Goal: Information Seeking & Learning: Learn about a topic

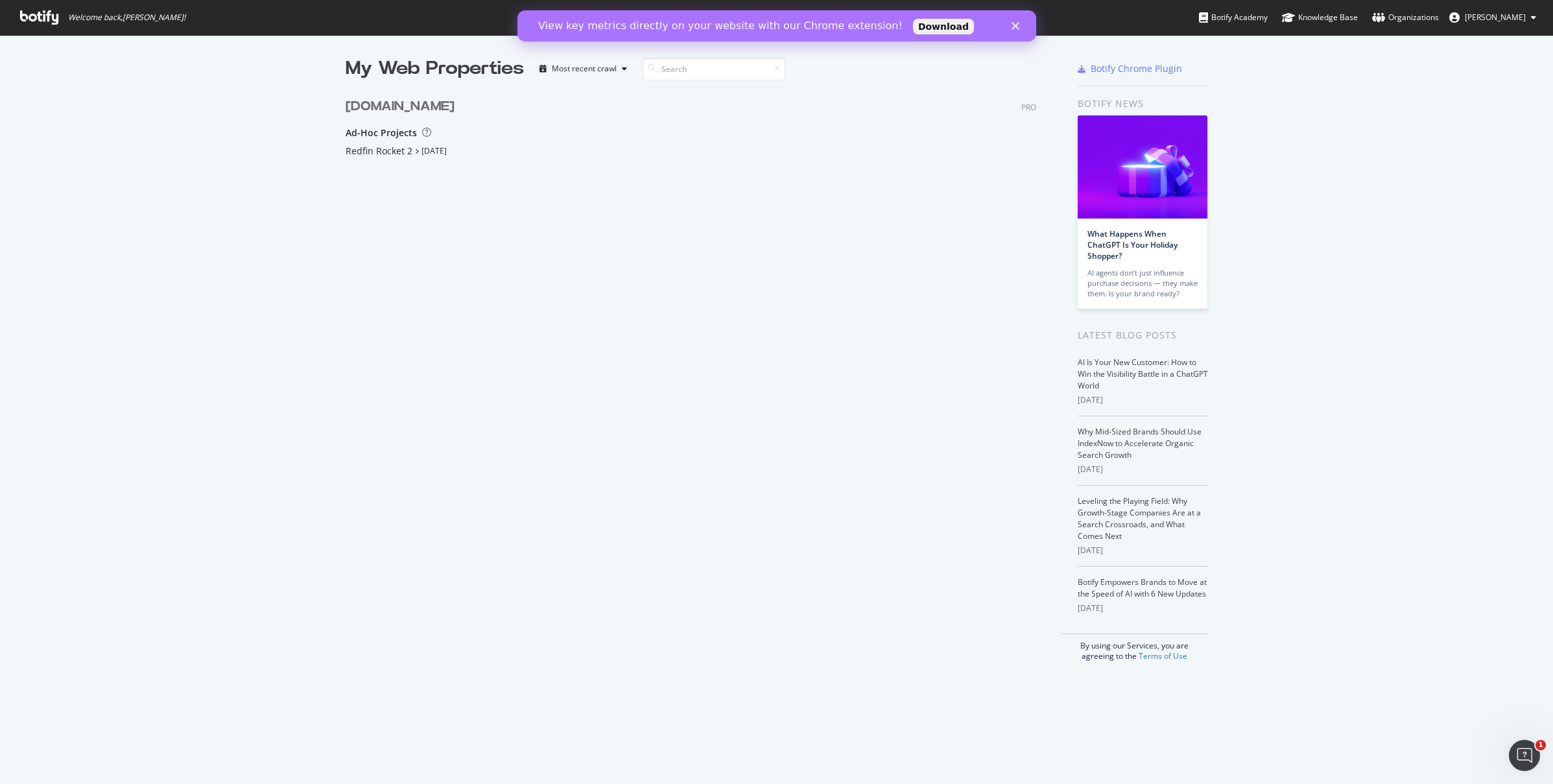
click at [530, 241] on div "www.rocket.com PRO Ad-Hoc Projects Redfin Rocket 2 Aug 22nd 25" at bounding box center [696, 172] width 701 height 183
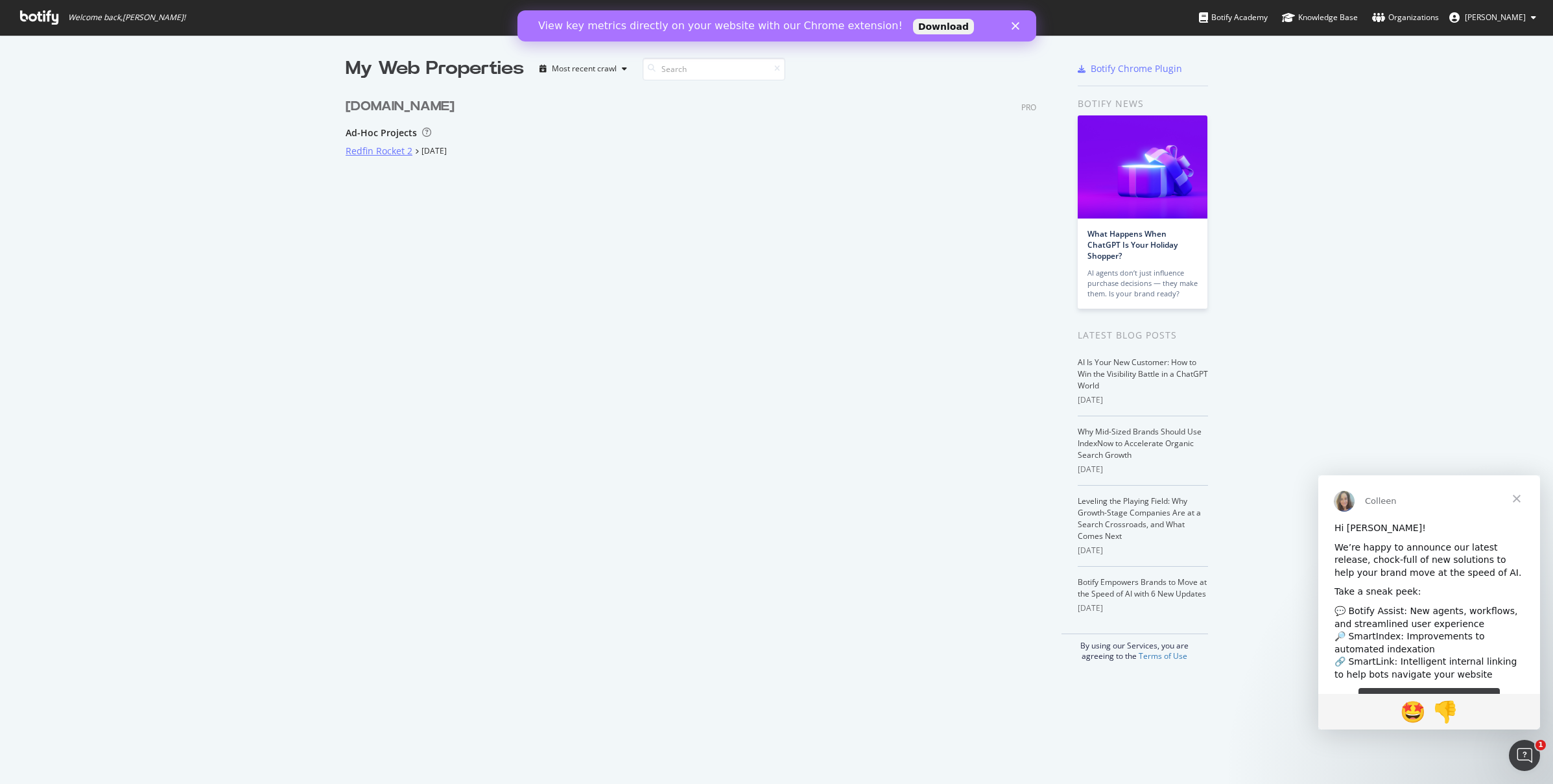
click at [374, 152] on div "Redfin Rocket 2" at bounding box center [379, 151] width 67 height 13
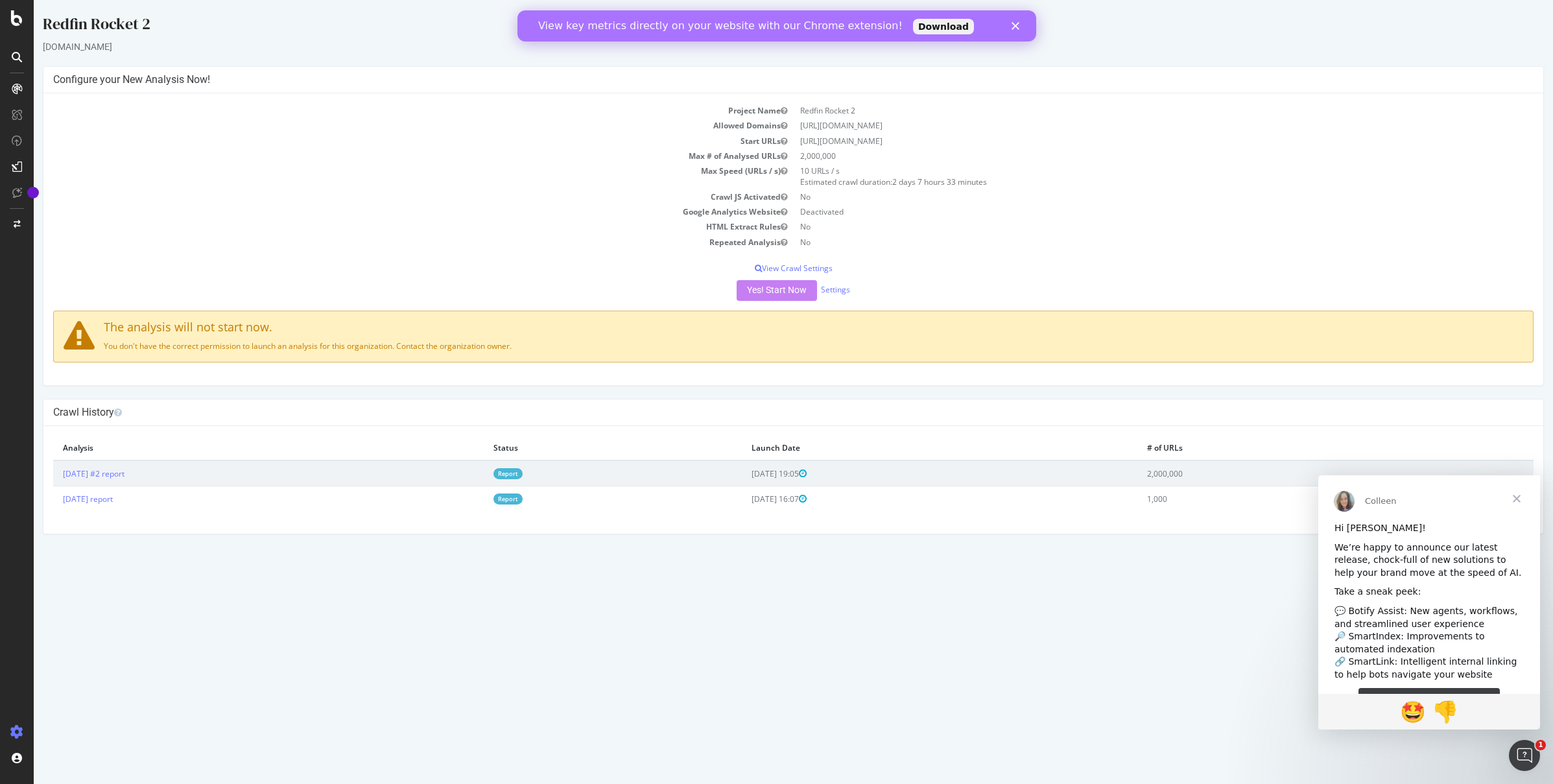
click at [523, 470] on link "Report" at bounding box center [508, 473] width 29 height 11
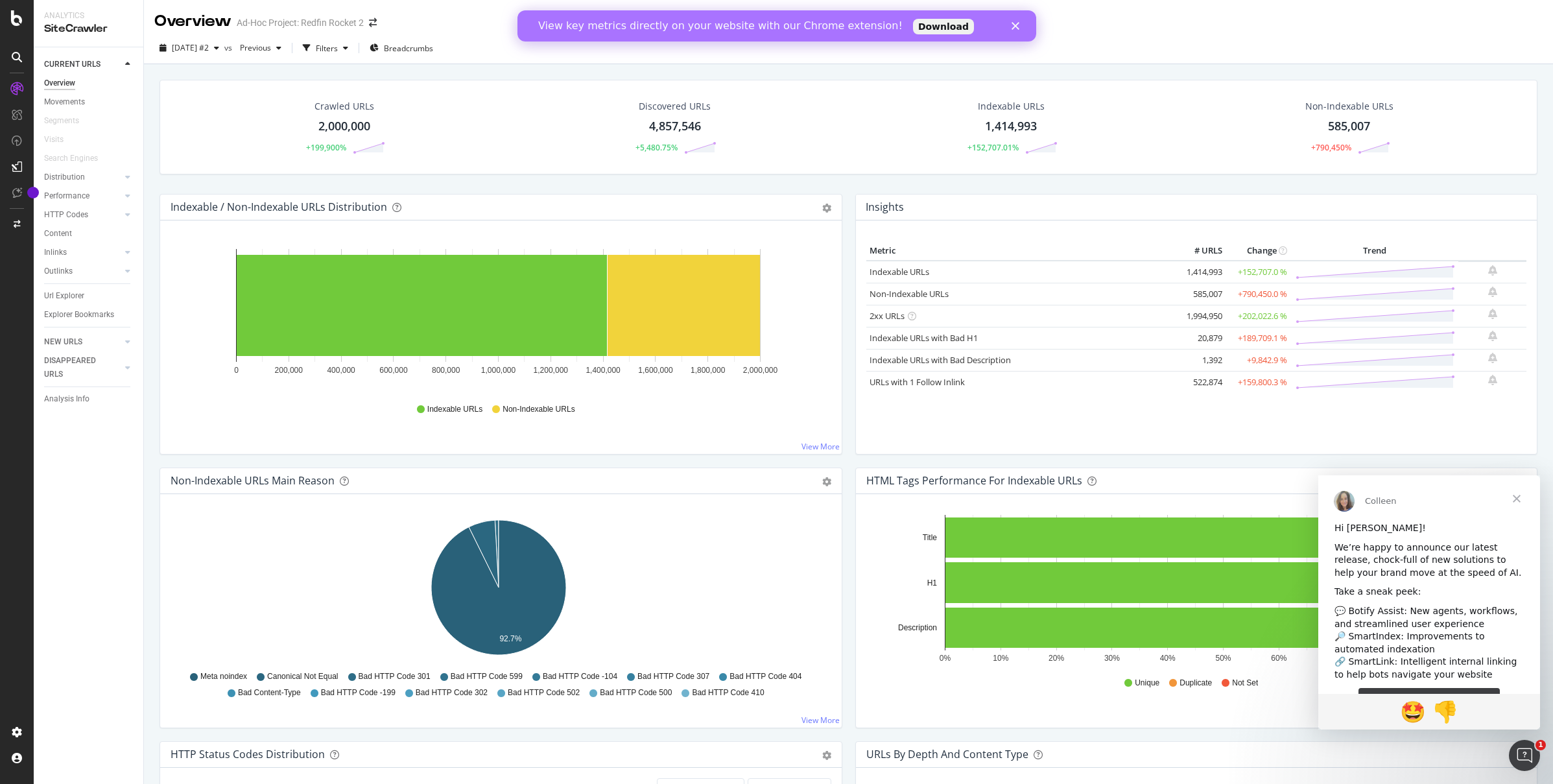
click at [1512, 499] on span "Close" at bounding box center [1517, 498] width 47 height 47
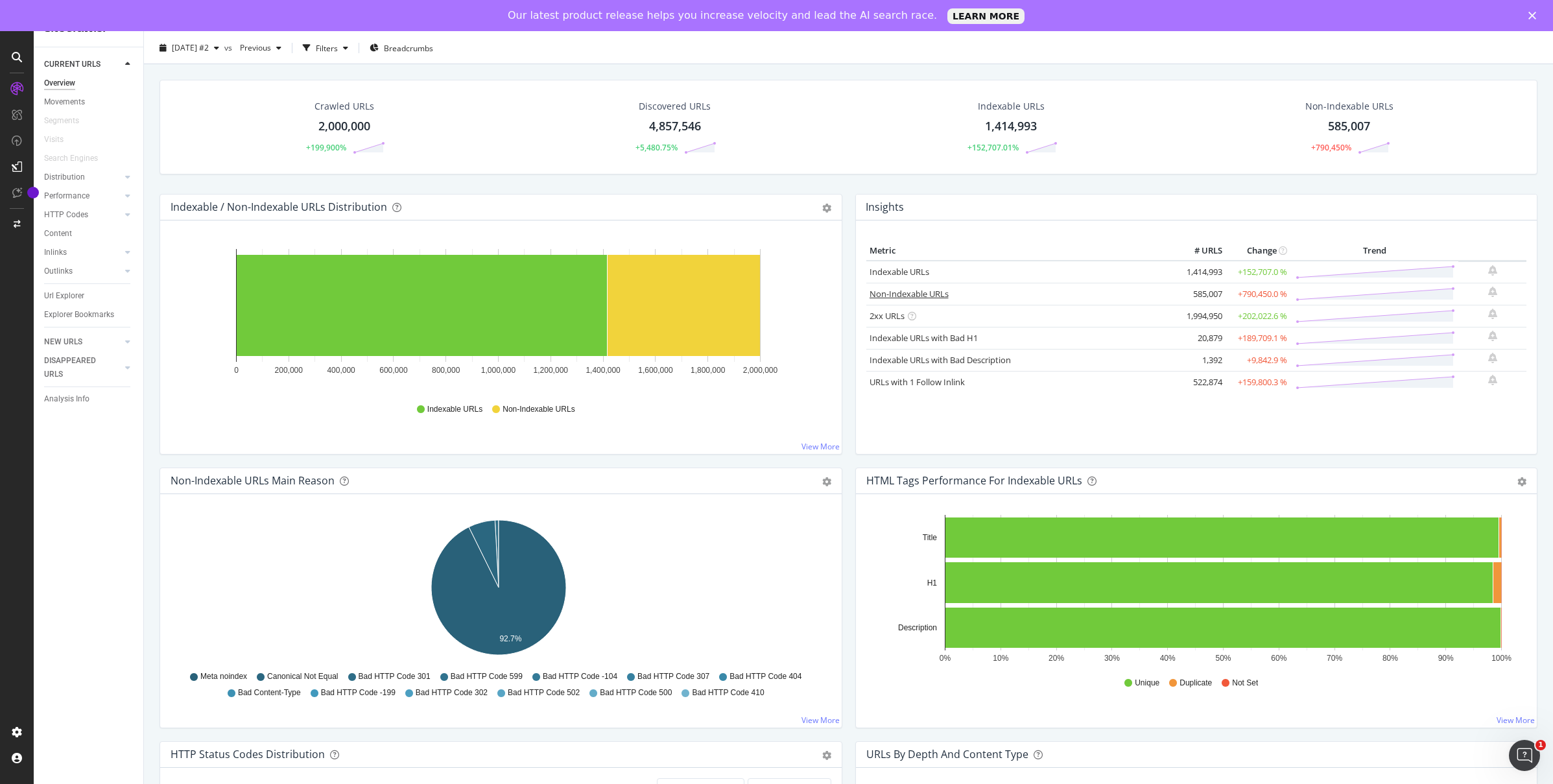
click at [908, 295] on link "Non-Indexable URLs" at bounding box center [908, 293] width 79 height 11
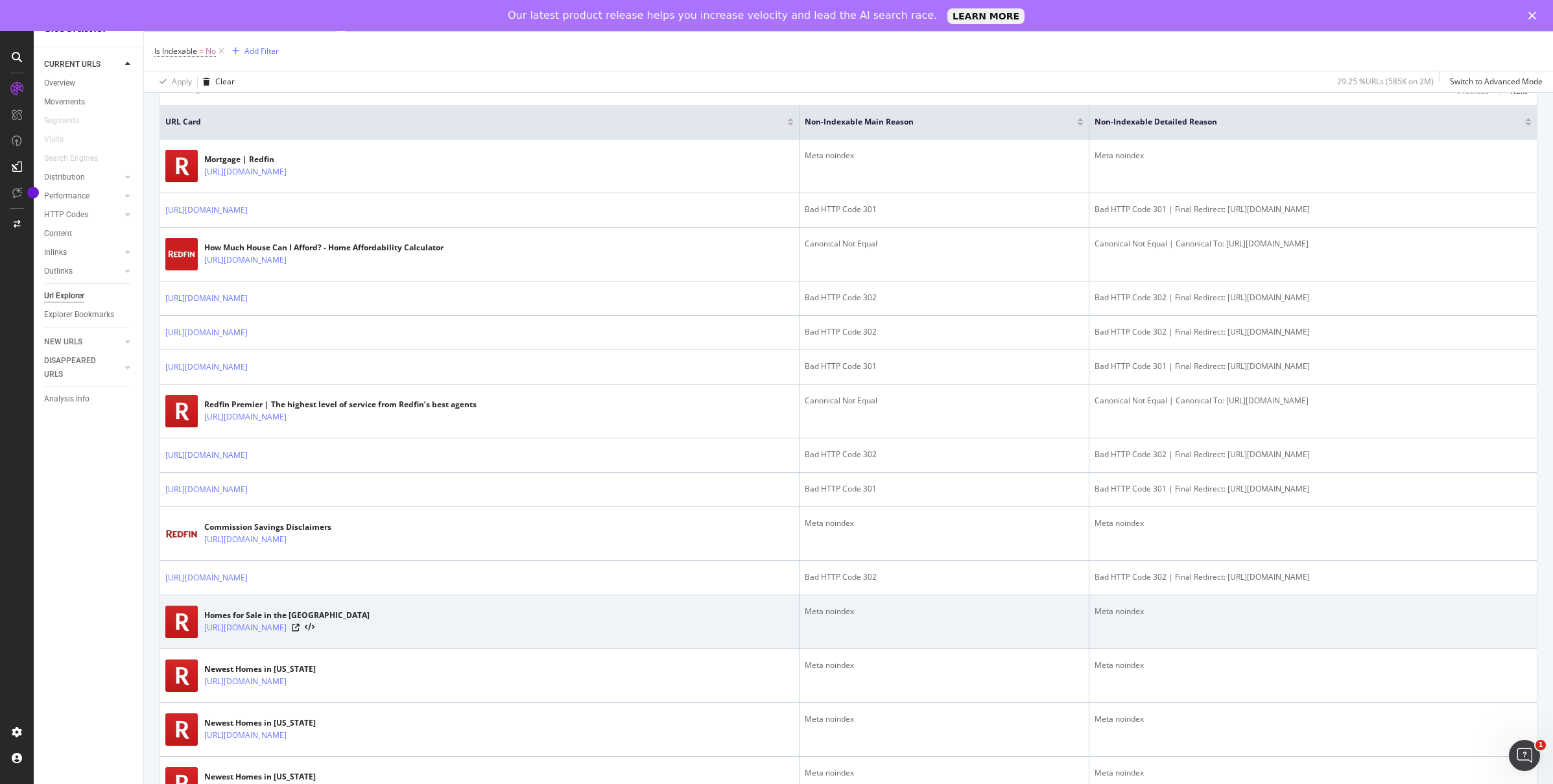
scroll to position [298, 0]
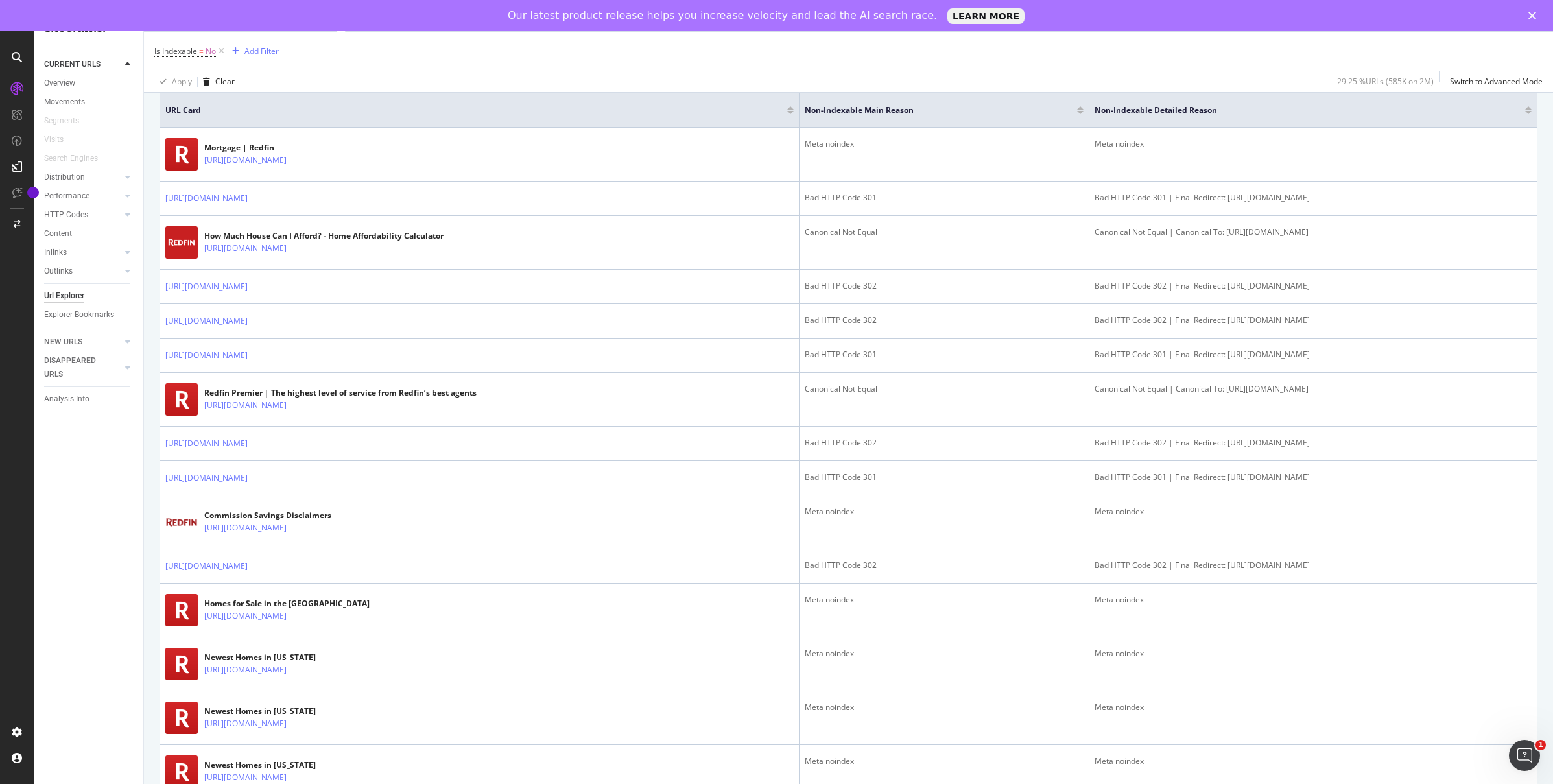
click at [958, 105] on div "Non-Indexable Main Reason" at bounding box center [944, 110] width 278 height 13
click at [1077, 109] on div at bounding box center [1080, 110] width 6 height 8
click at [1077, 107] on div at bounding box center [1080, 108] width 6 height 3
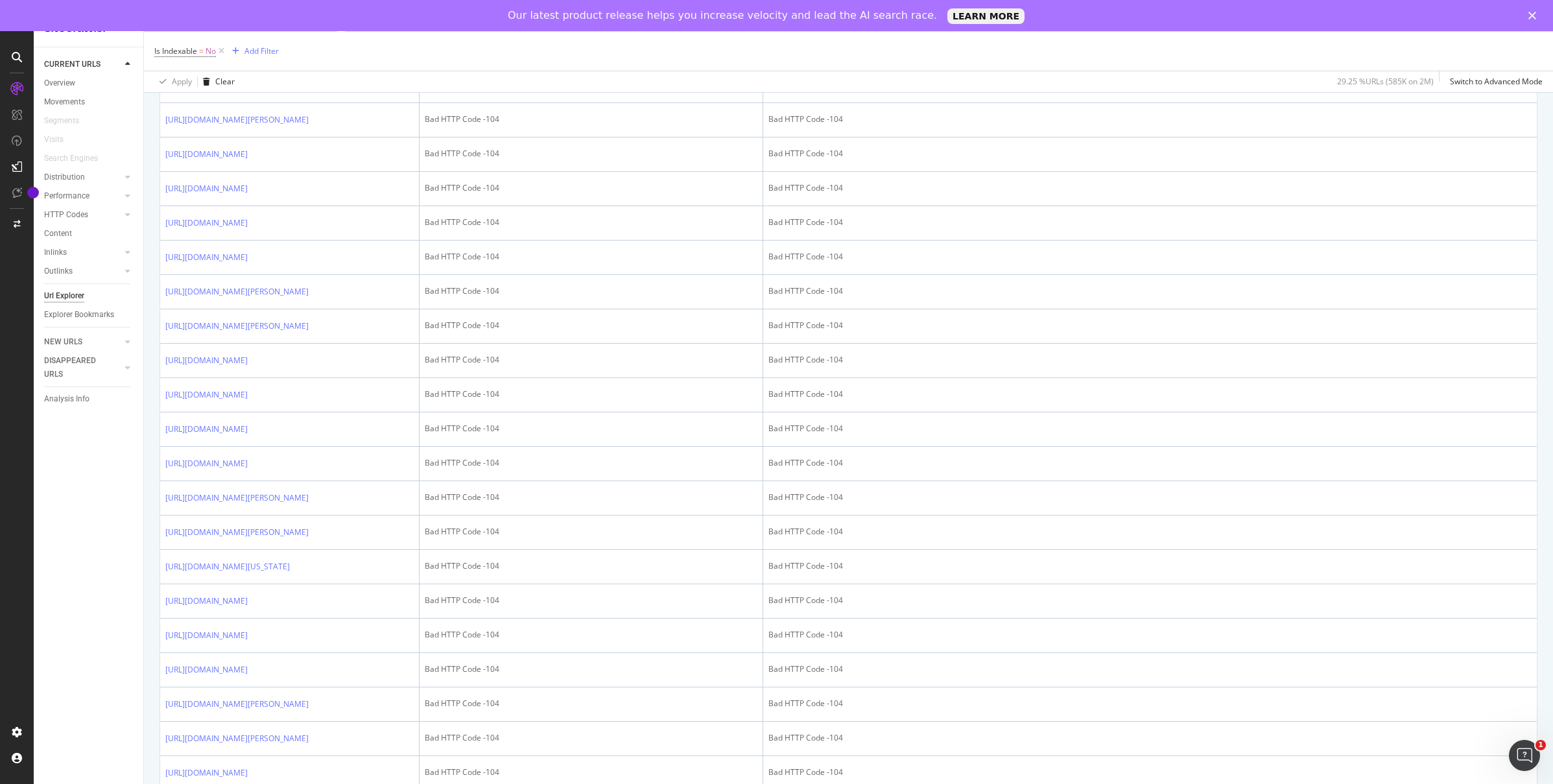
scroll to position [567, 0]
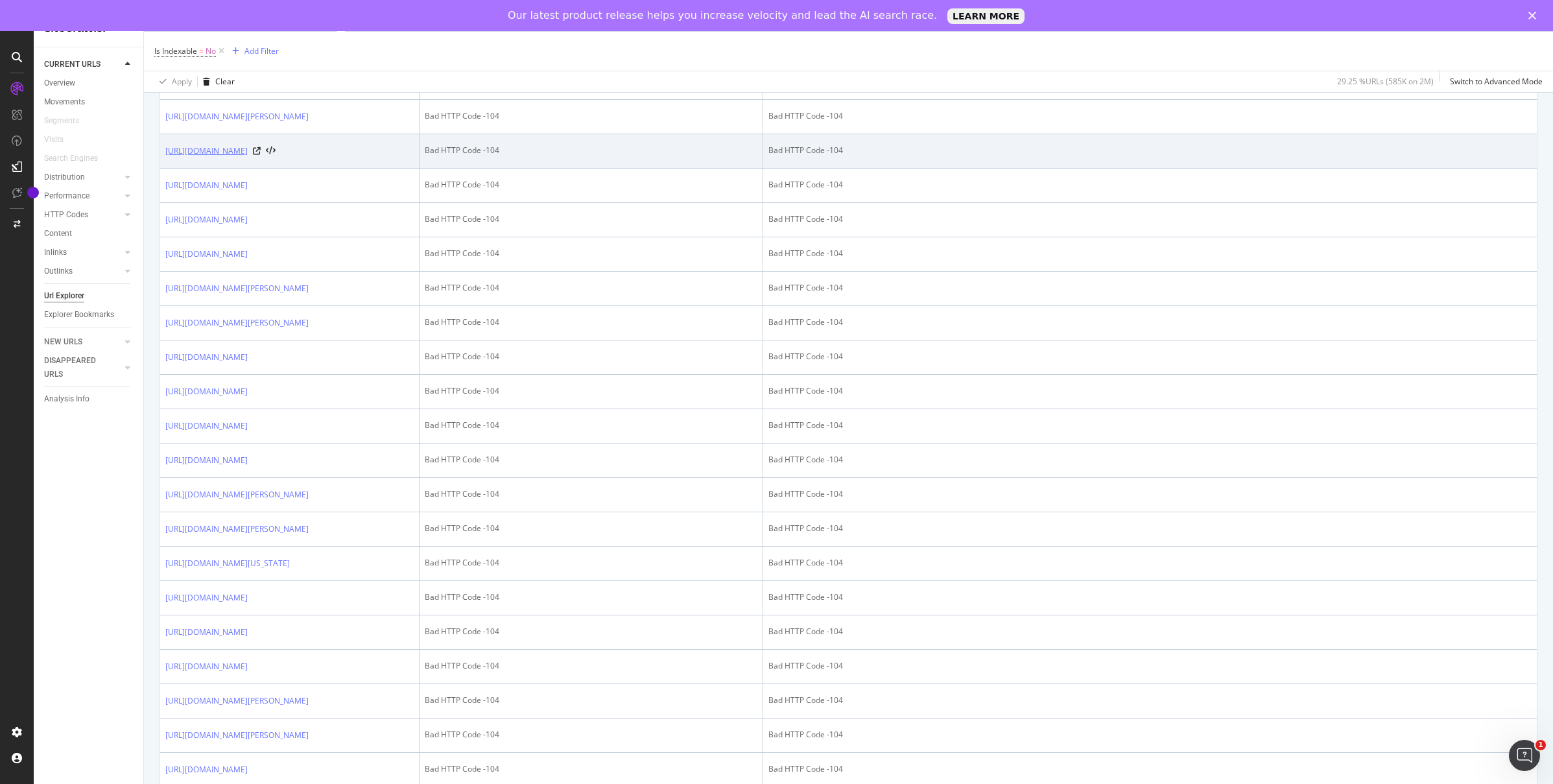
click at [248, 158] on link "https://www.redfin.com/sitemap/1490/MA/Essex-County/Beverly/street/Lawnbank+Rd" at bounding box center [206, 151] width 82 height 13
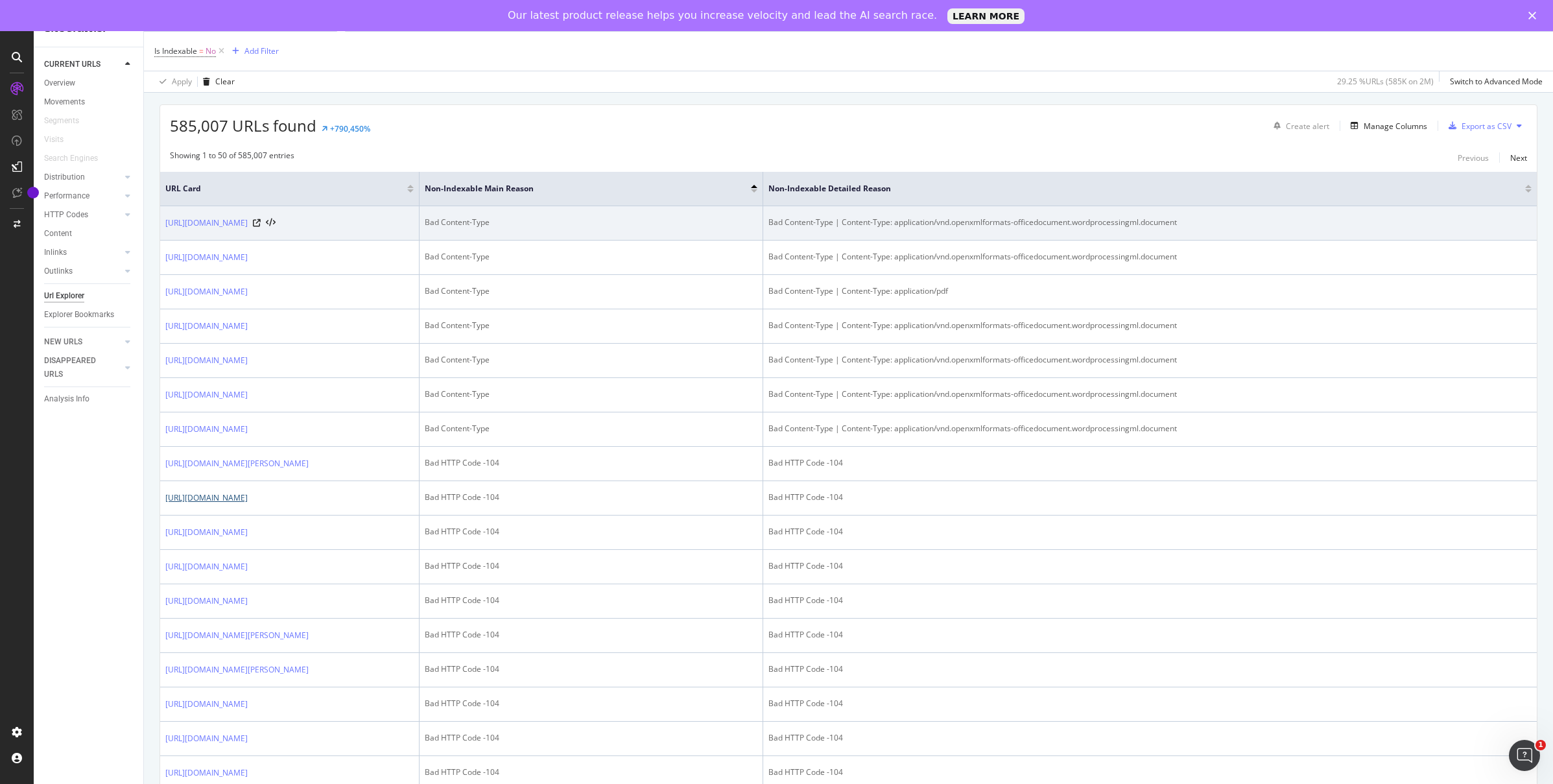
scroll to position [0, 0]
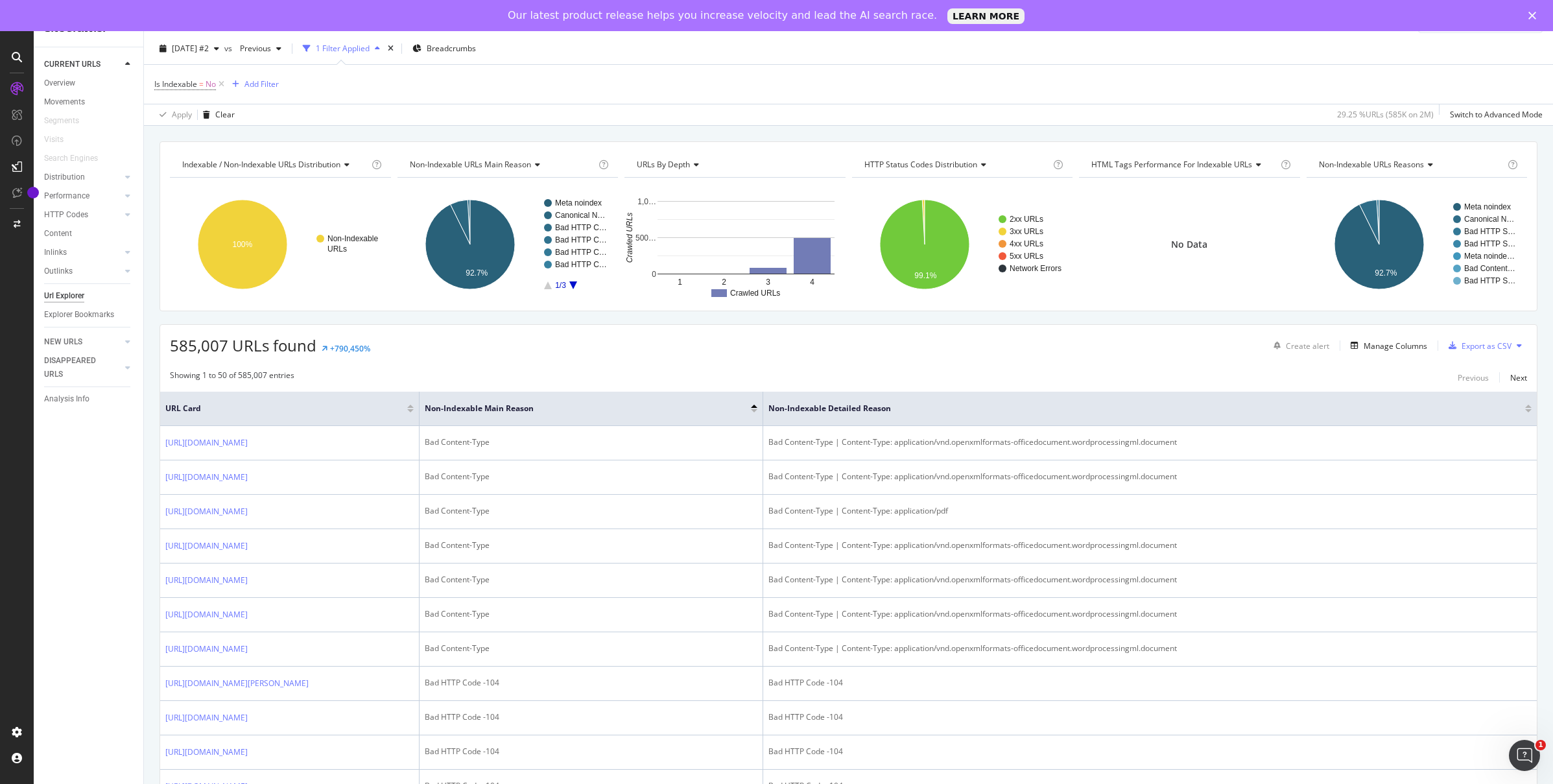
click at [753, 411] on div at bounding box center [753, 411] width 6 height 3
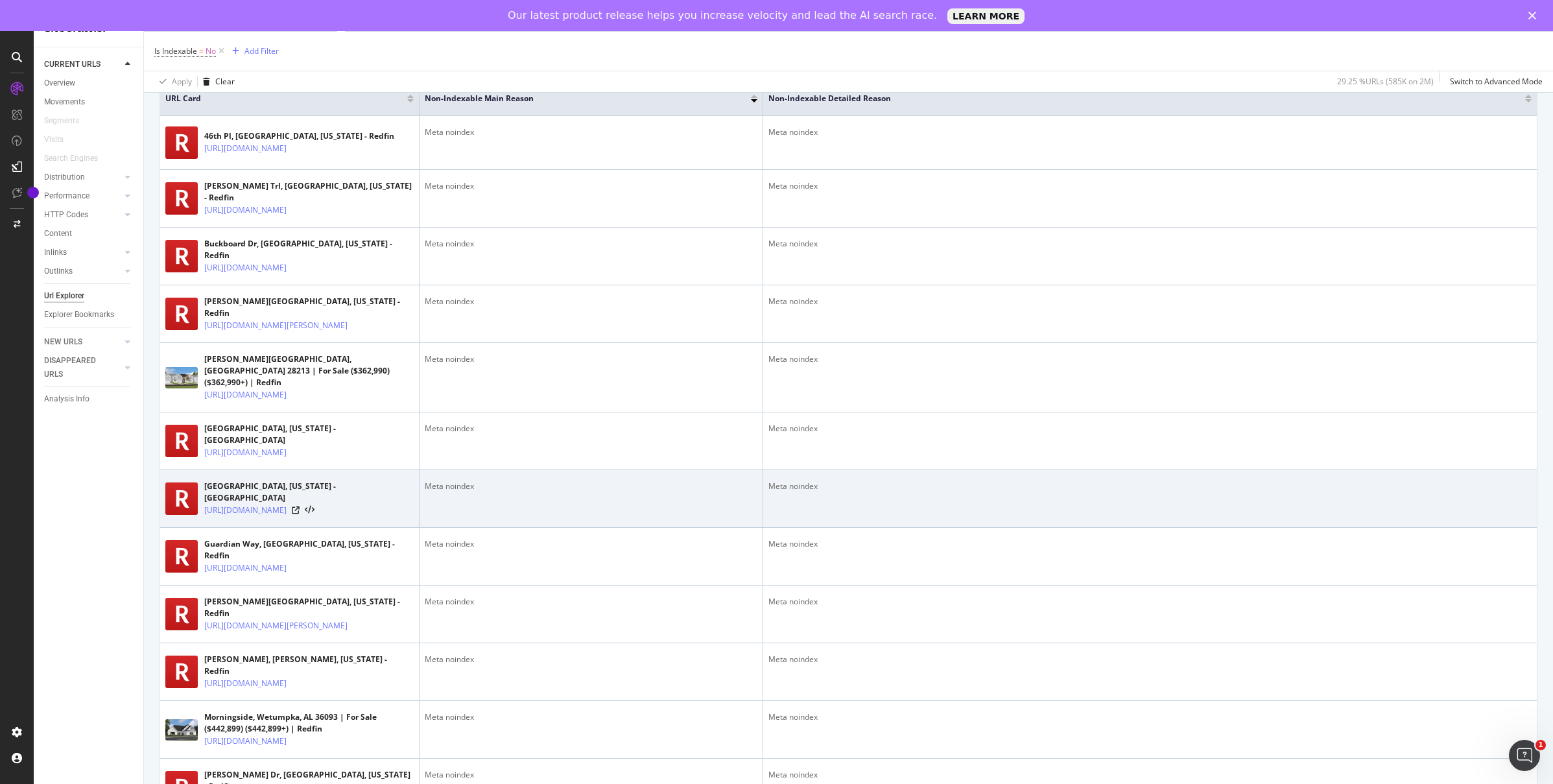
scroll to position [318, 0]
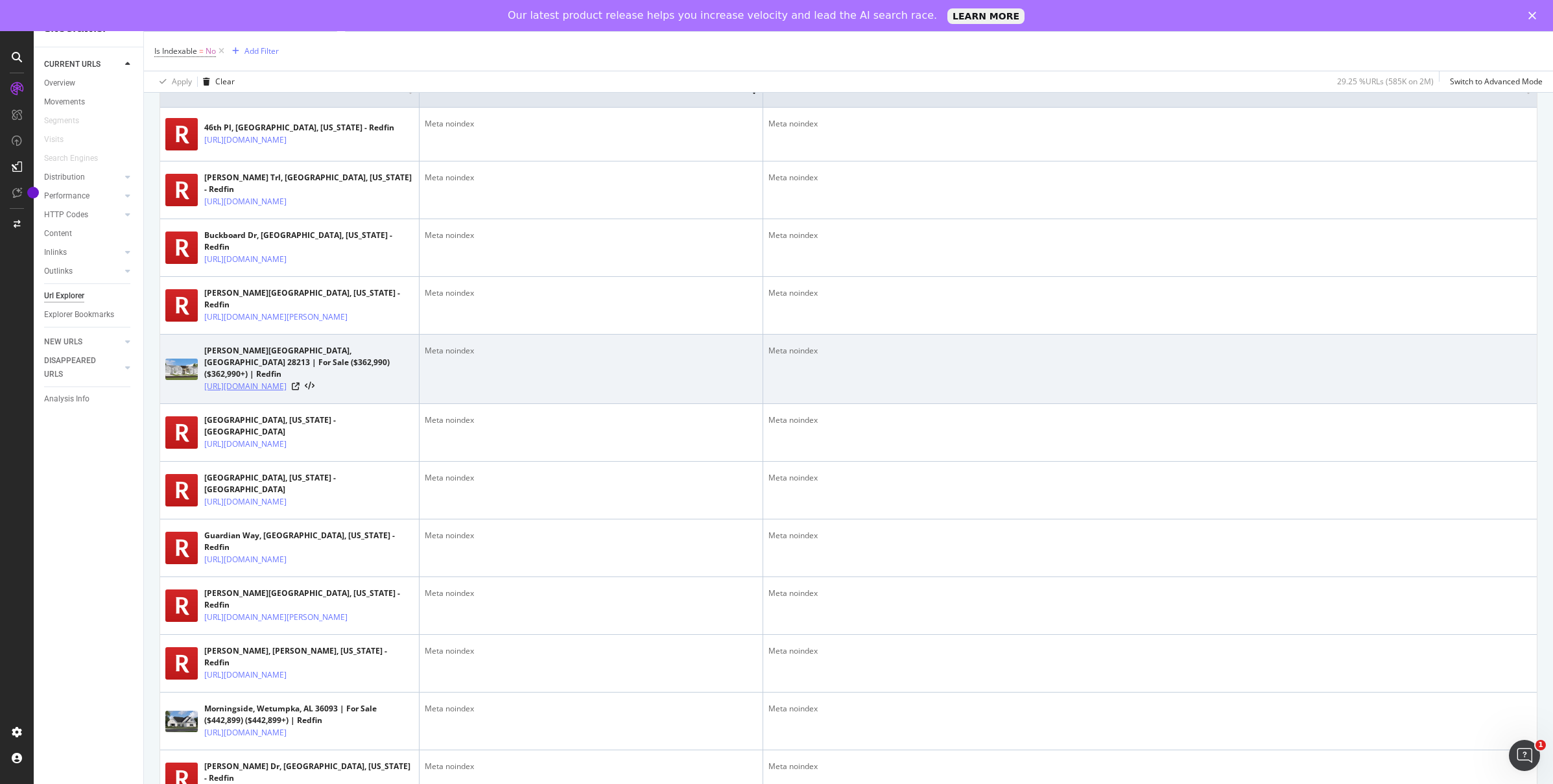
click at [269, 391] on link "https://www.redfin.com/NC/Charlotte/Charlotte/Amira/home/195236955" at bounding box center [245, 386] width 82 height 13
click at [300, 386] on icon at bounding box center [296, 386] width 8 height 8
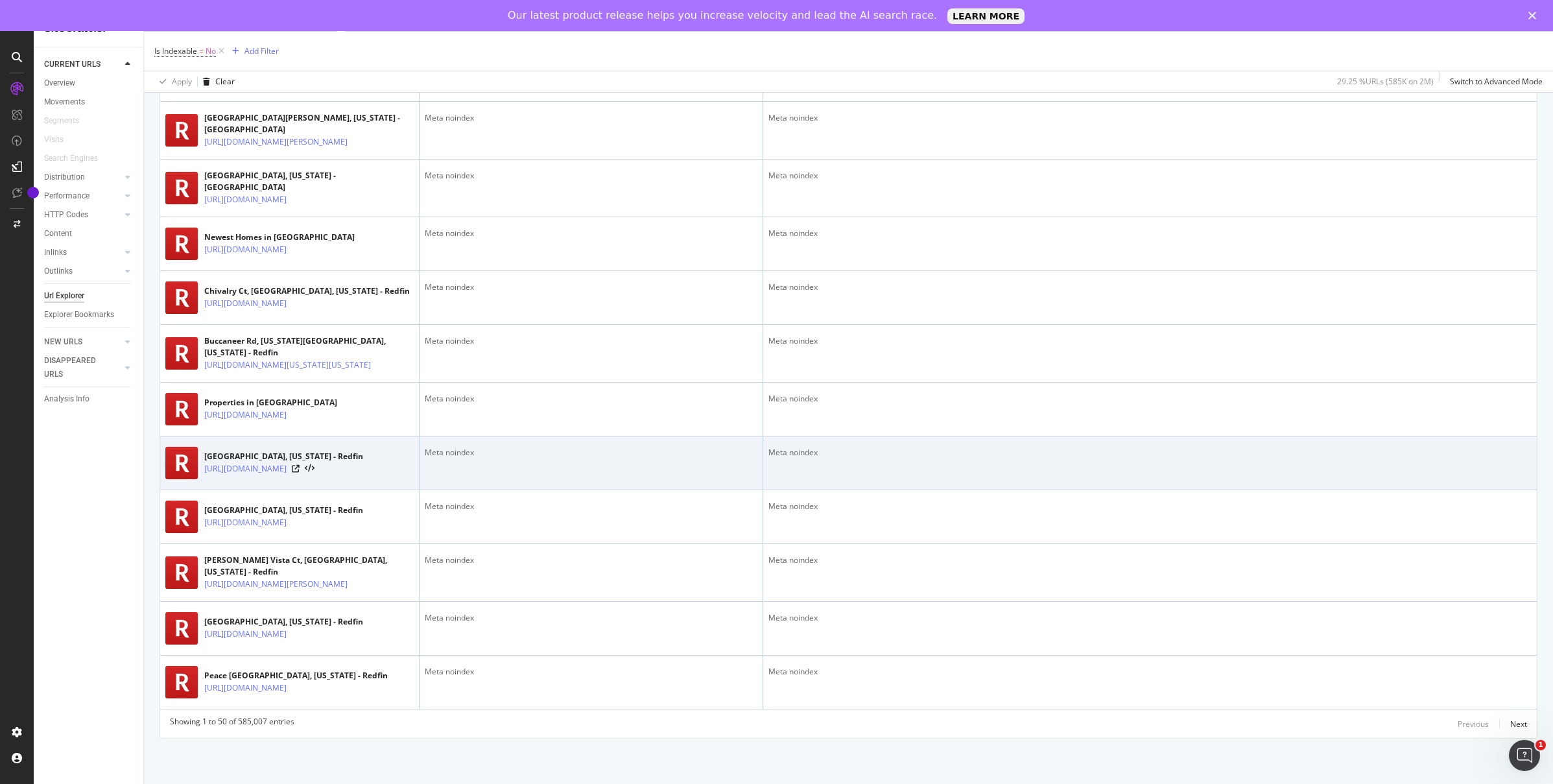
scroll to position [2757, 0]
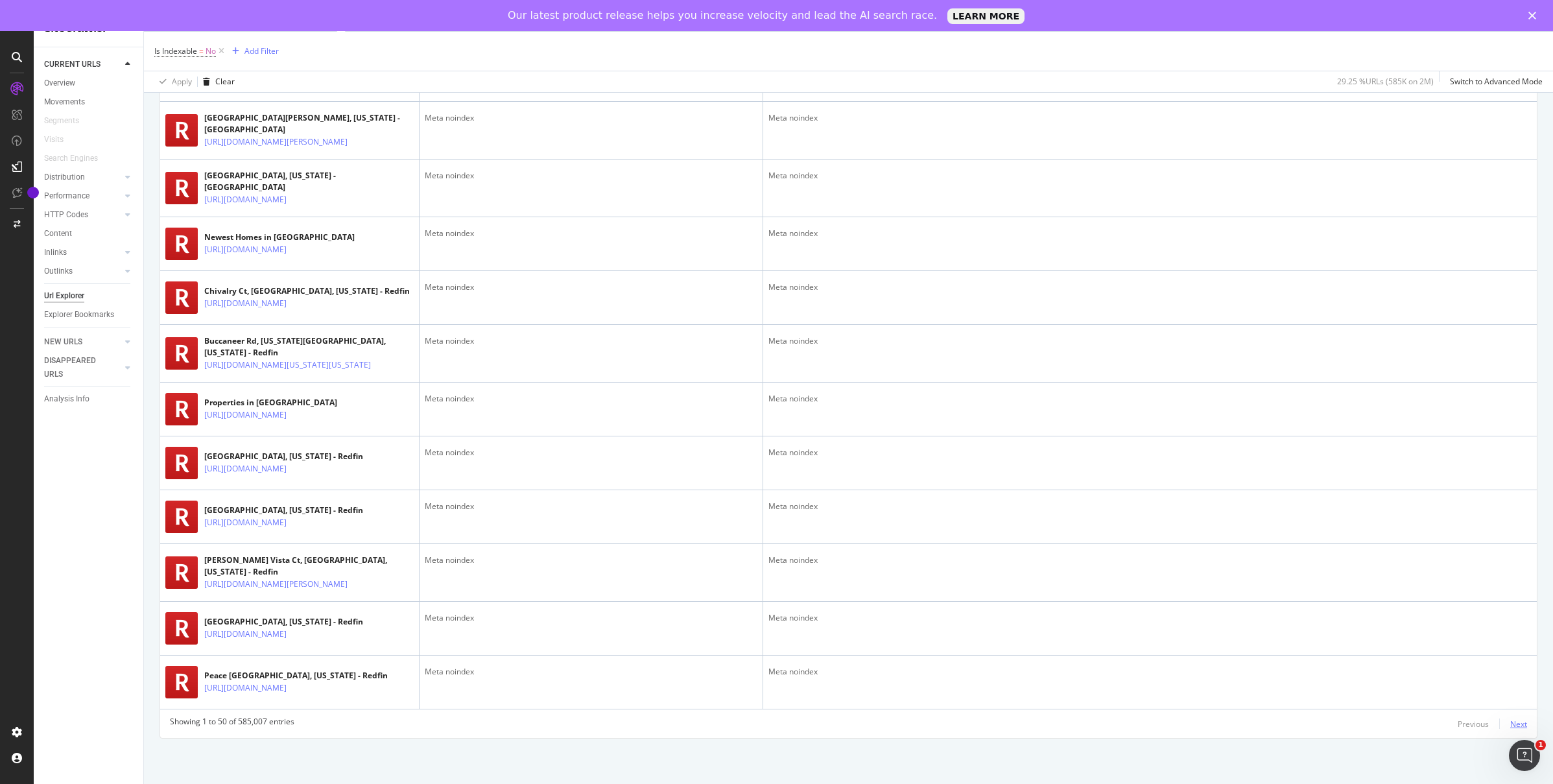
click at [1511, 722] on div "Next" at bounding box center [1518, 723] width 16 height 11
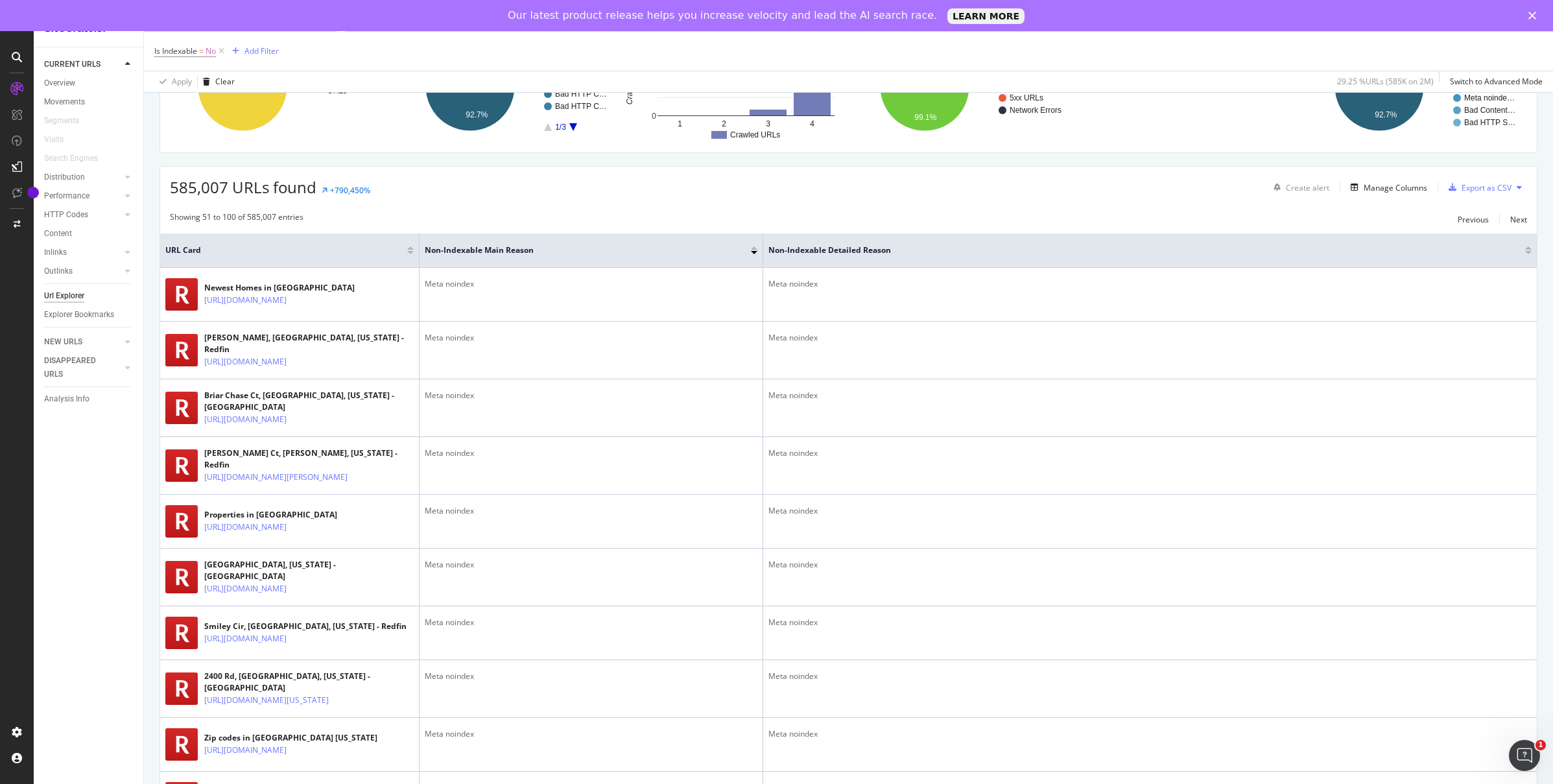
scroll to position [0, 0]
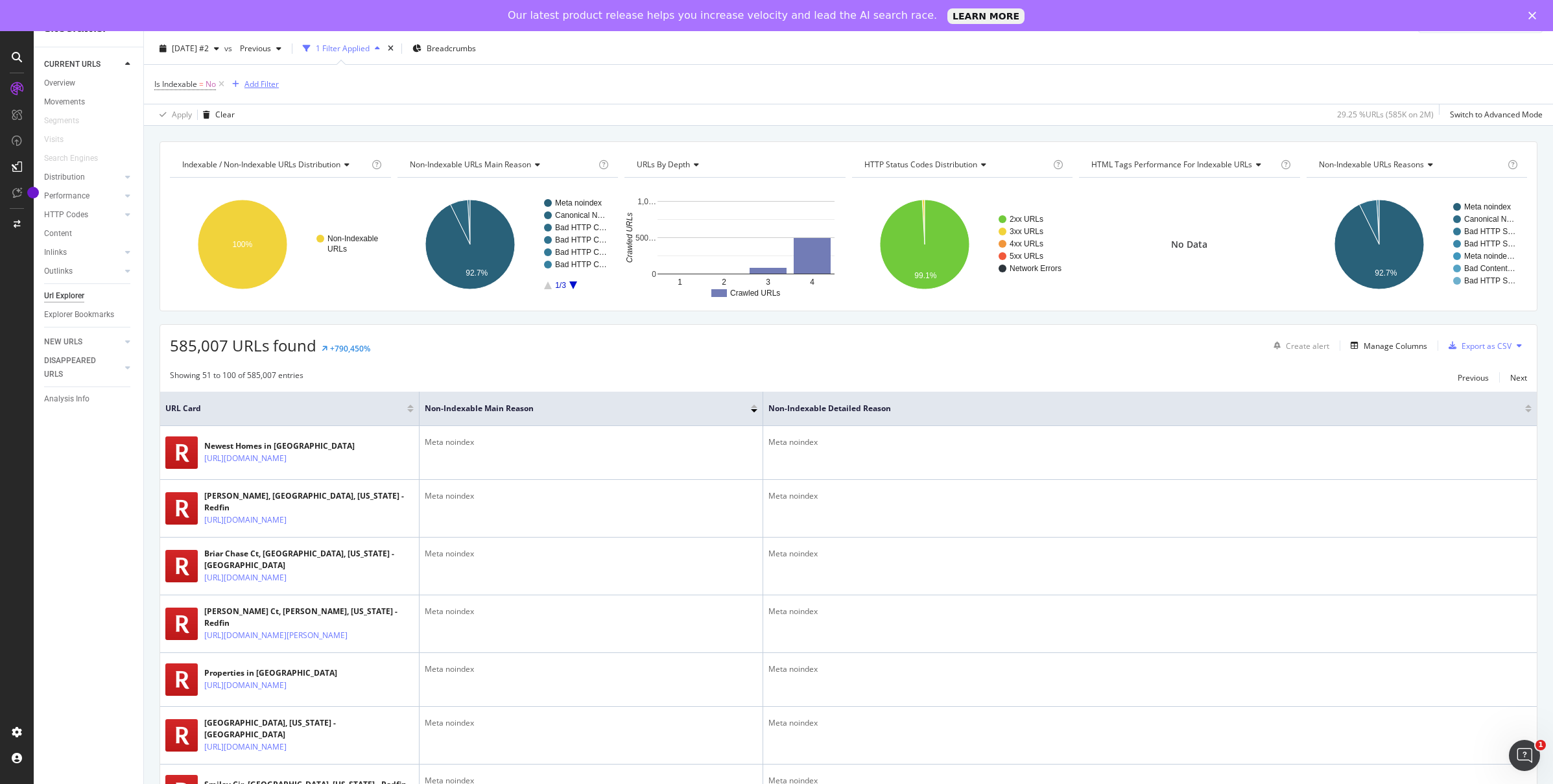
click at [262, 79] on div "Add Filter" at bounding box center [262, 84] width 35 height 11
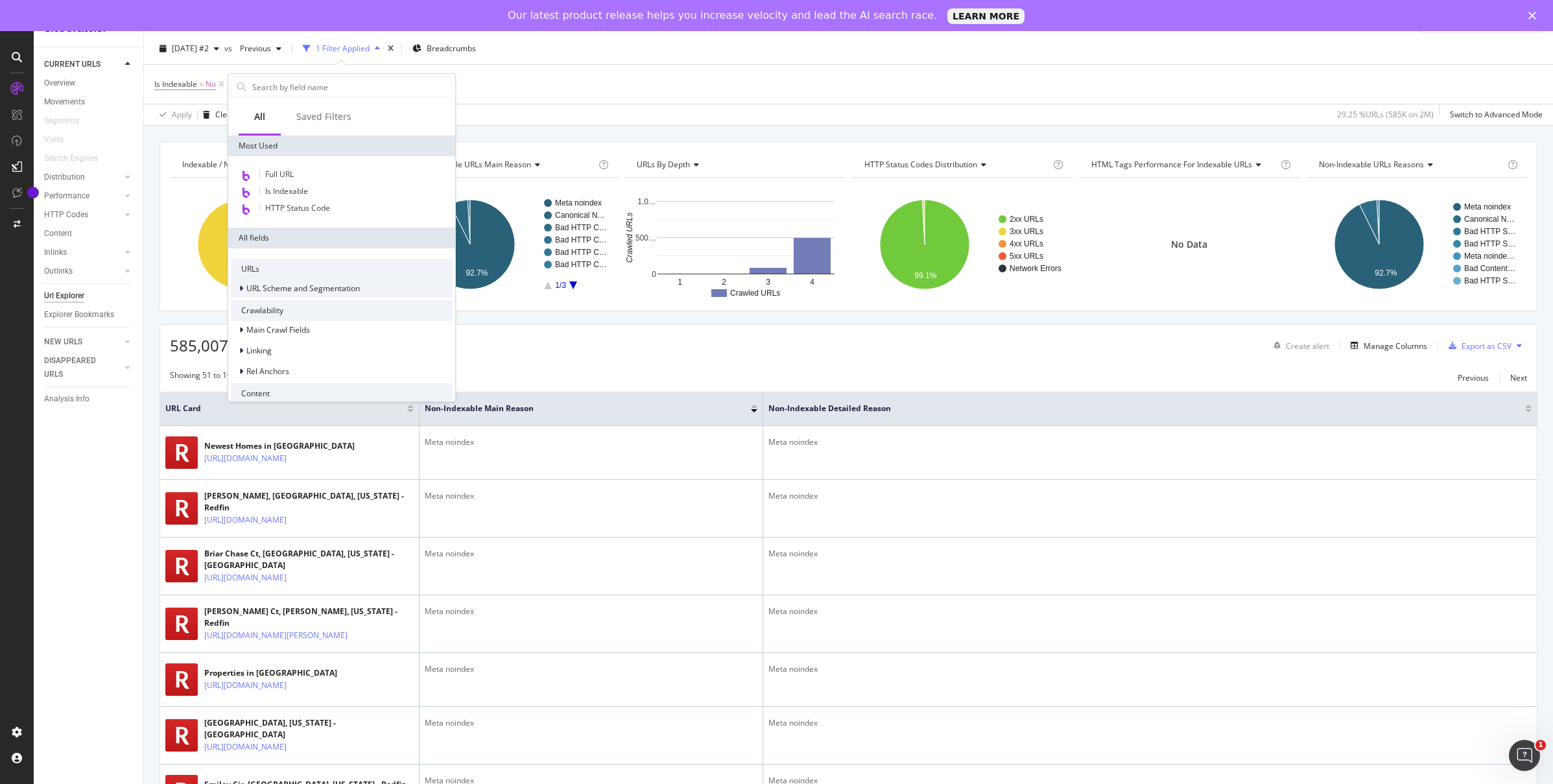
click at [241, 293] on div at bounding box center [242, 288] width 8 height 13
click at [334, 352] on div "URL Path" at bounding box center [349, 352] width 206 height 16
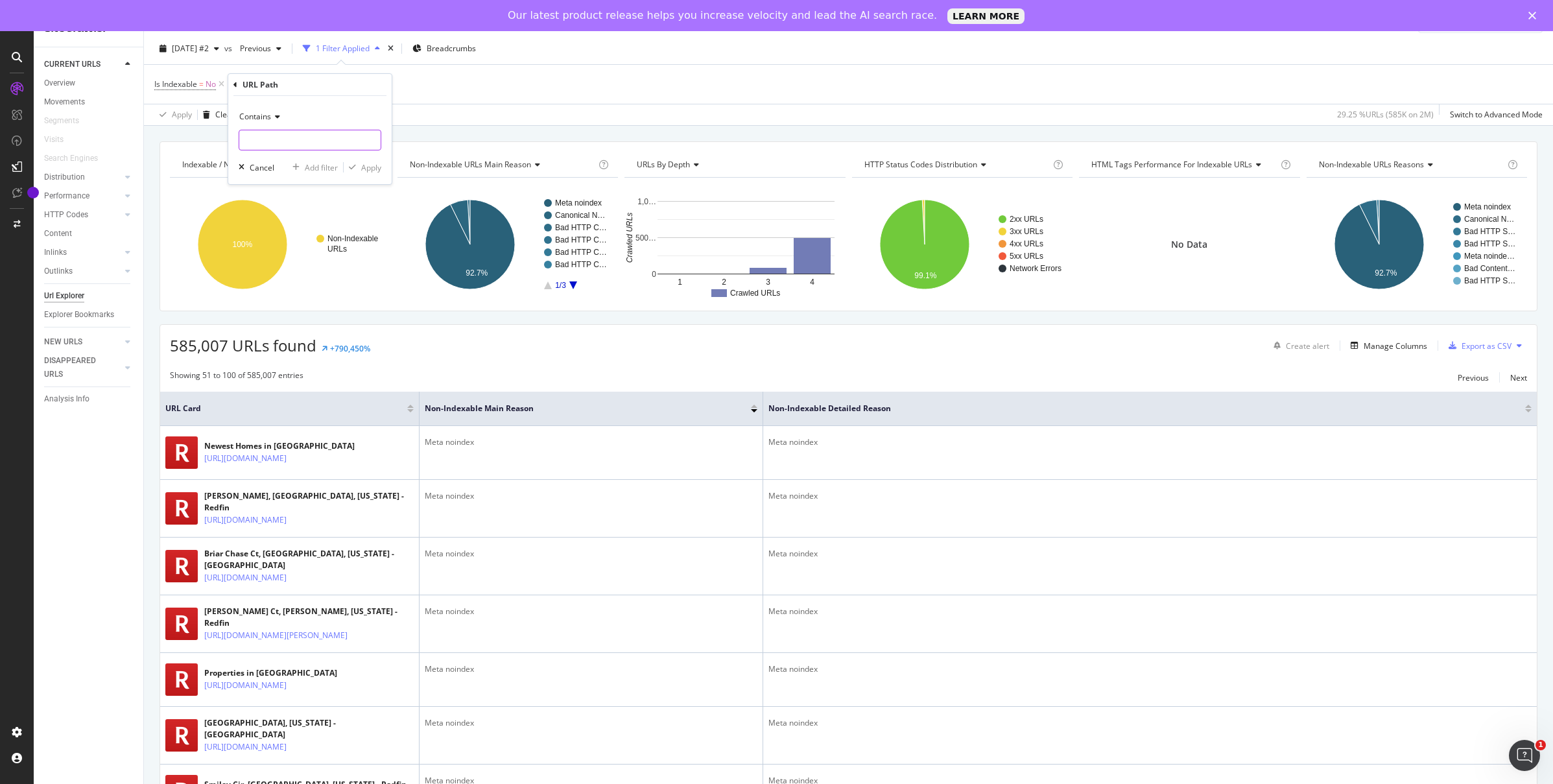
click at [279, 139] on input "text" at bounding box center [309, 140] width 141 height 21
type input "home/"
click at [370, 173] on button "Apply" at bounding box center [362, 167] width 37 height 13
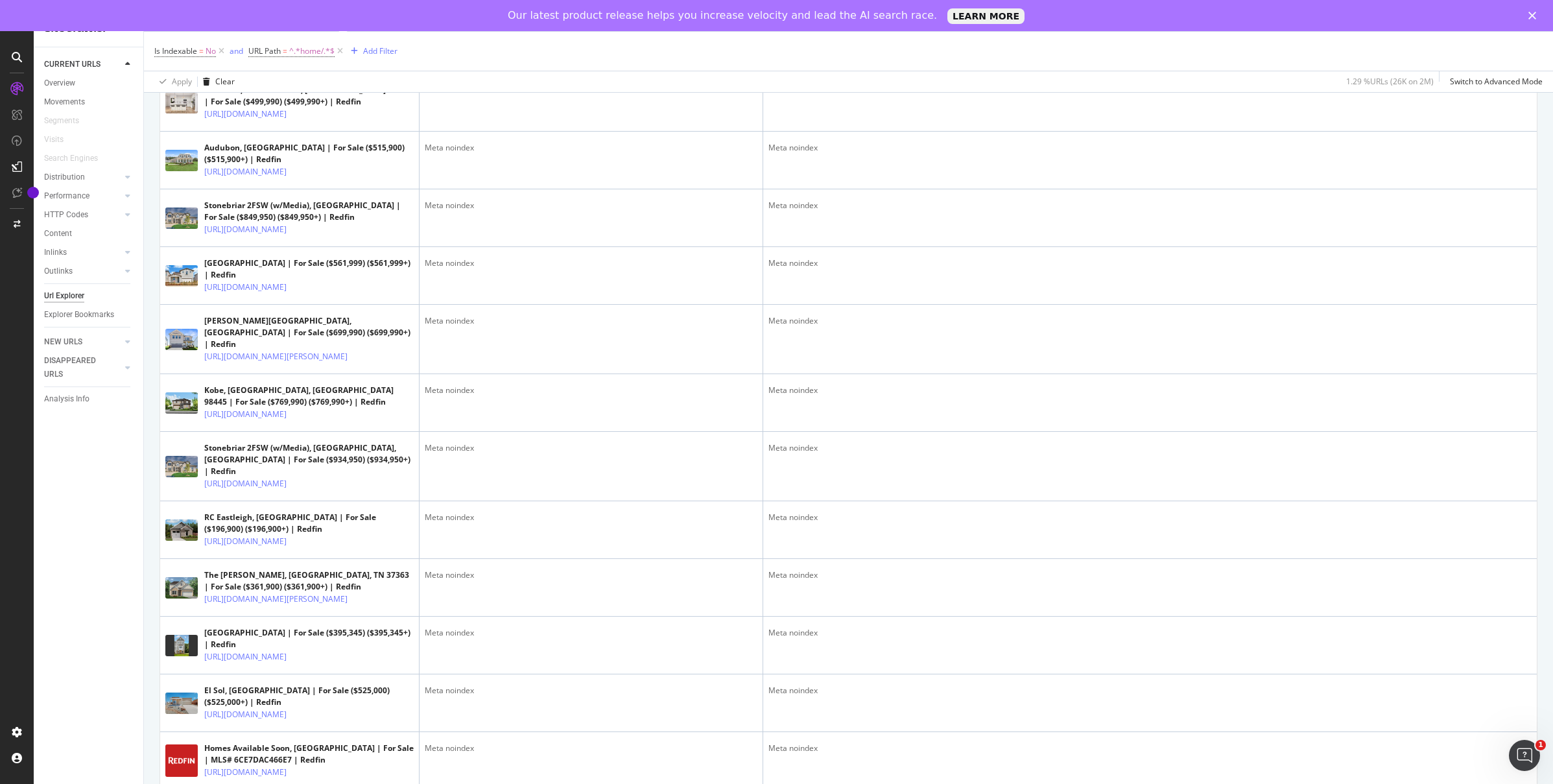
scroll to position [1141, 0]
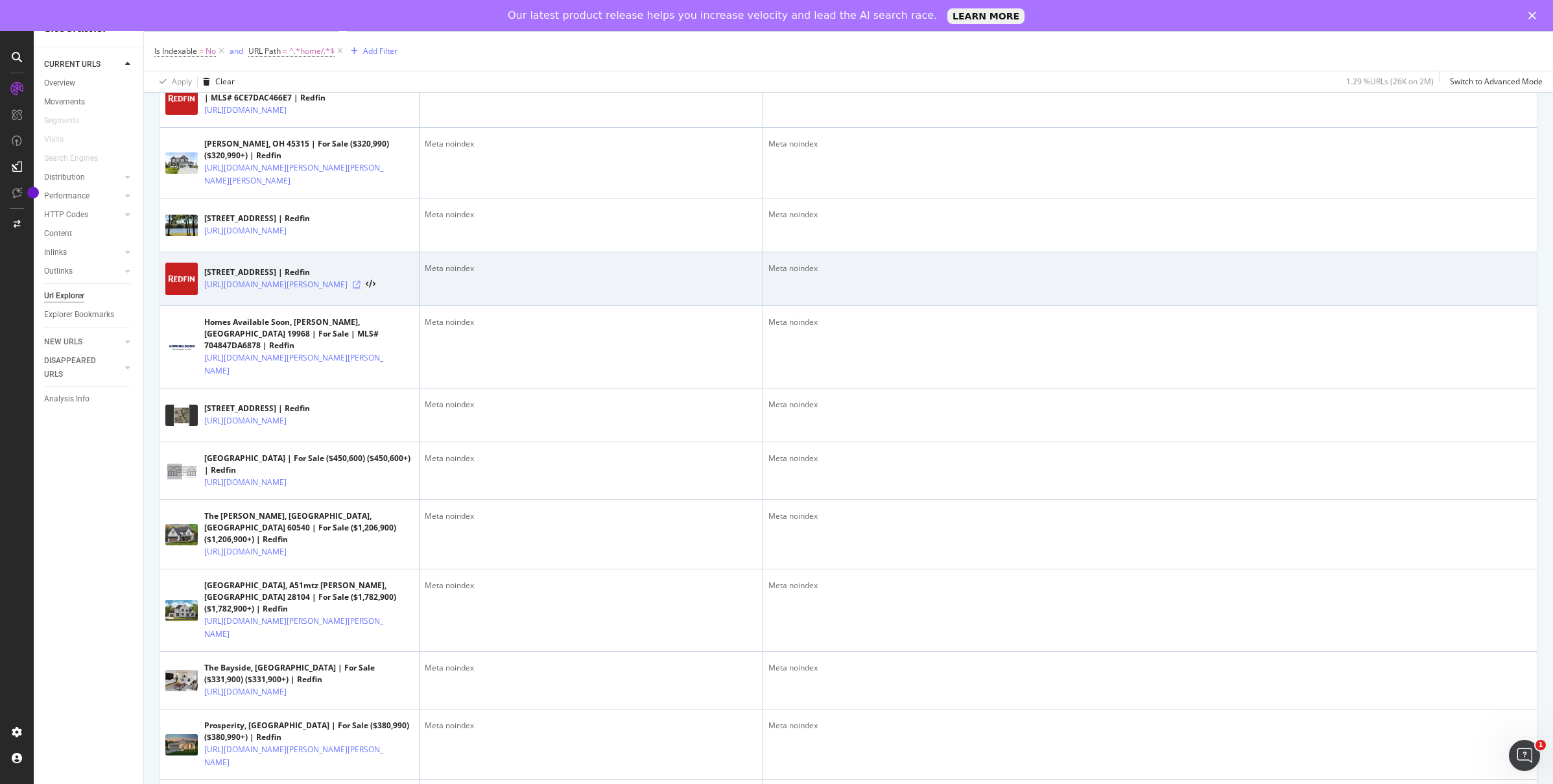
click at [361, 288] on icon at bounding box center [356, 284] width 8 height 8
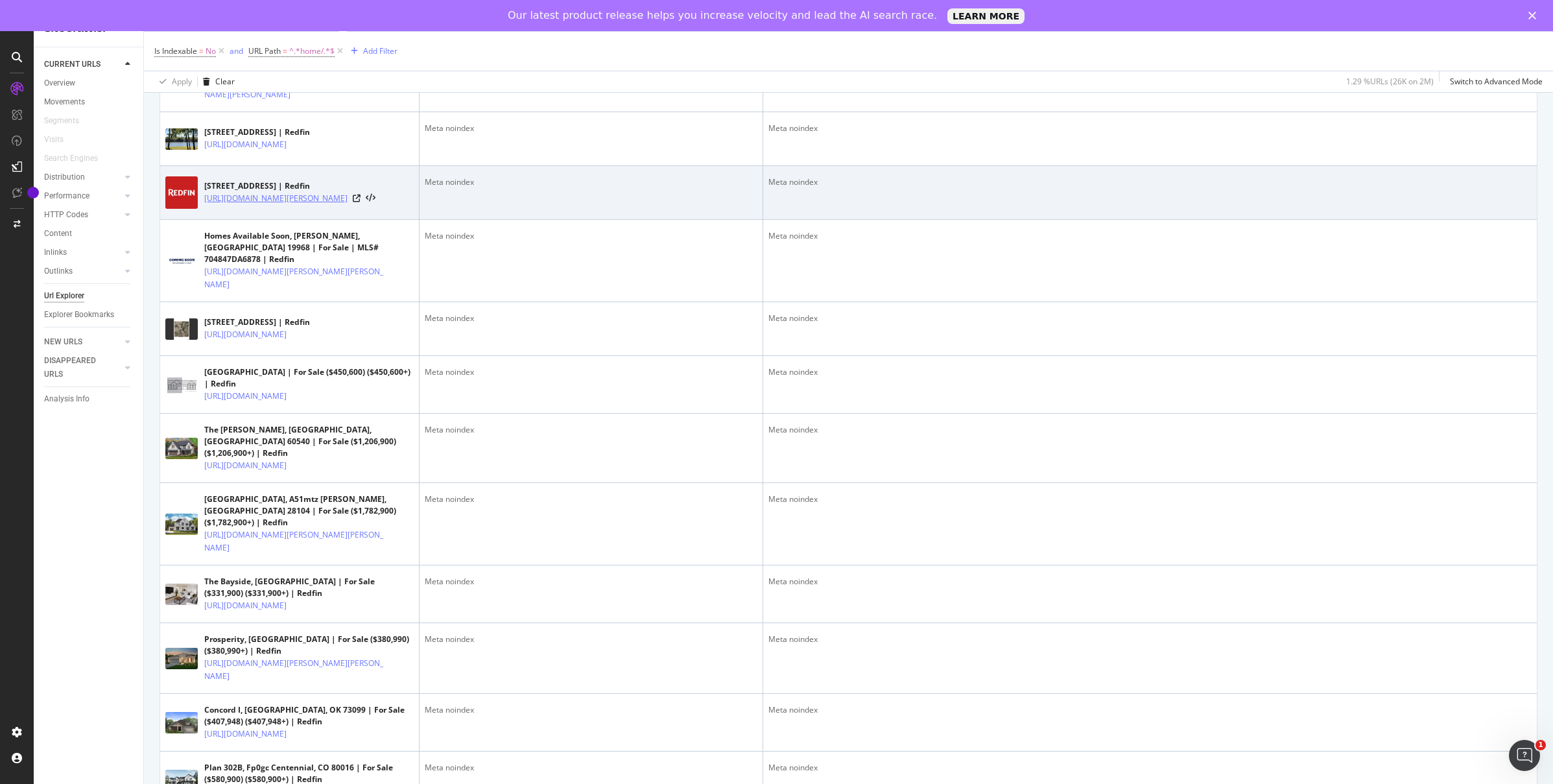
scroll to position [1250, 0]
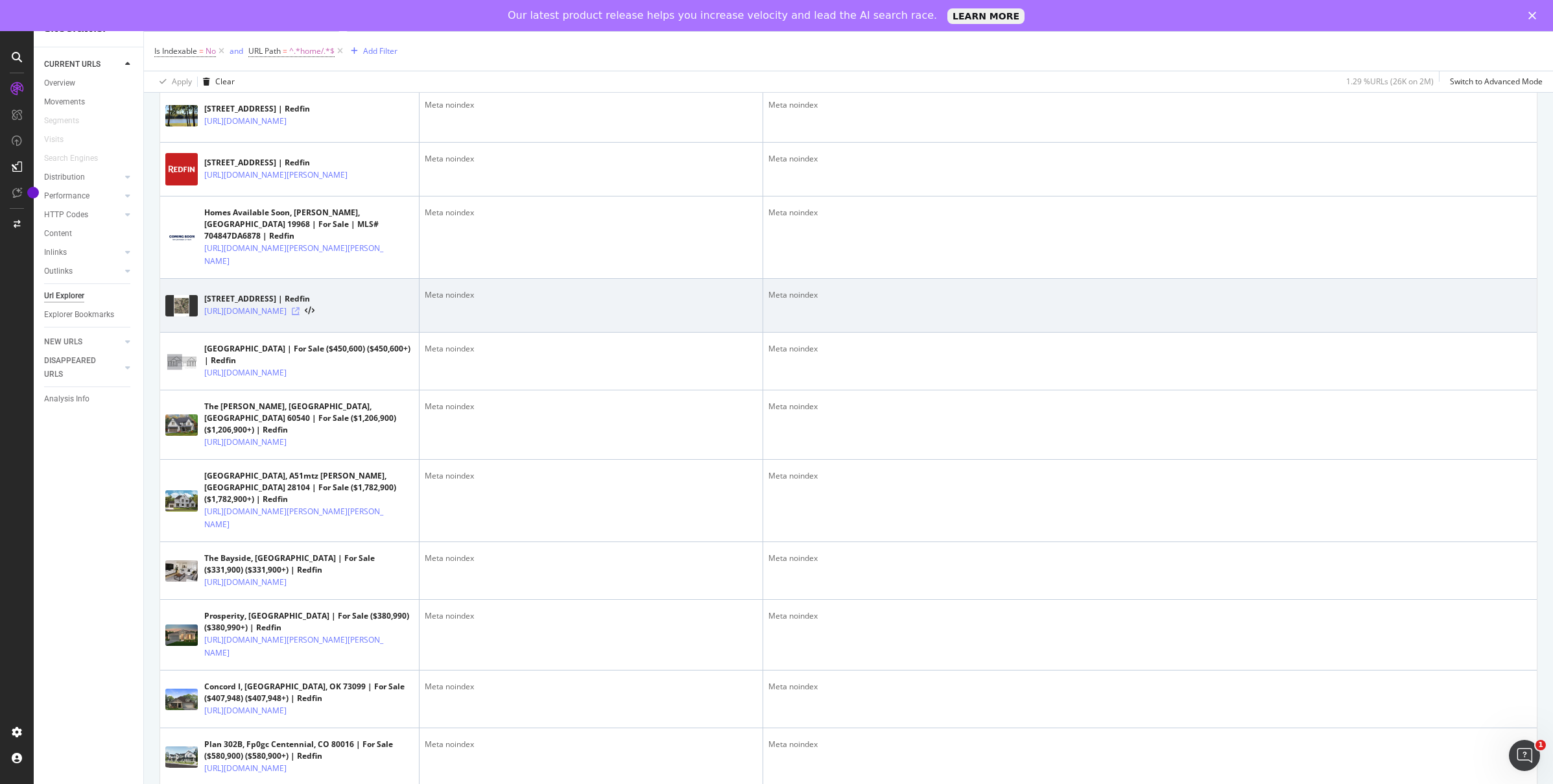
click at [300, 315] on icon at bounding box center [296, 311] width 8 height 8
click at [315, 315] on icon at bounding box center [309, 311] width 10 height 9
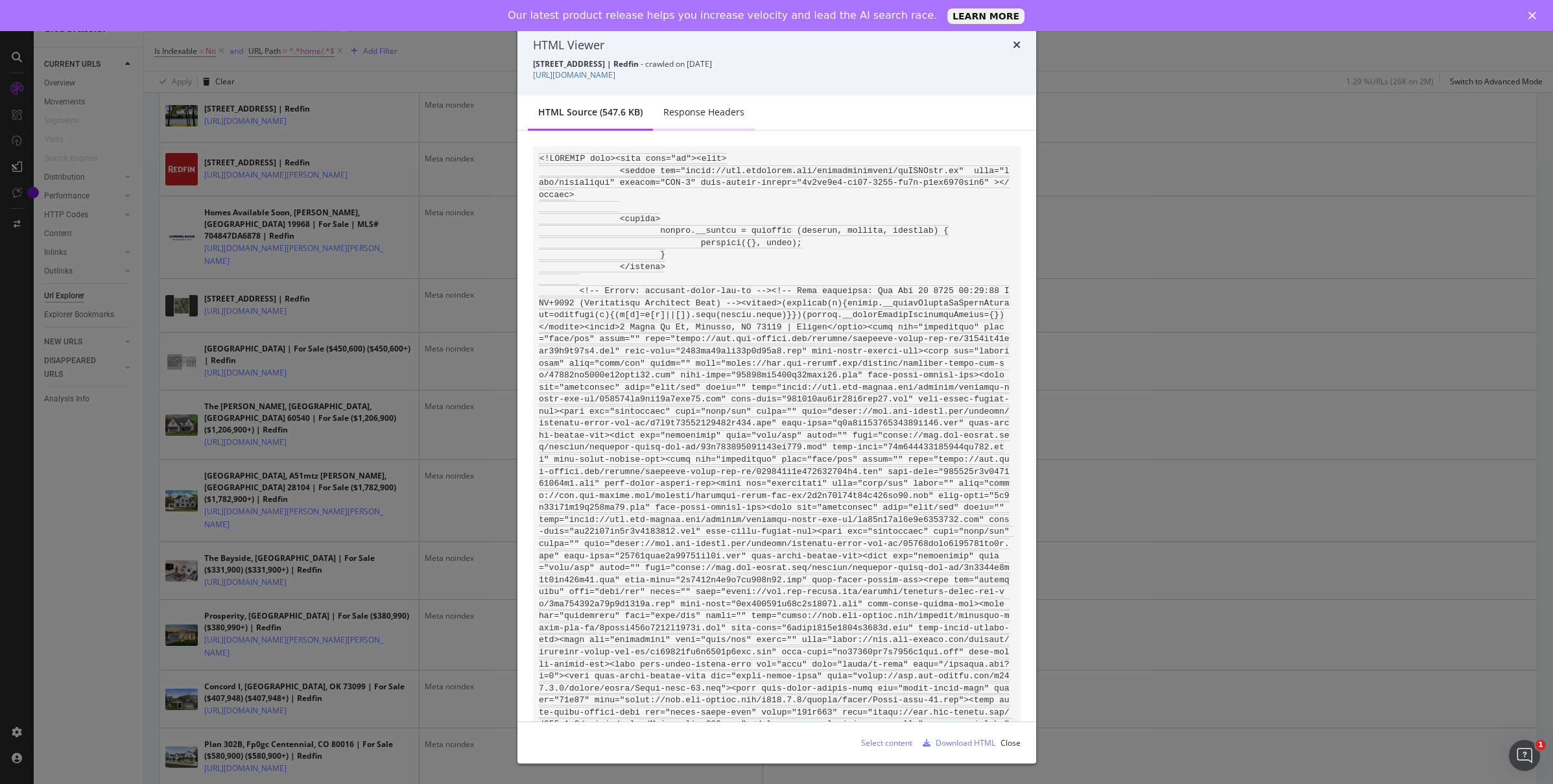
click at [712, 110] on div "Response Headers" at bounding box center [704, 112] width 81 height 13
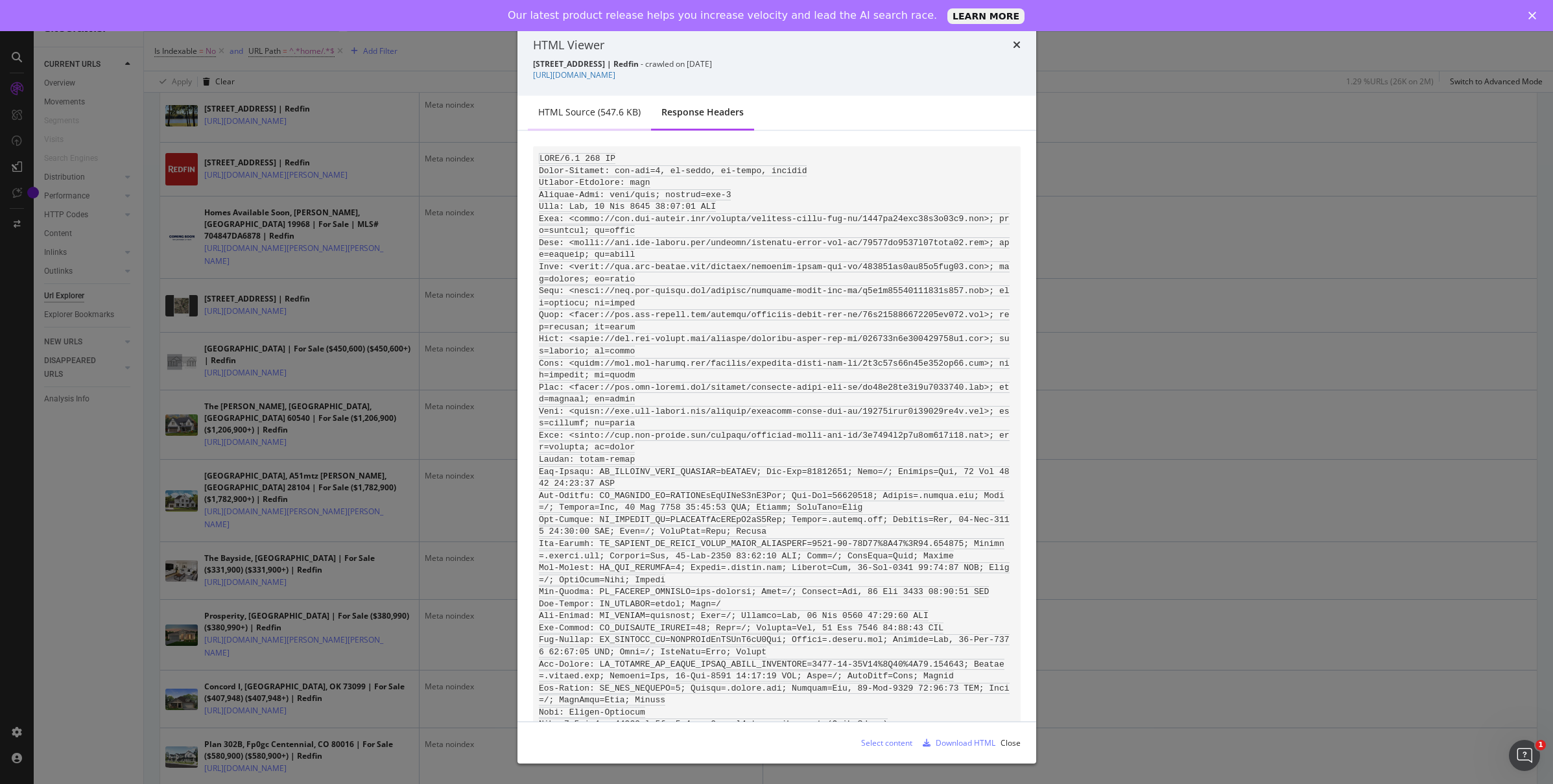
click at [589, 109] on div "HTML source (547.6 KB)" at bounding box center [589, 112] width 102 height 13
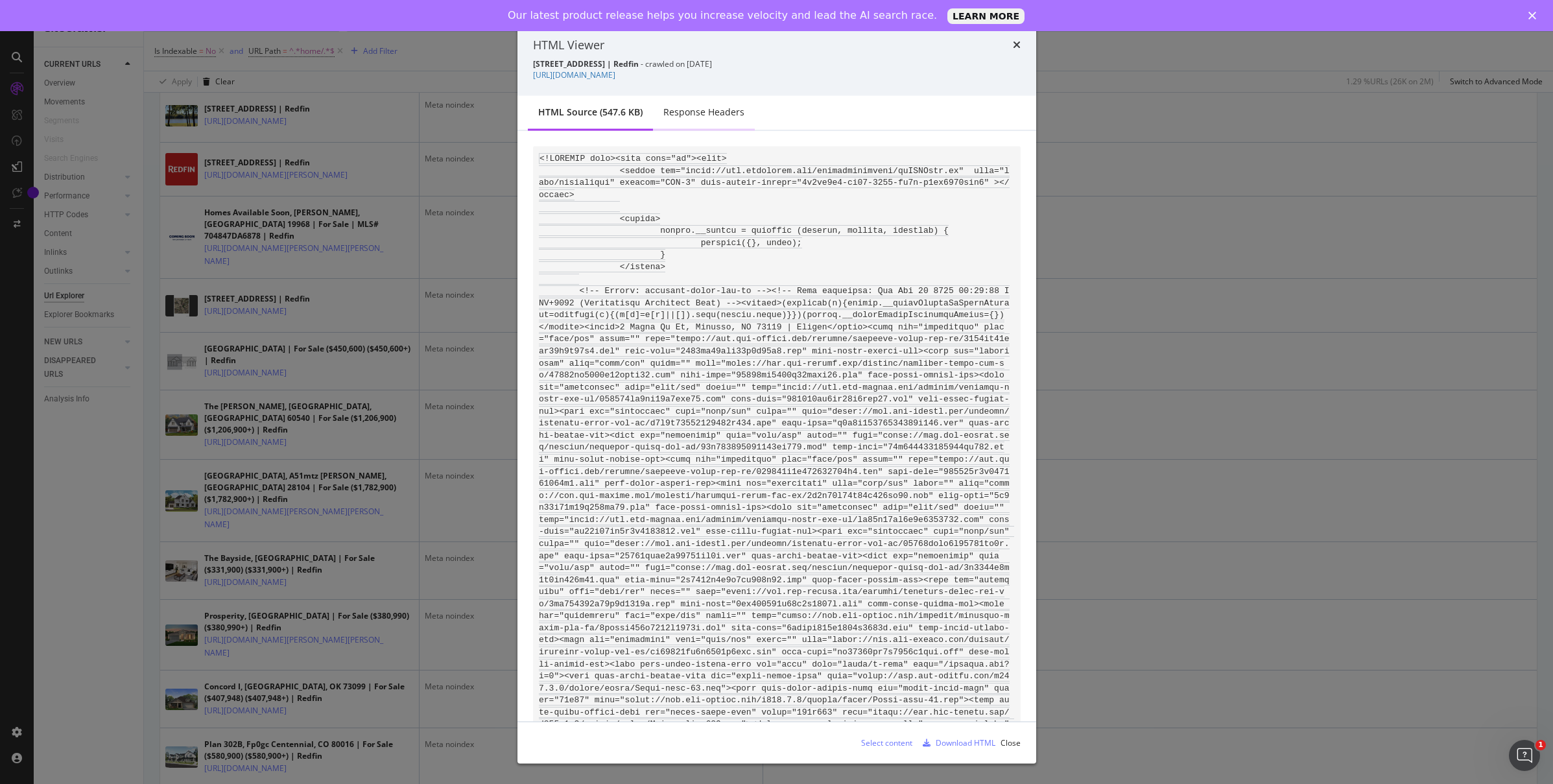
click at [712, 106] on div "Response Headers" at bounding box center [704, 112] width 81 height 13
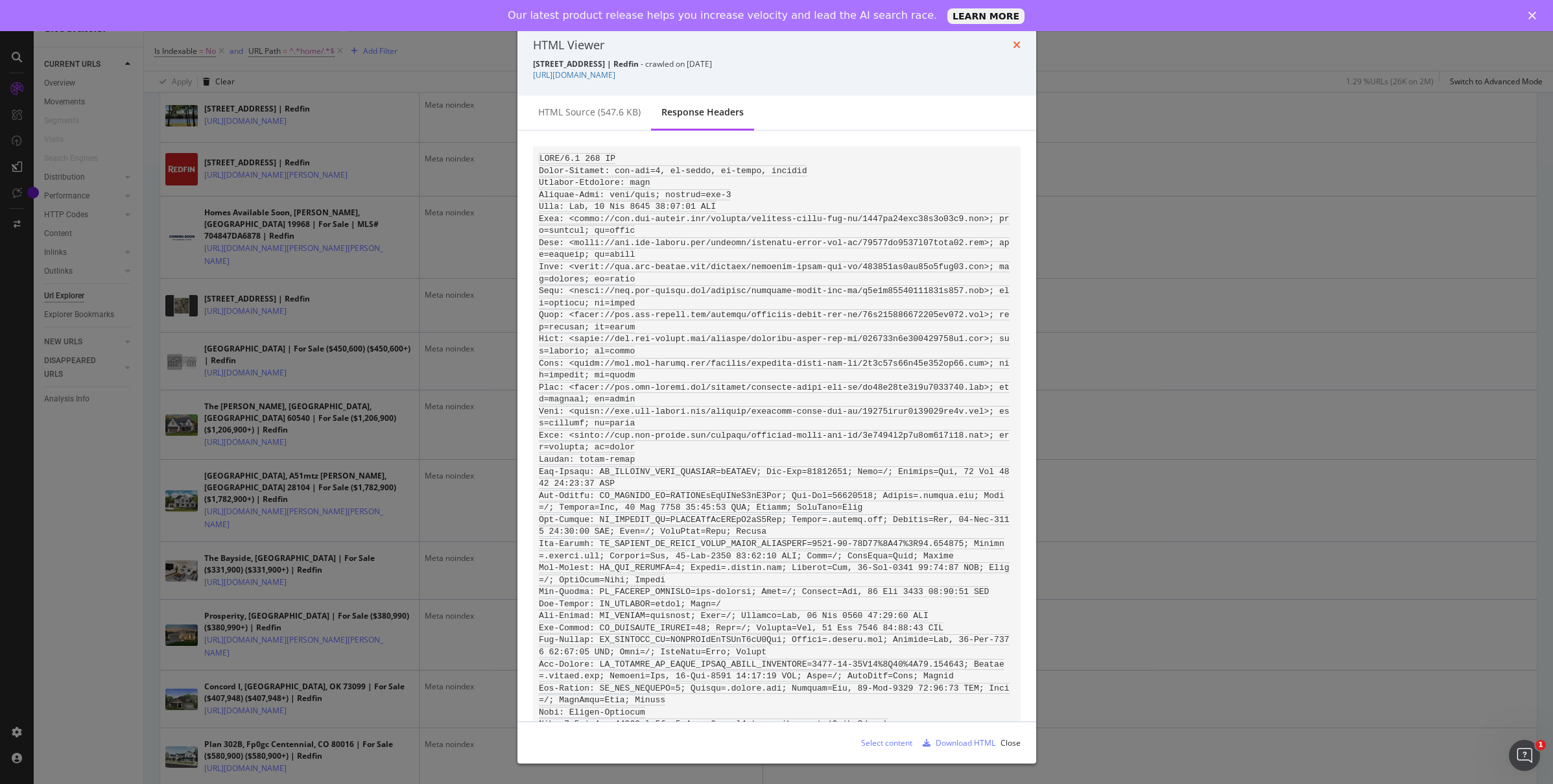
click at [1018, 43] on icon "times" at bounding box center [1017, 45] width 8 height 10
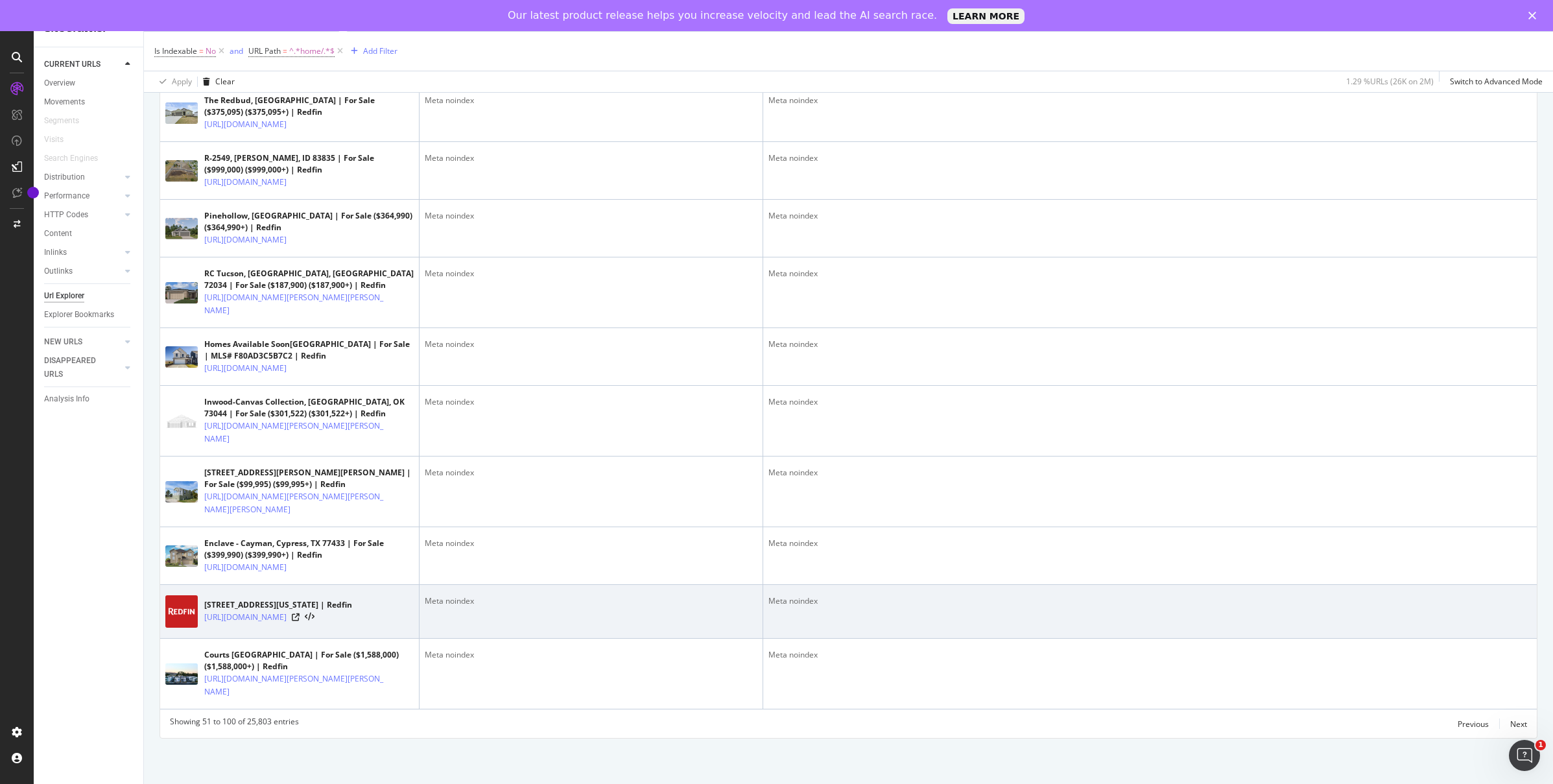
scroll to position [3241, 0]
click at [300, 615] on icon at bounding box center [296, 617] width 8 height 8
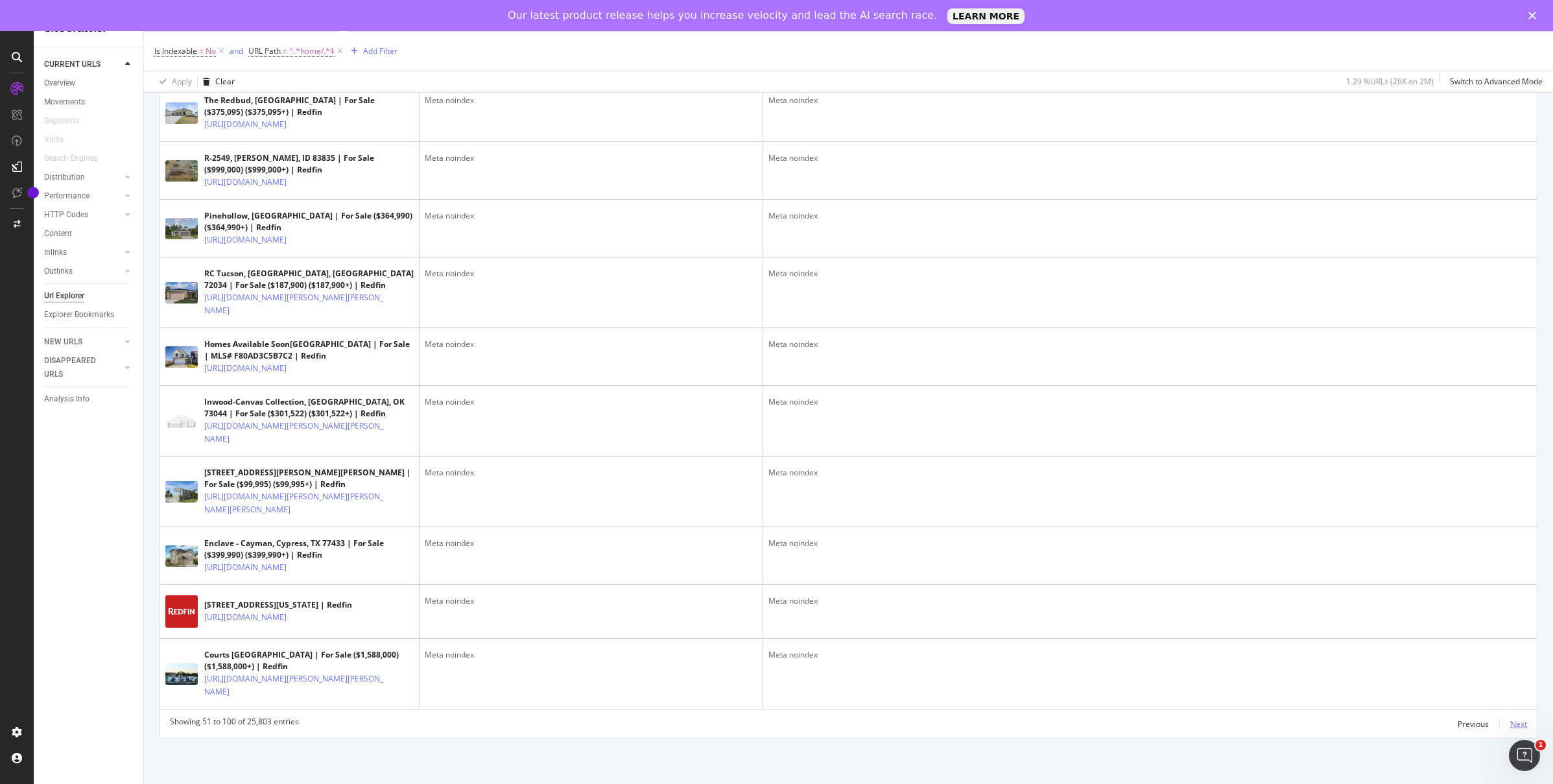
click at [1511, 724] on div "Next" at bounding box center [1518, 723] width 16 height 11
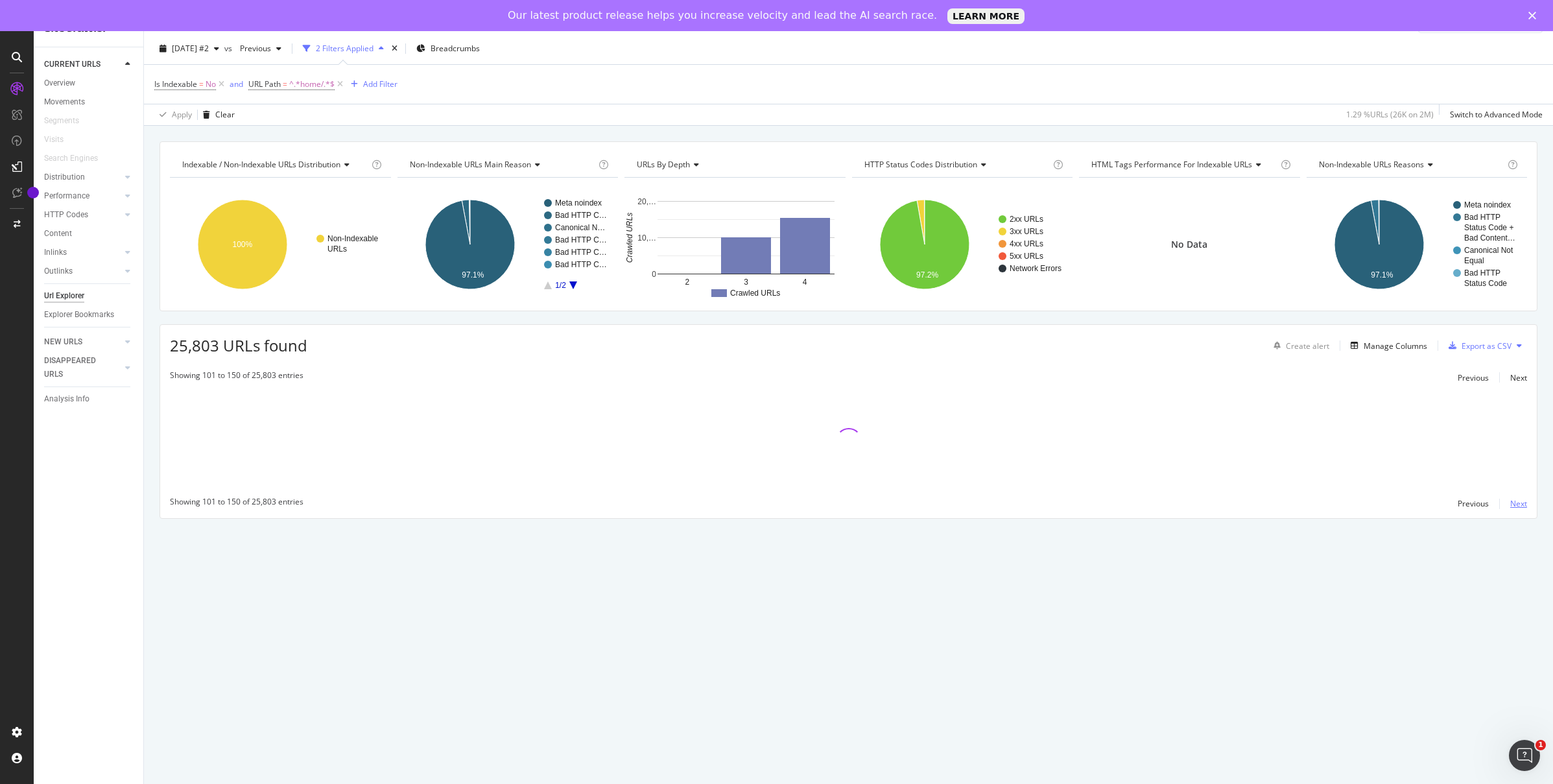
scroll to position [0, 0]
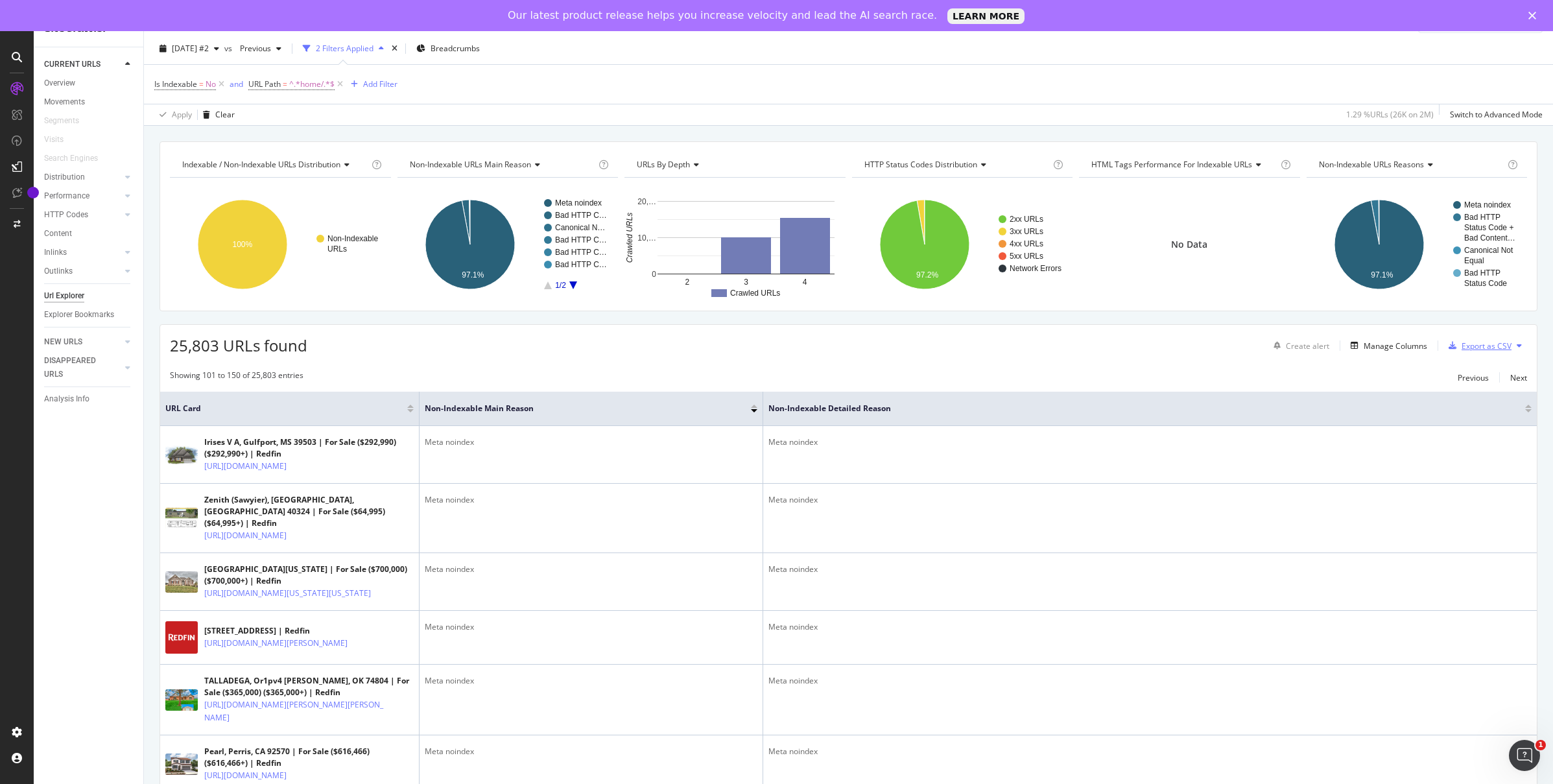
click at [1473, 347] on div "Export as CSV" at bounding box center [1487, 346] width 50 height 11
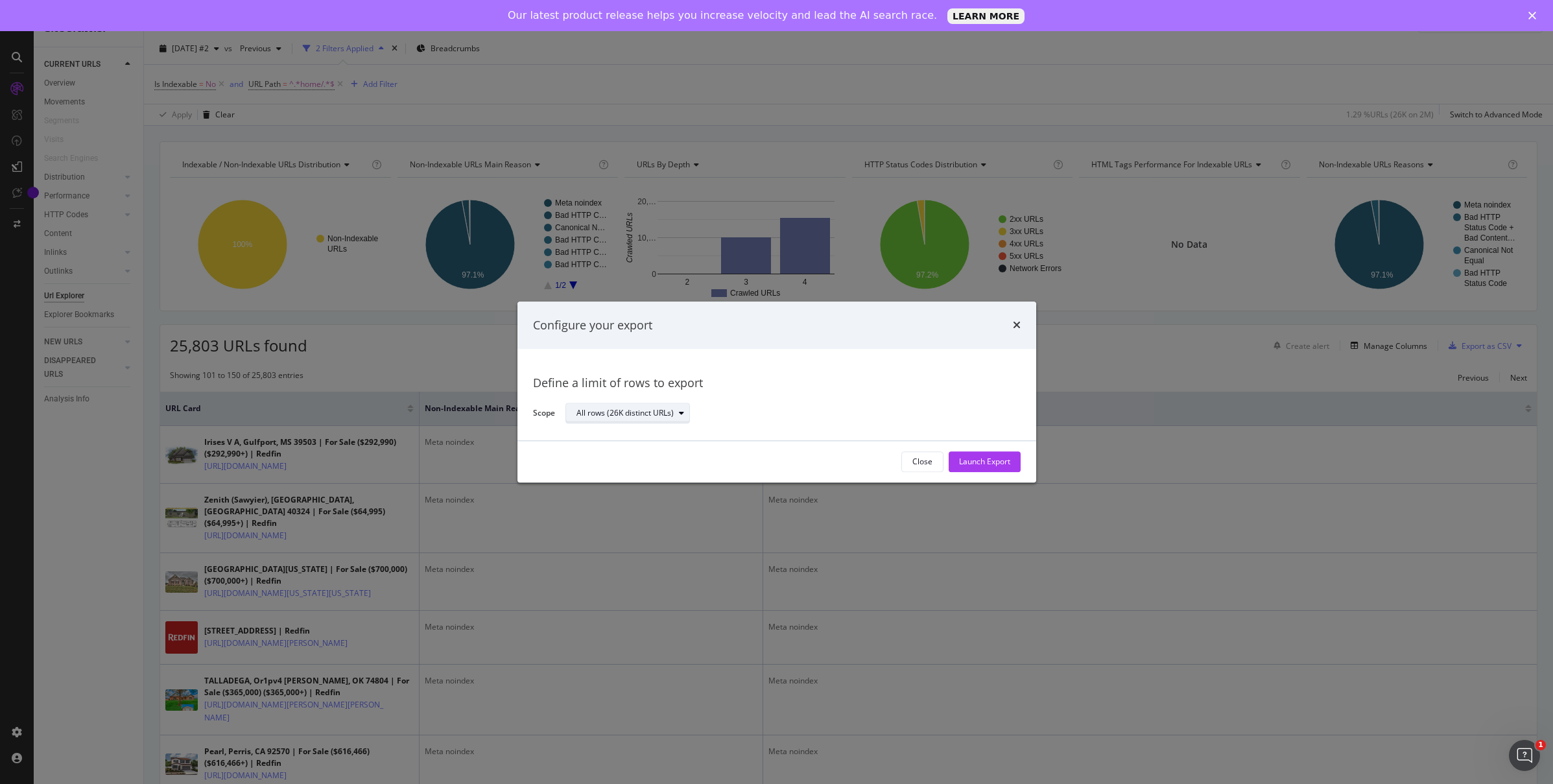
click at [650, 418] on div "All rows (26K distinct URLs)" at bounding box center [633, 413] width 113 height 18
click at [663, 413] on div "All rows (26K distinct URLs)" at bounding box center [625, 413] width 97 height 8
click at [982, 462] on div "Launch Export" at bounding box center [984, 462] width 51 height 11
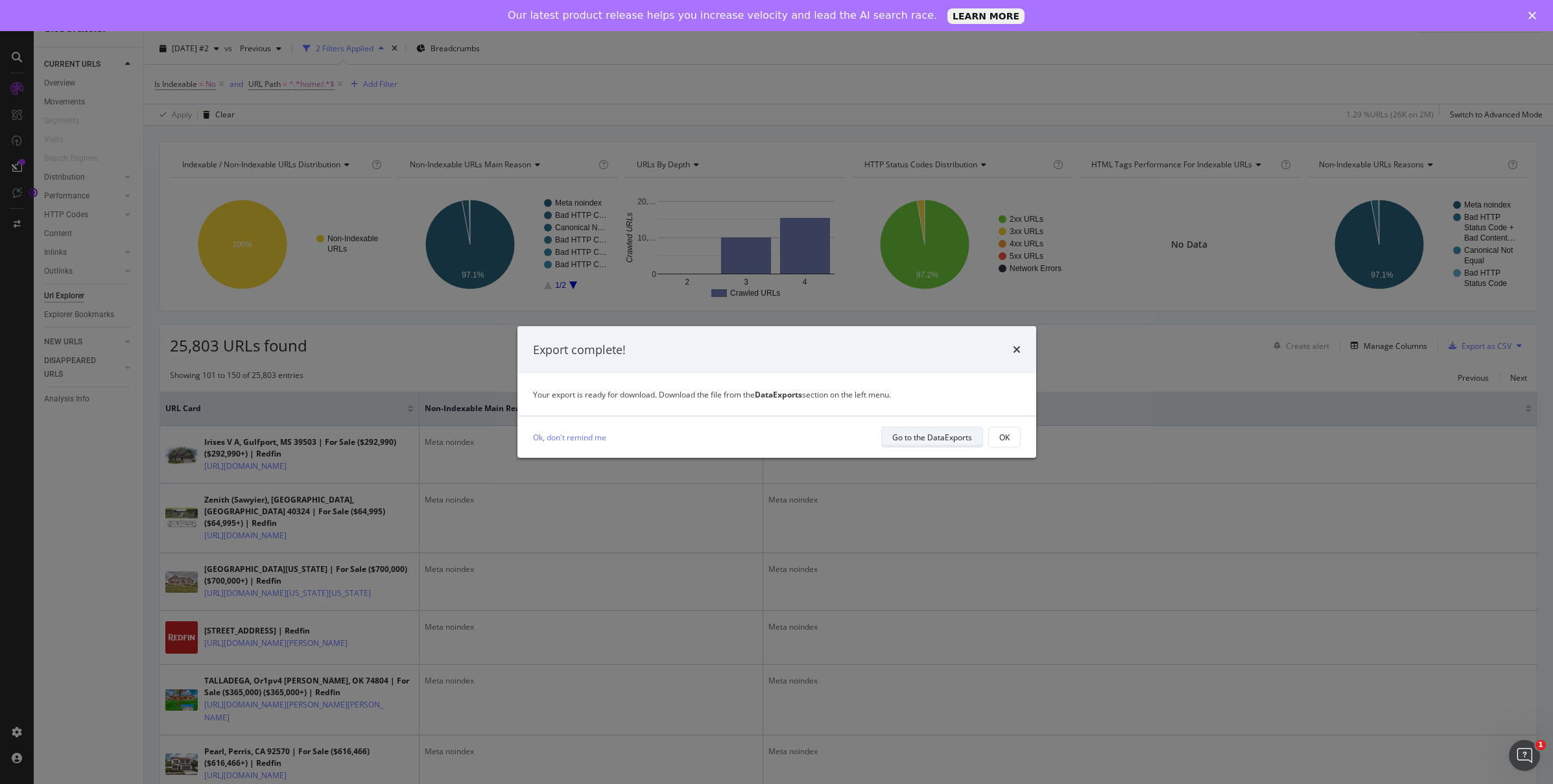
click at [913, 445] on div "Go to the DataExports" at bounding box center [932, 437] width 80 height 18
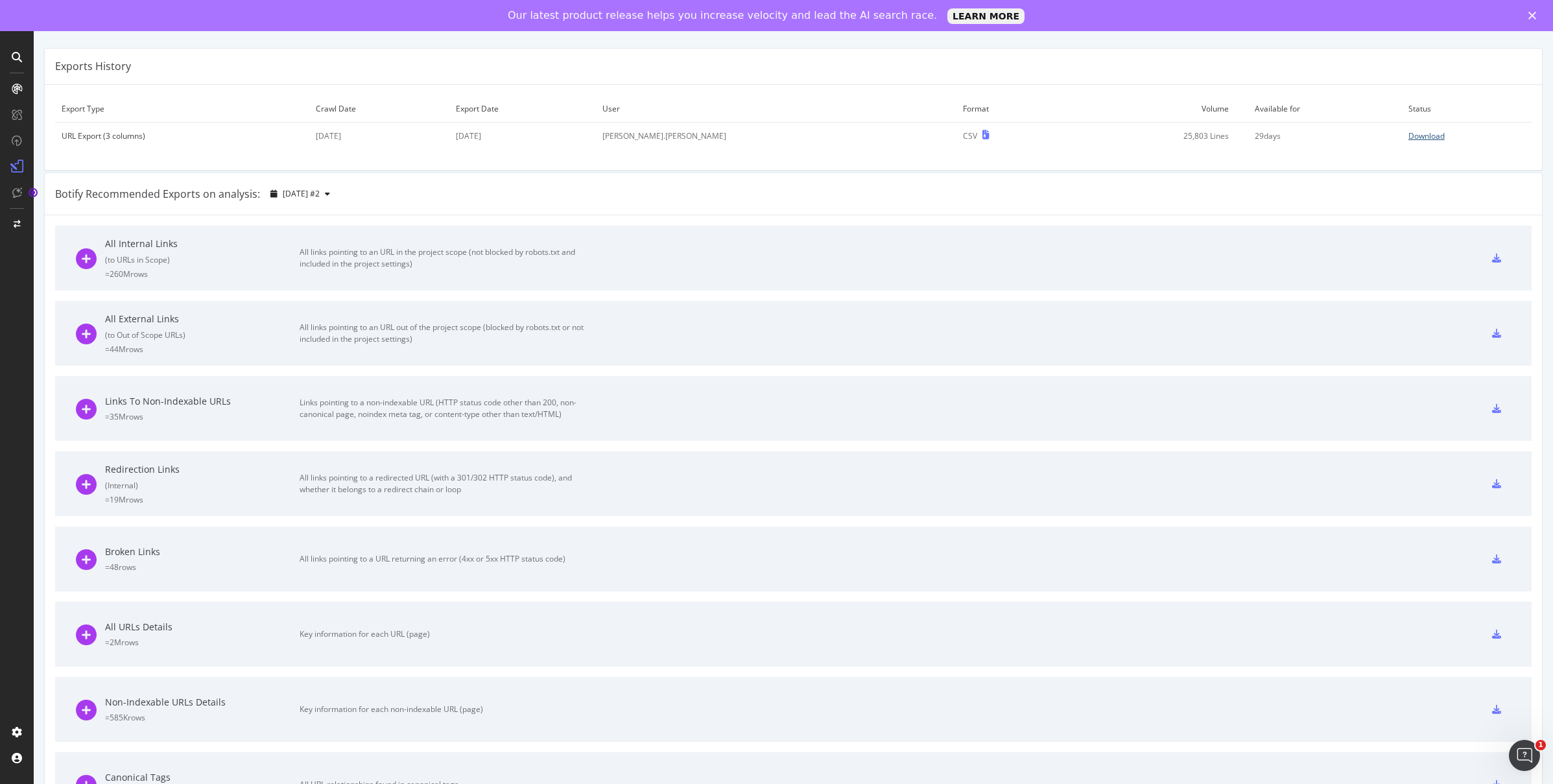
click at [1408, 133] on div "Download" at bounding box center [1426, 135] width 36 height 11
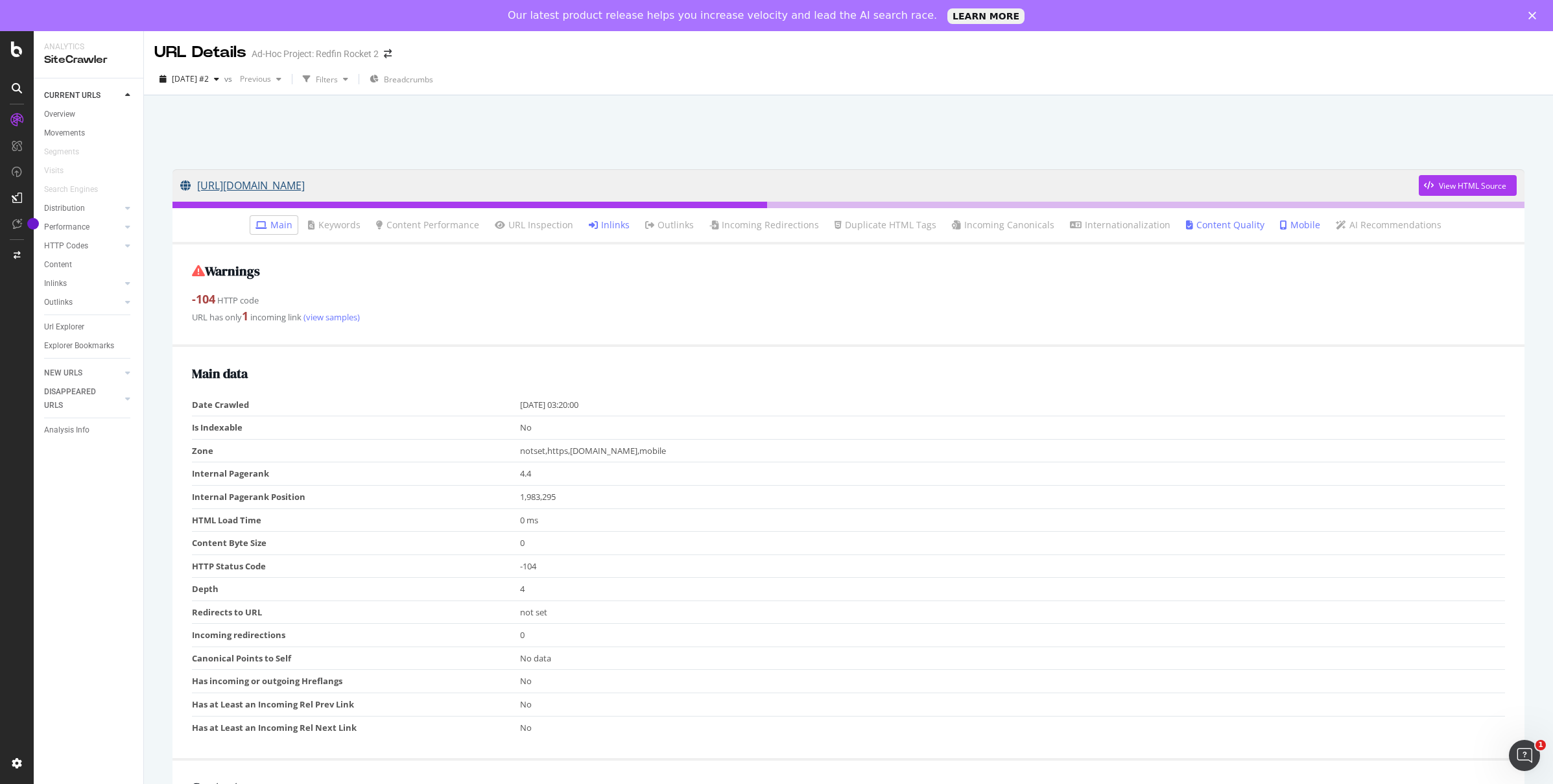
click at [305, 183] on link "https://www.redfin.com/sitemap/1490/MA/Essex-County/Beverly/street/Lawnbank+Rd" at bounding box center [799, 185] width 1238 height 32
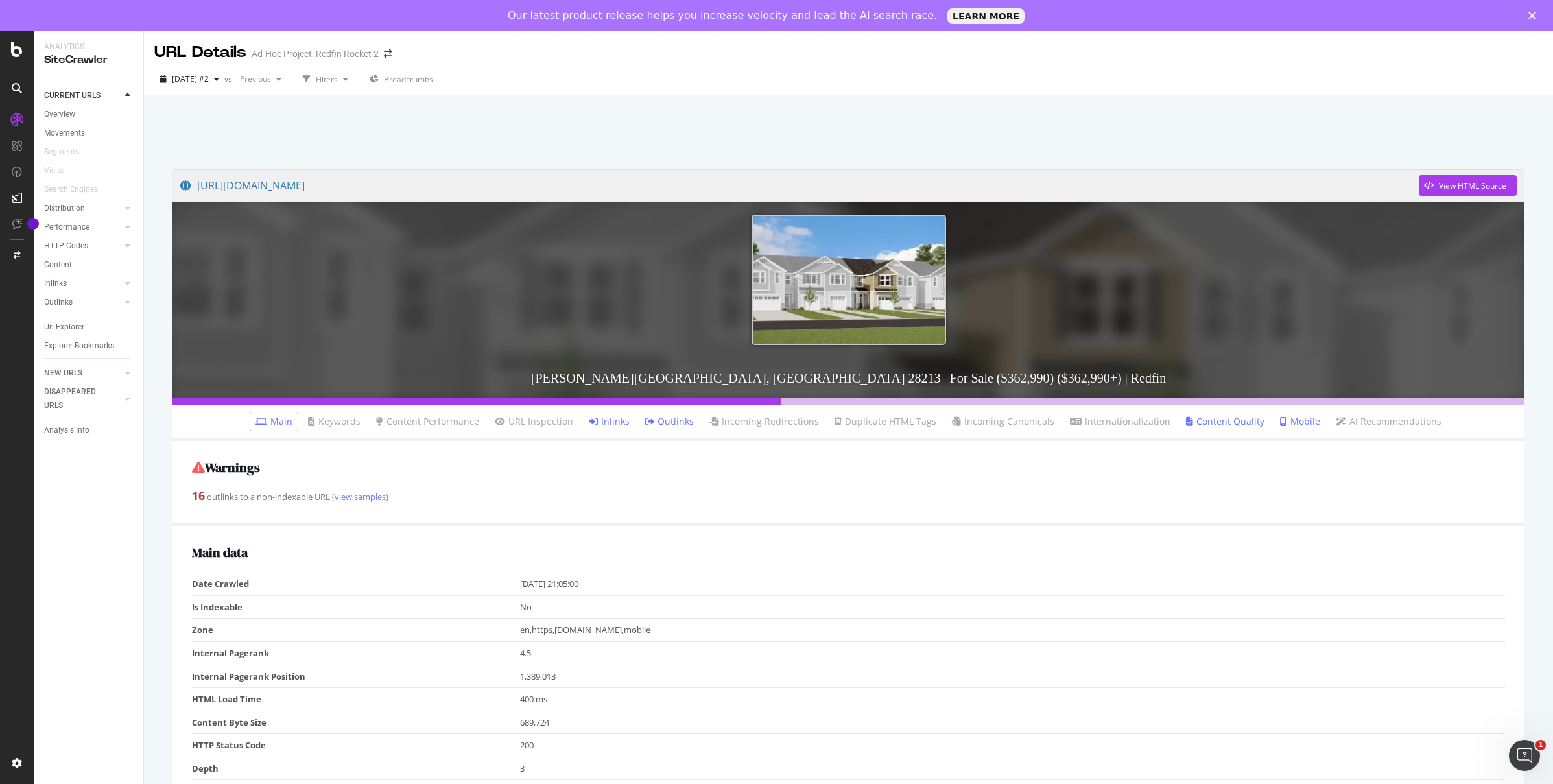
click at [1145, 64] on div "2025 Aug. 22nd #2 vs Previous Filters Breadcrumbs" at bounding box center [848, 79] width 1409 height 32
click at [94, 92] on div "CURRENT URLS" at bounding box center [72, 96] width 56 height 14
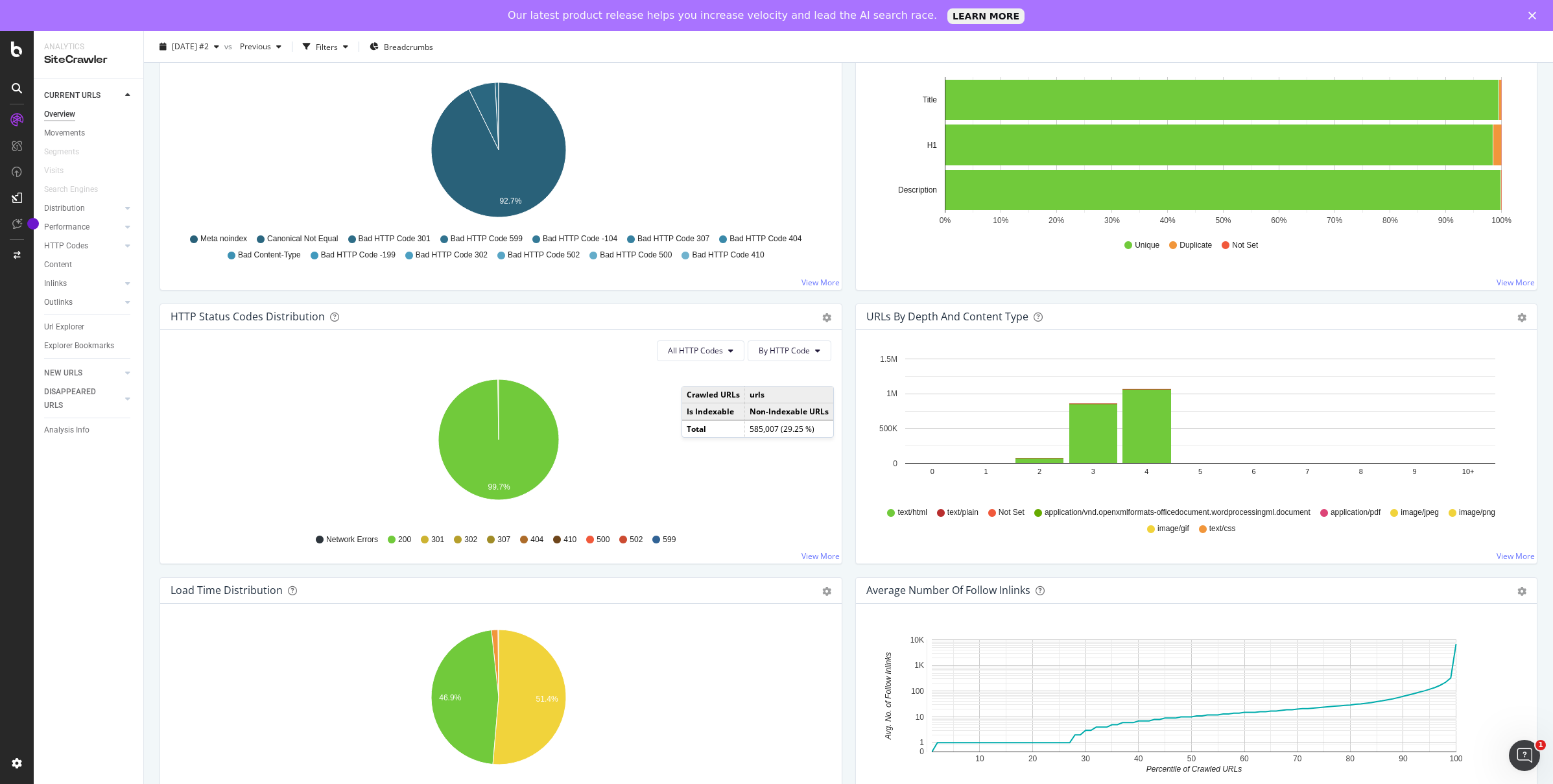
scroll to position [472, 0]
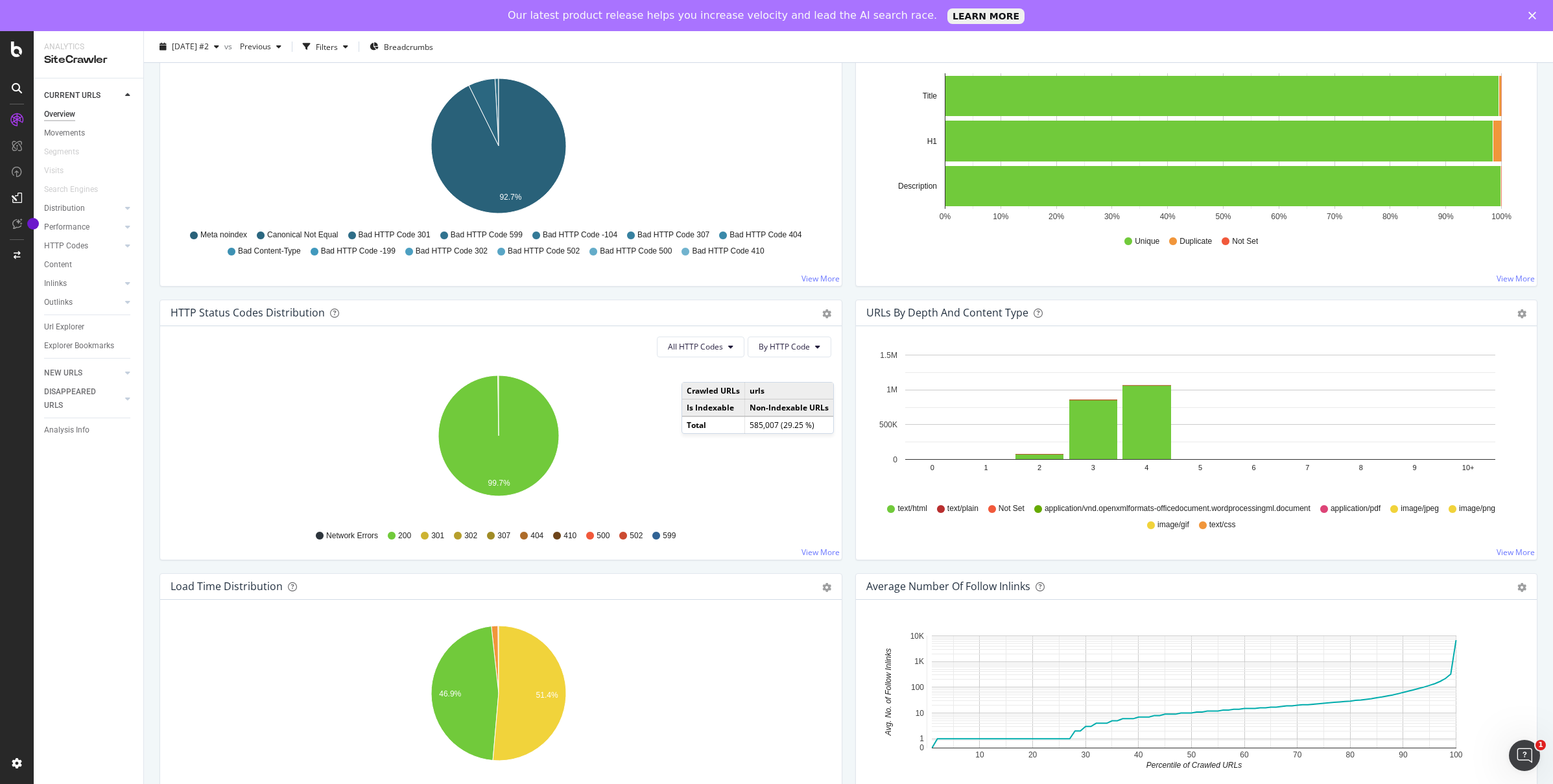
click at [440, 235] on icon at bounding box center [444, 235] width 8 height 8
click at [458, 233] on span "Bad HTTP Code 599" at bounding box center [486, 235] width 72 height 11
click at [467, 233] on span "Bad HTTP Code 599" at bounding box center [486, 235] width 72 height 11
click at [532, 247] on span "Bad HTTP Code 502" at bounding box center [543, 251] width 72 height 11
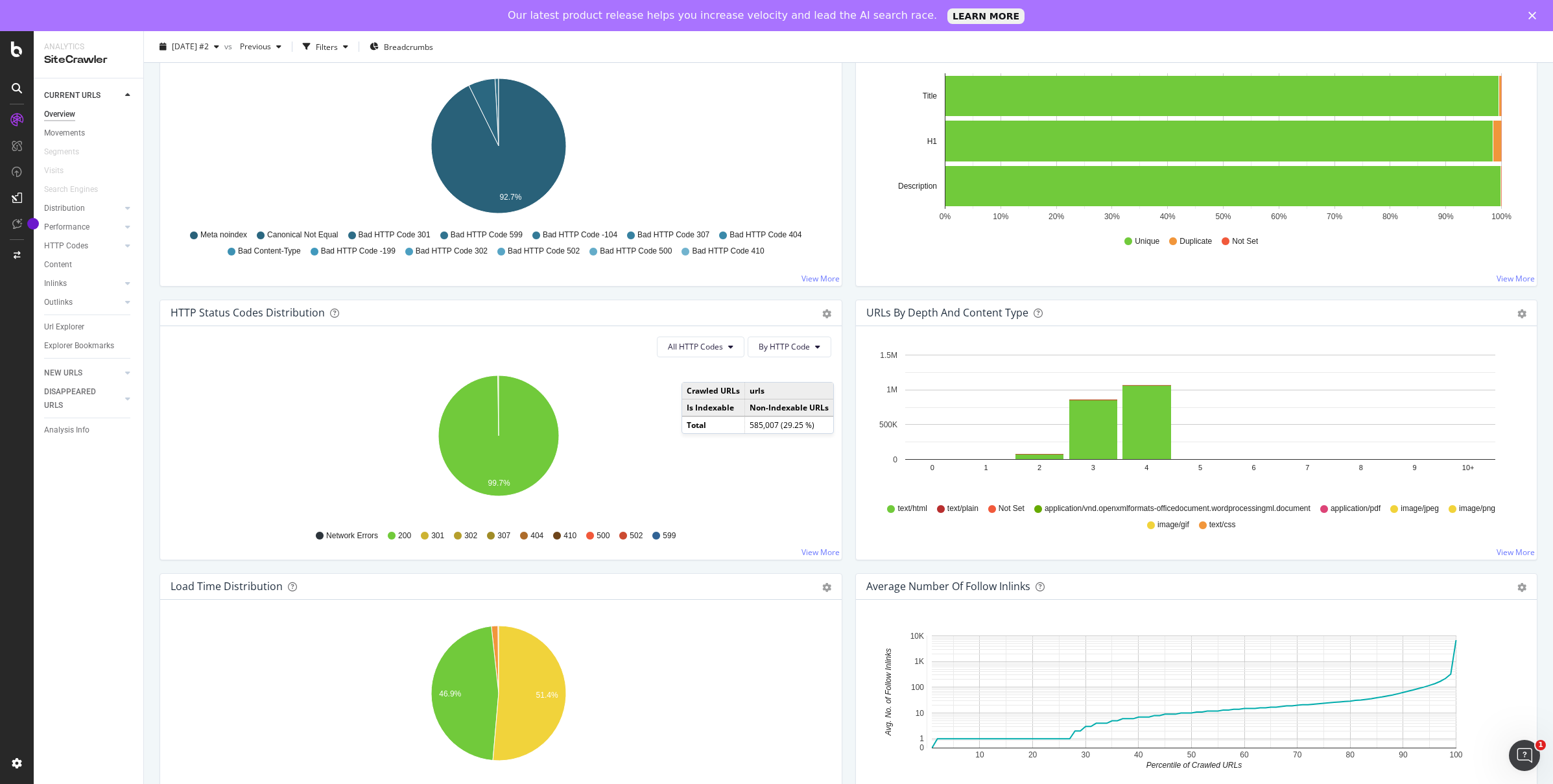
click at [517, 249] on span "Bad HTTP Code 502" at bounding box center [543, 251] width 72 height 11
click at [517, 249] on span "Bad HTTP Code 502" at bounding box center [543, 251] width 72 height 11
click at [627, 530] on div "502" at bounding box center [631, 535] width 23 height 11
click at [635, 535] on span "502" at bounding box center [636, 535] width 13 height 11
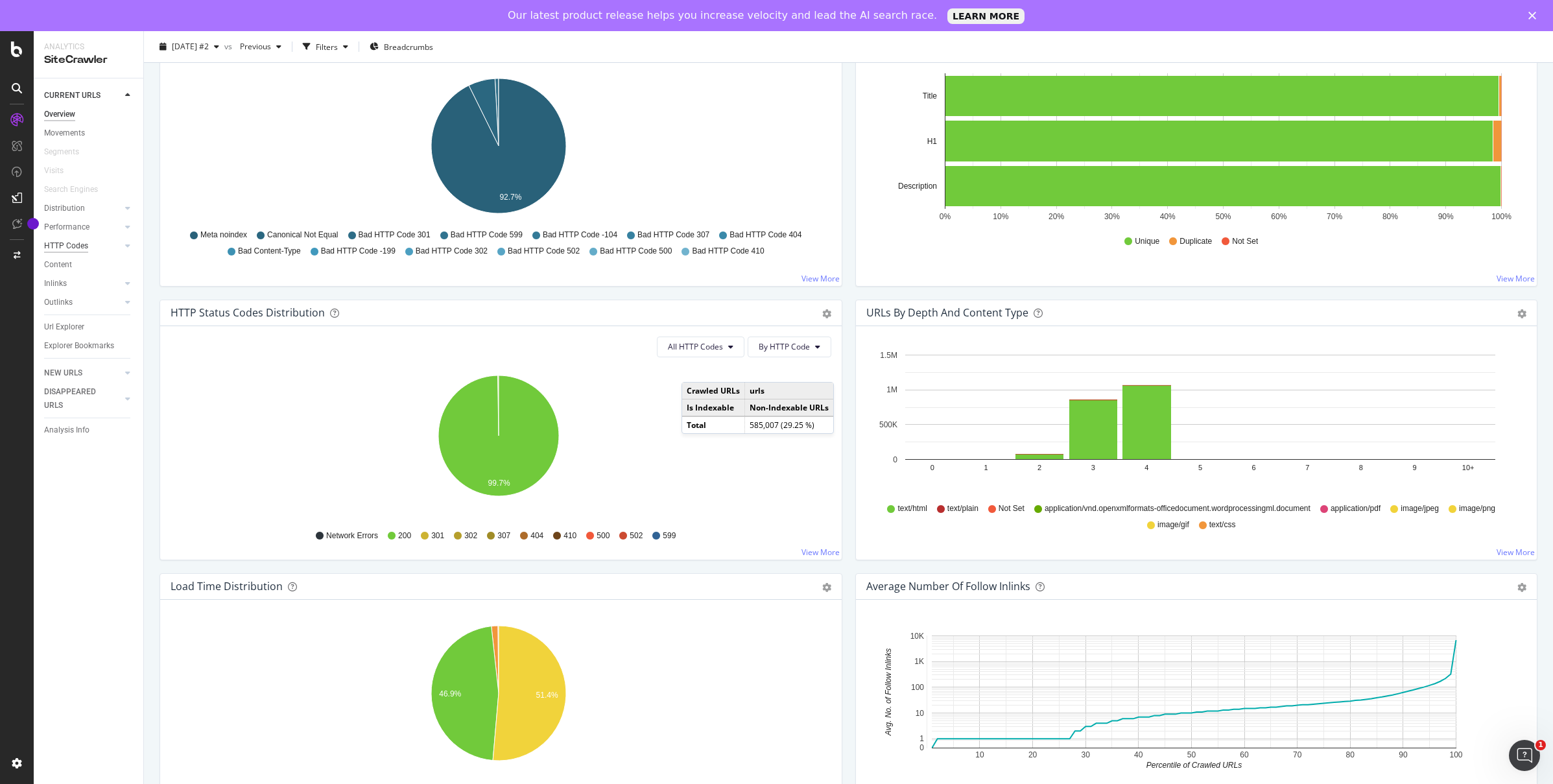
click at [87, 247] on div "HTTP Codes" at bounding box center [66, 246] width 44 height 14
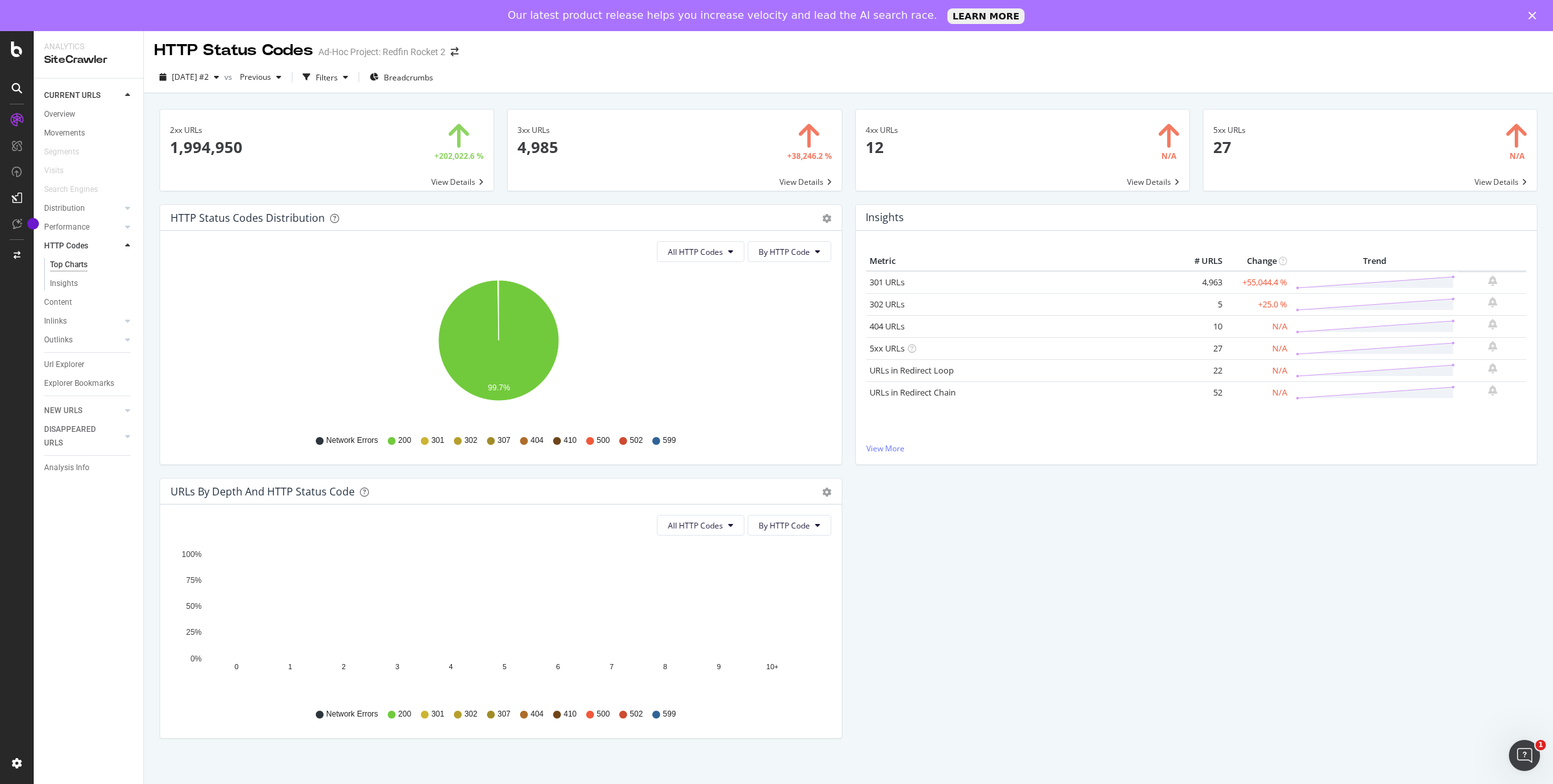
scroll to position [3, 0]
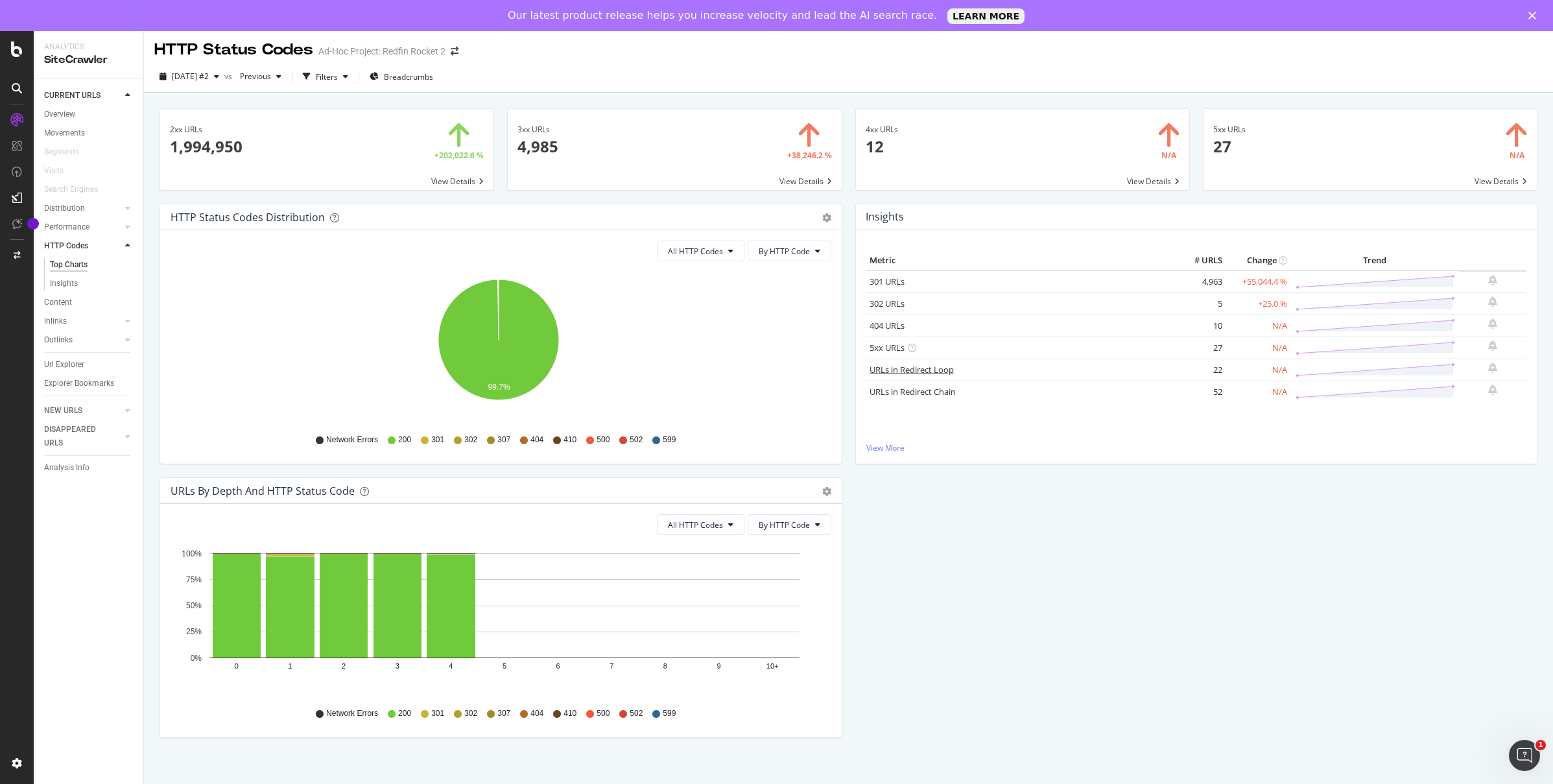
click at [909, 366] on link "URLs in Redirect Loop" at bounding box center [911, 369] width 84 height 11
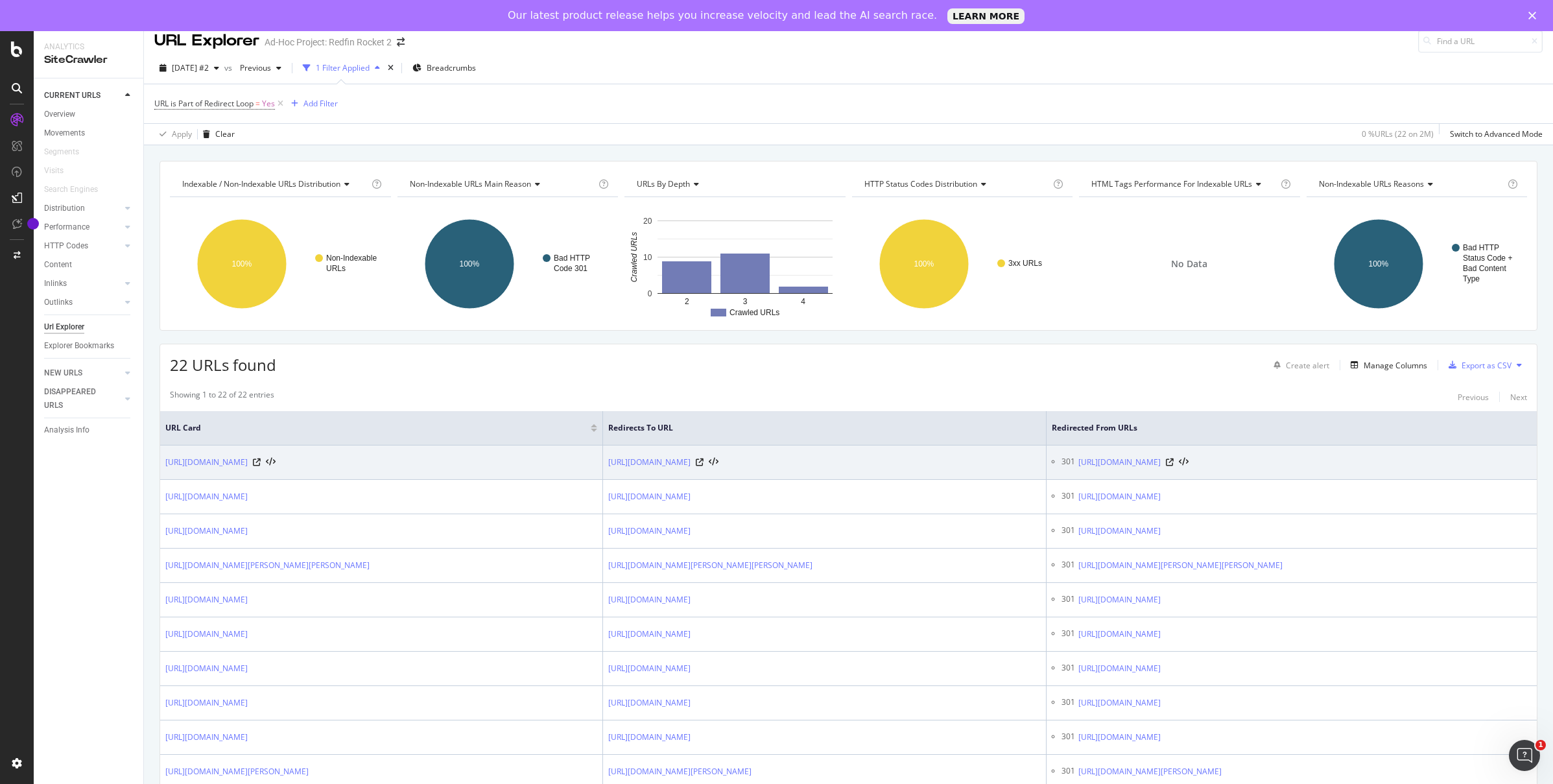
scroll to position [12, 0]
click at [261, 462] on icon at bounding box center [257, 461] width 8 height 8
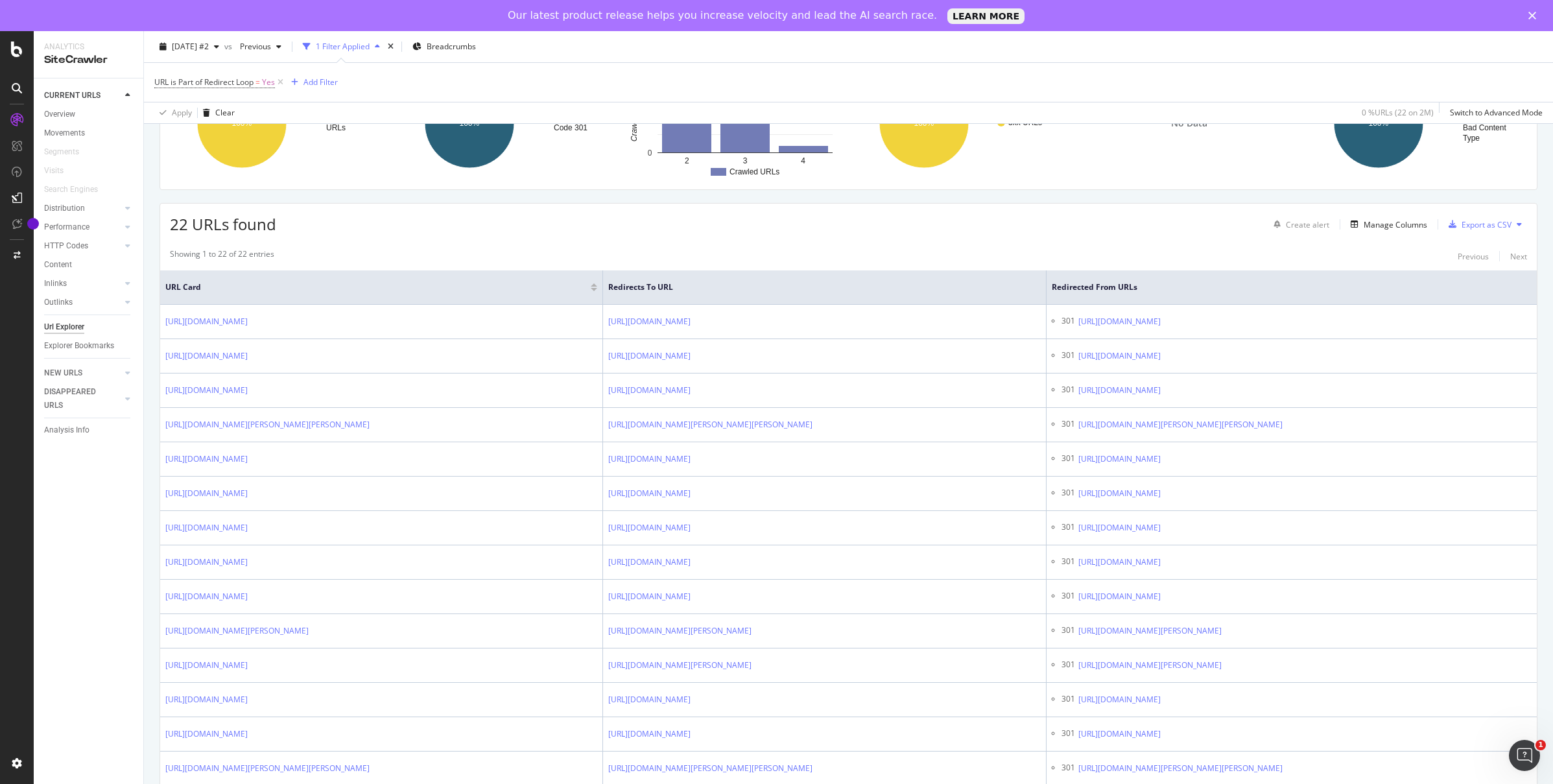
scroll to position [0, 0]
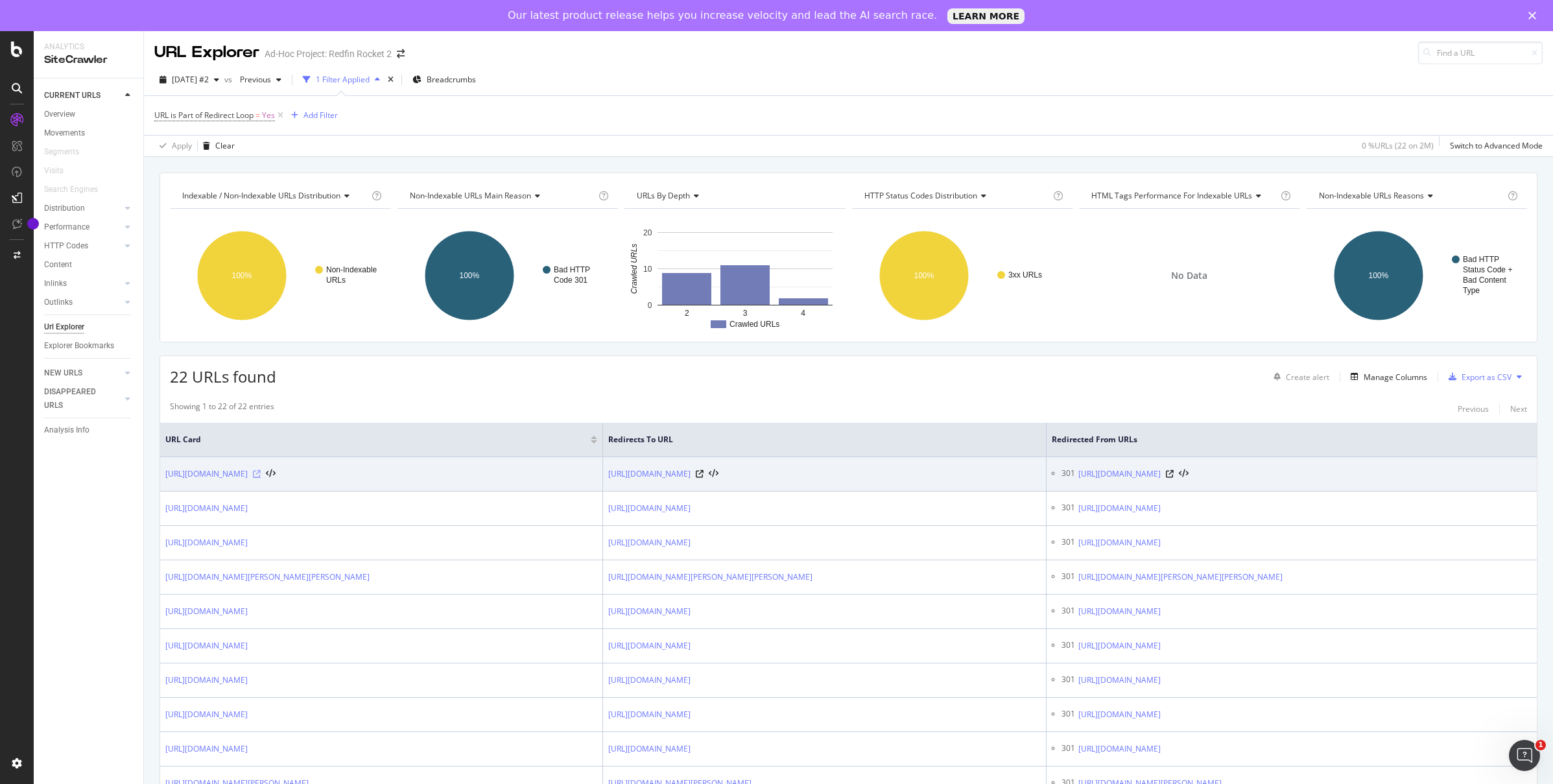
click at [261, 470] on icon at bounding box center [257, 473] width 8 height 8
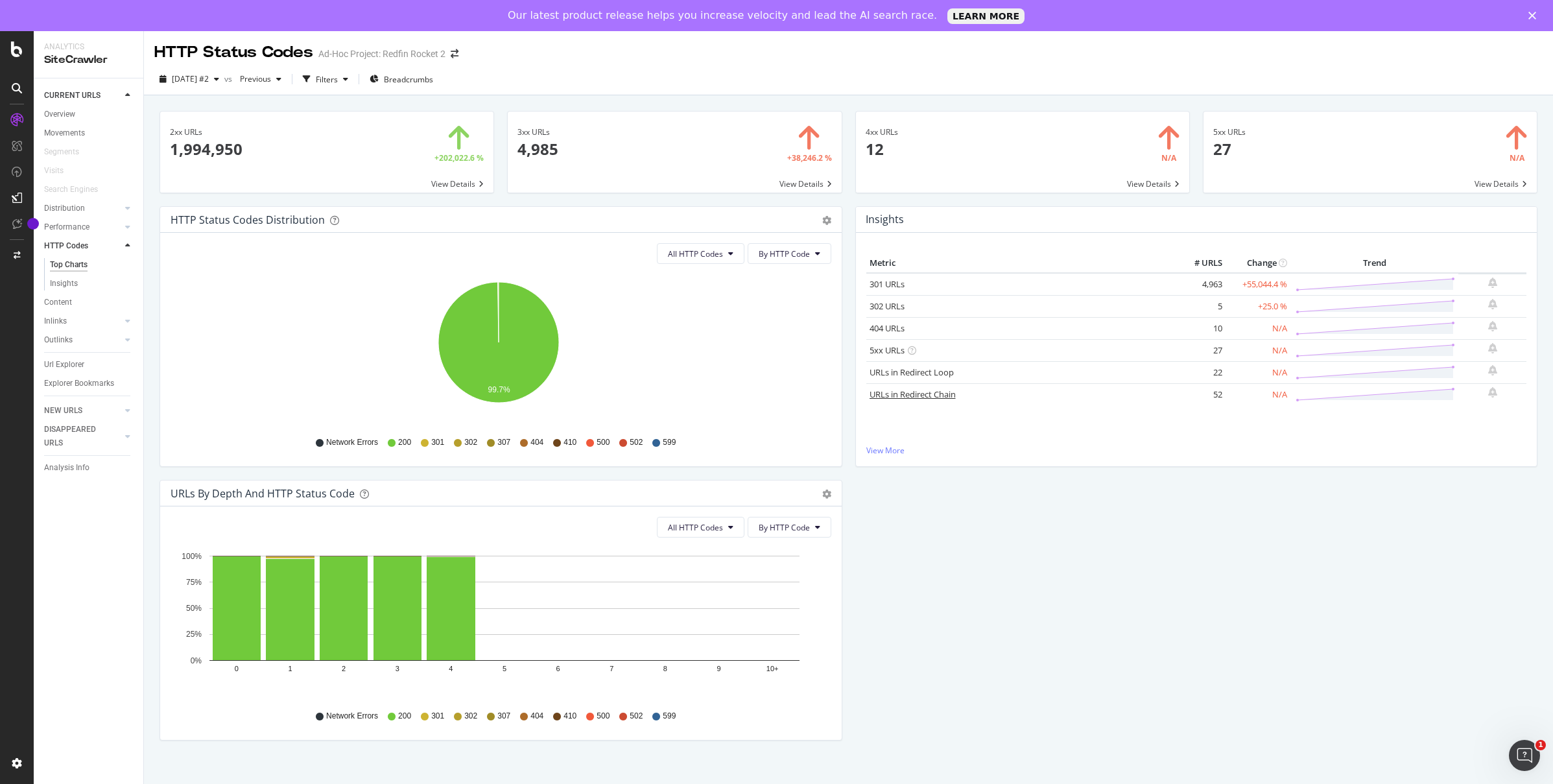
click at [906, 395] on link "URLs in Redirect Chain" at bounding box center [913, 393] width 87 height 11
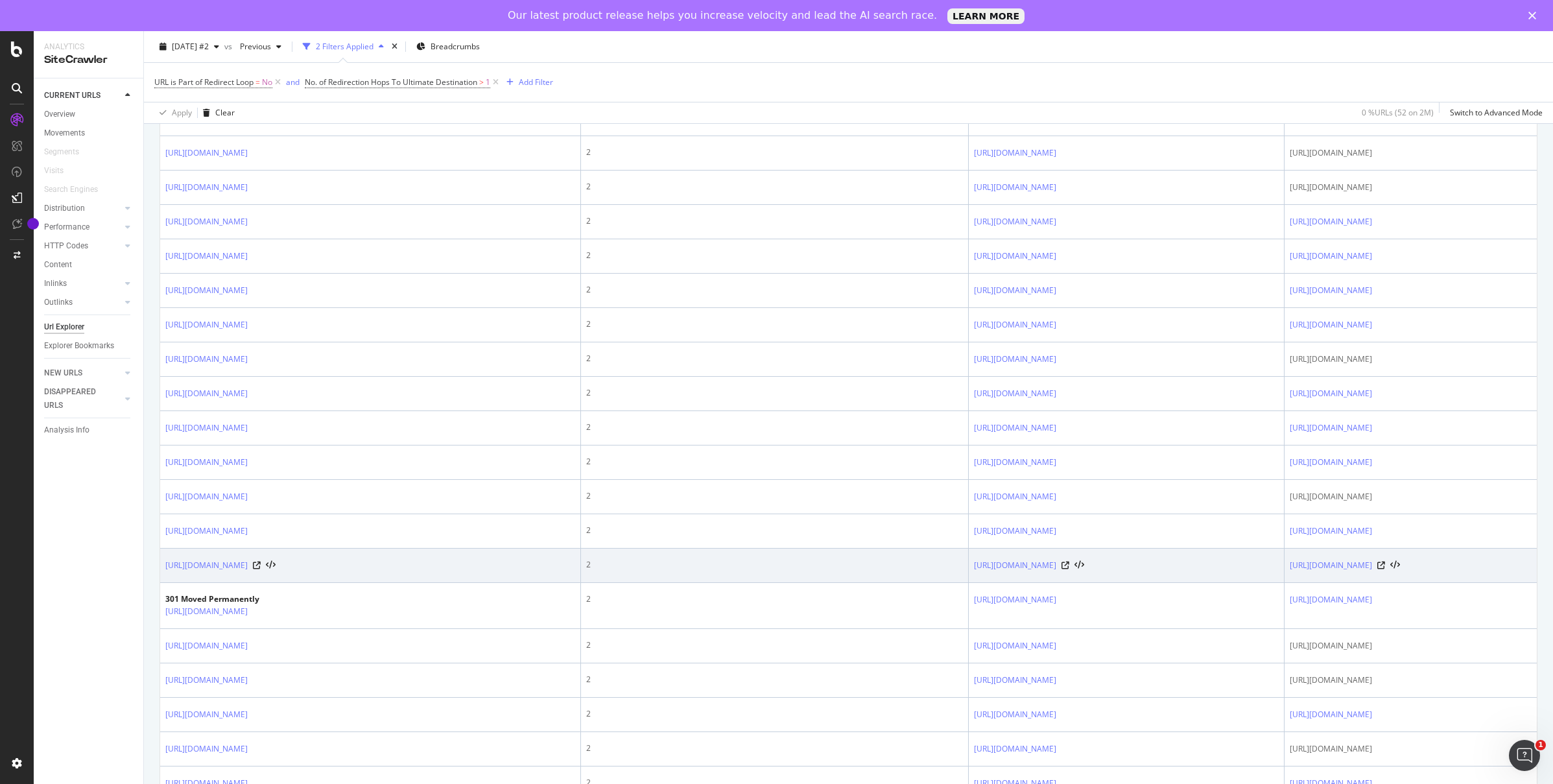
scroll to position [1495, 0]
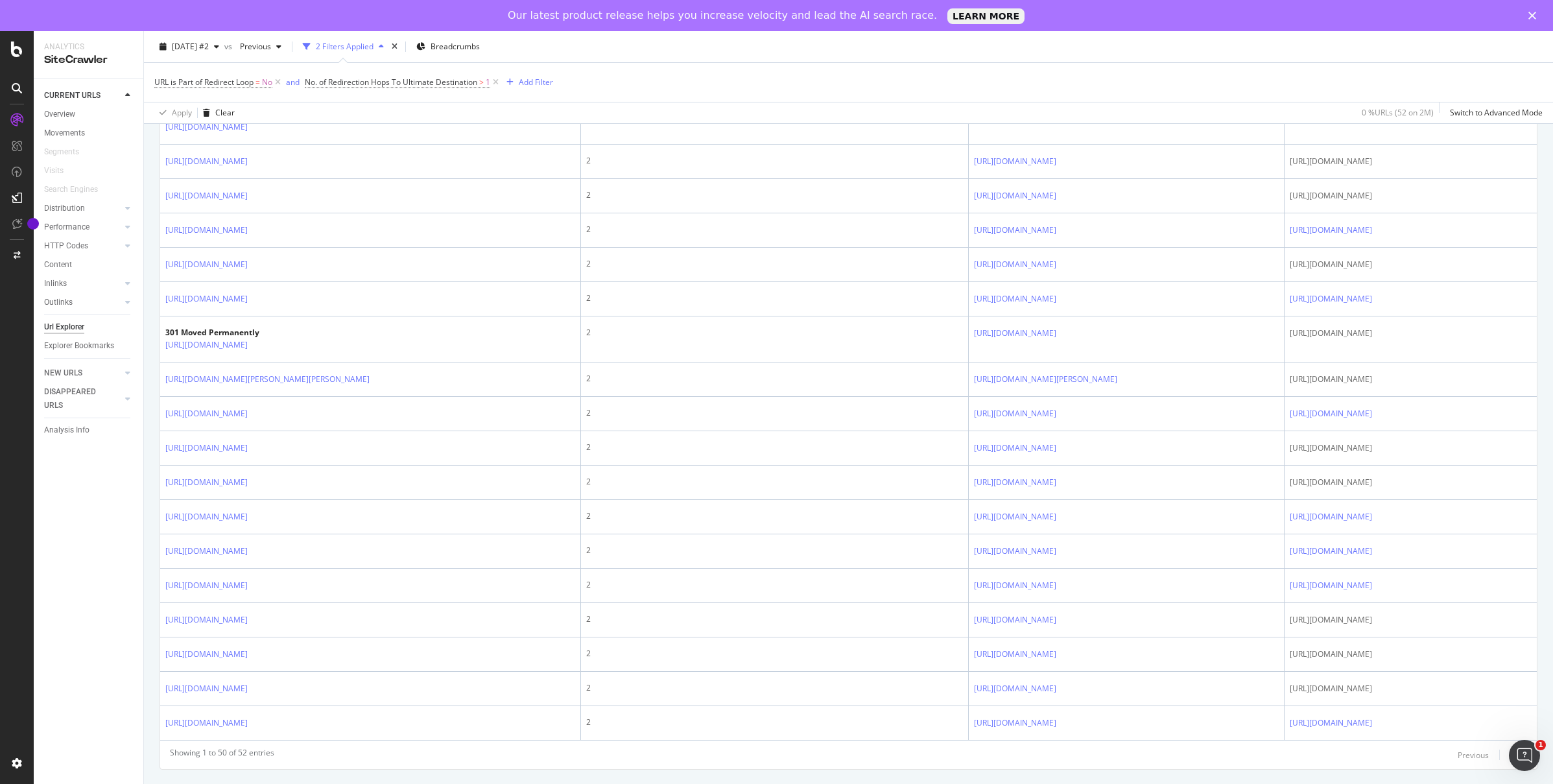
drag, startPoint x: 741, startPoint y: 555, endPoint x: 731, endPoint y: 555, distance: 10.0
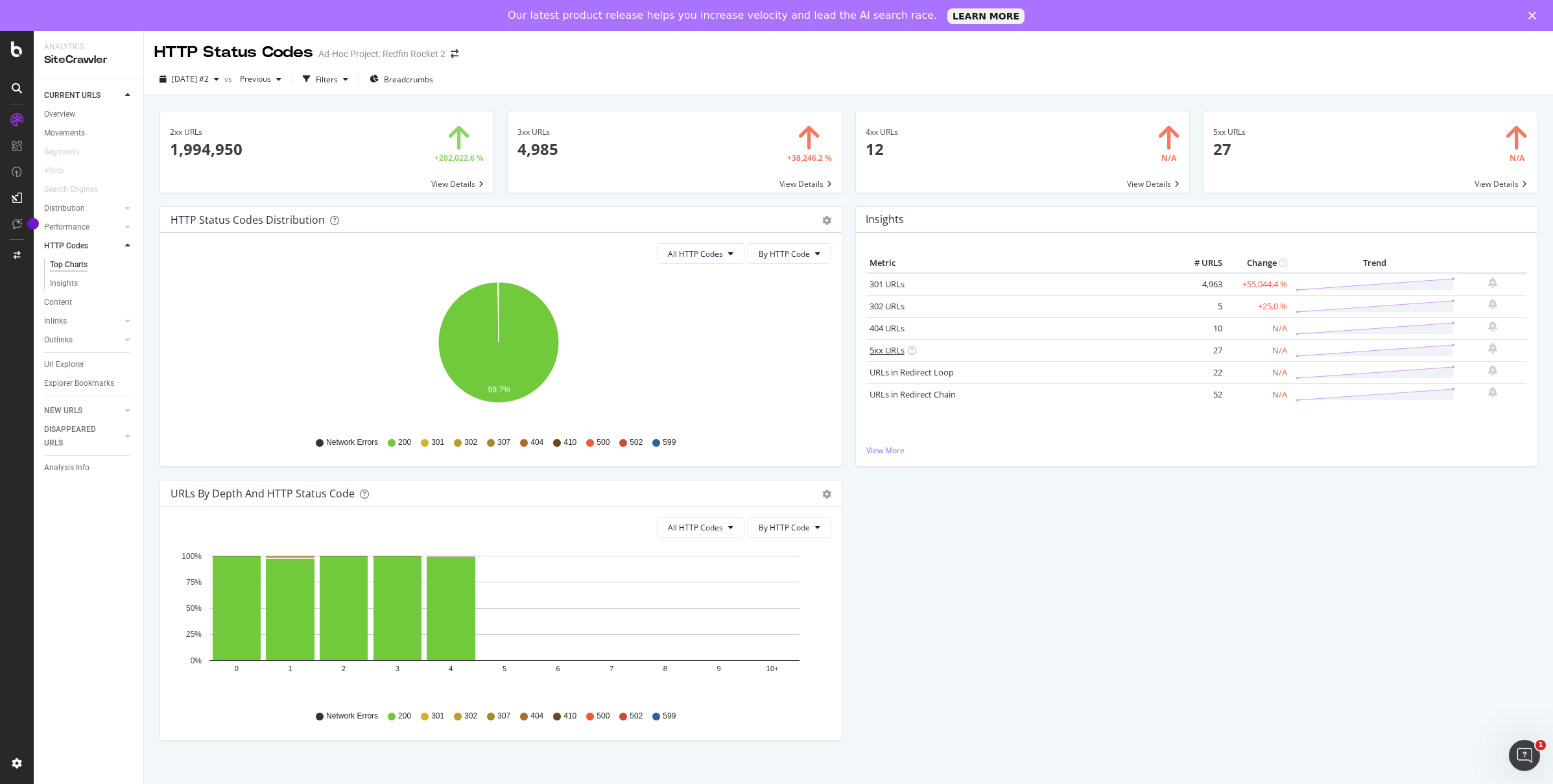
click at [893, 347] on link "5xx URLs" at bounding box center [887, 349] width 35 height 11
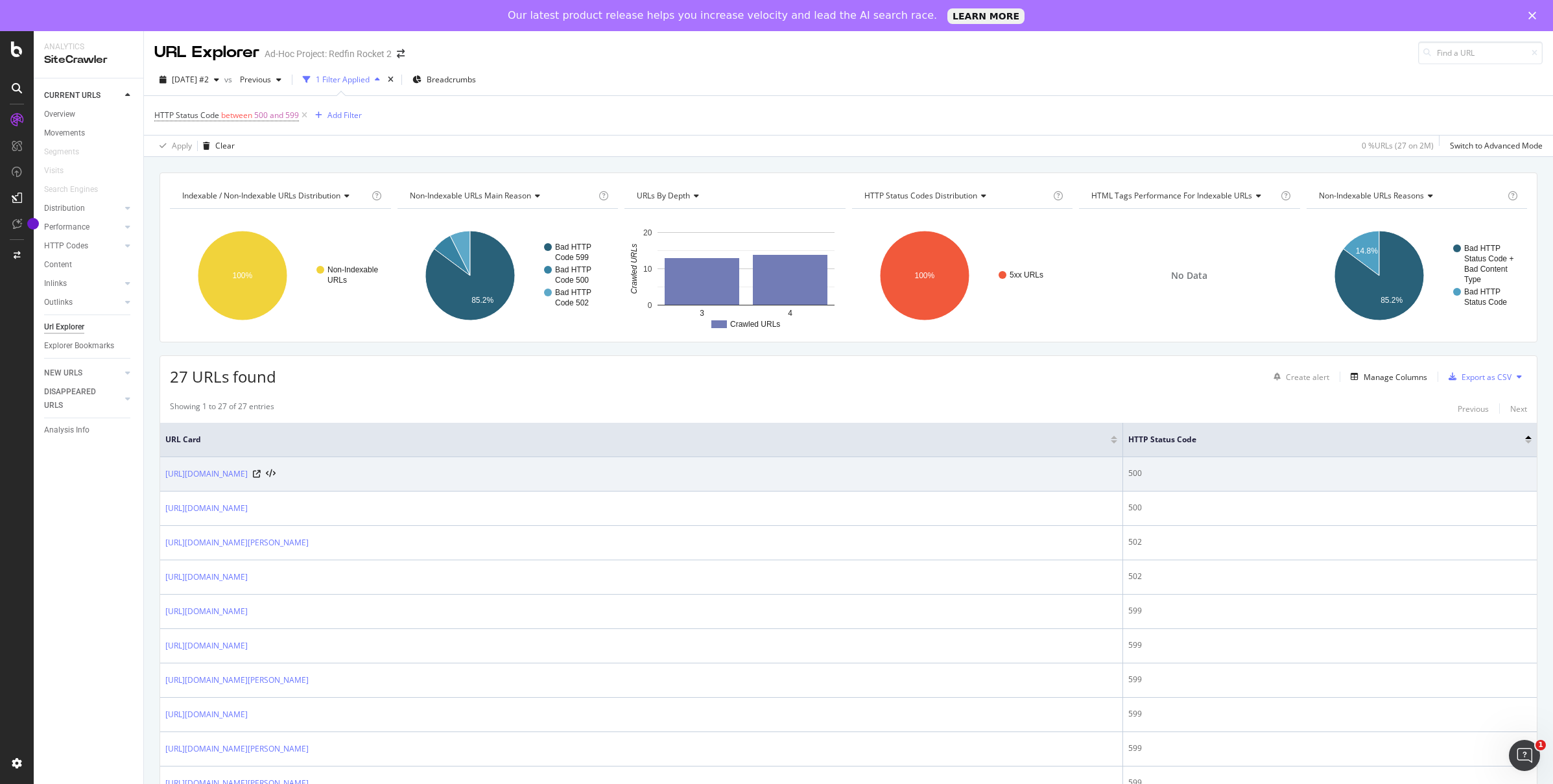
click at [472, 466] on td "https://www.redfin.com/city/2034/FL/Boynton-Beach/cheap-1-bedroom-apartment" at bounding box center [641, 475] width 963 height 35
click at [261, 476] on icon at bounding box center [257, 473] width 8 height 8
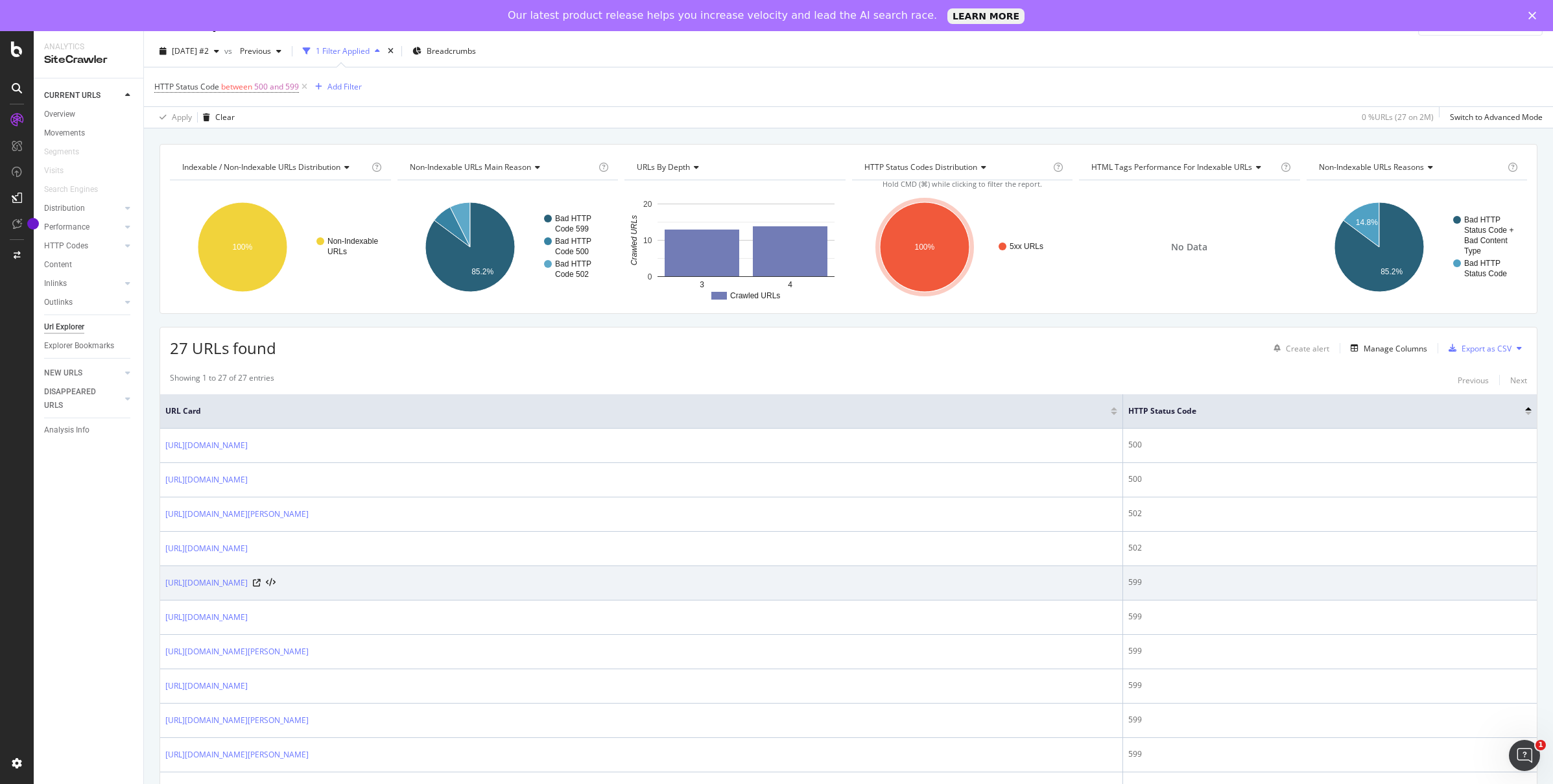
scroll to position [30, 0]
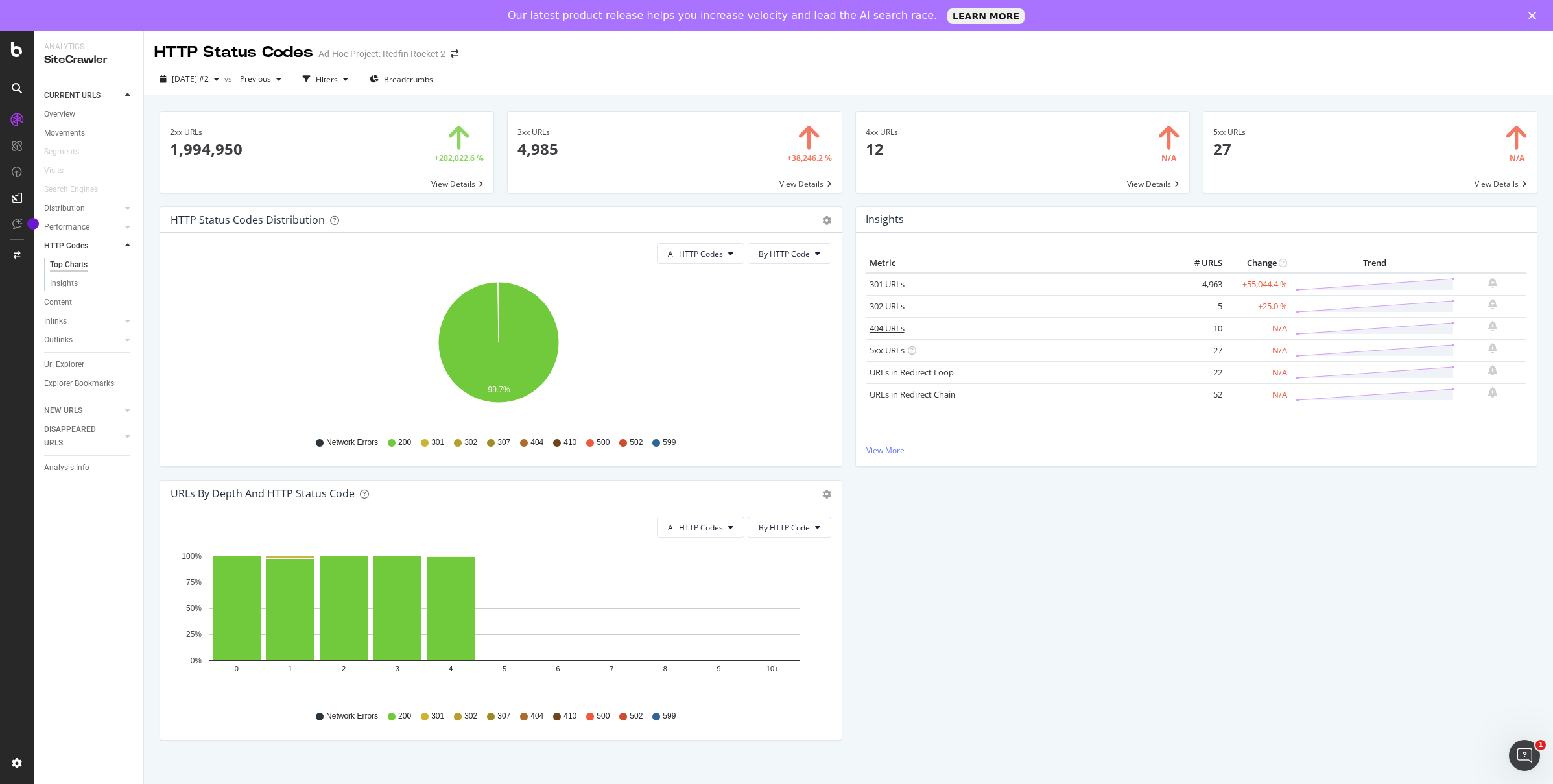
click at [877, 328] on link "404 URLs" at bounding box center [887, 327] width 35 height 11
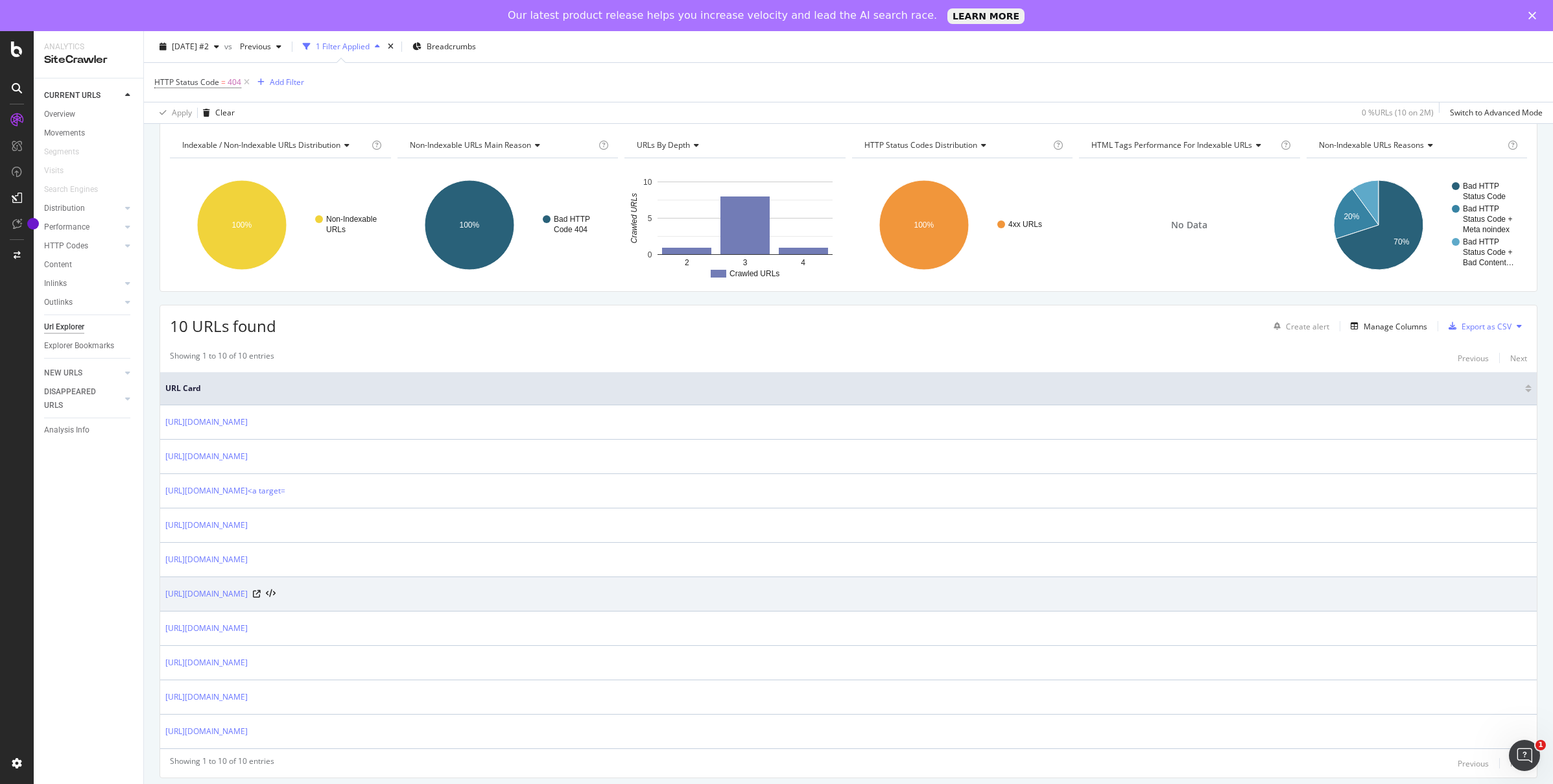
scroll to position [59, 0]
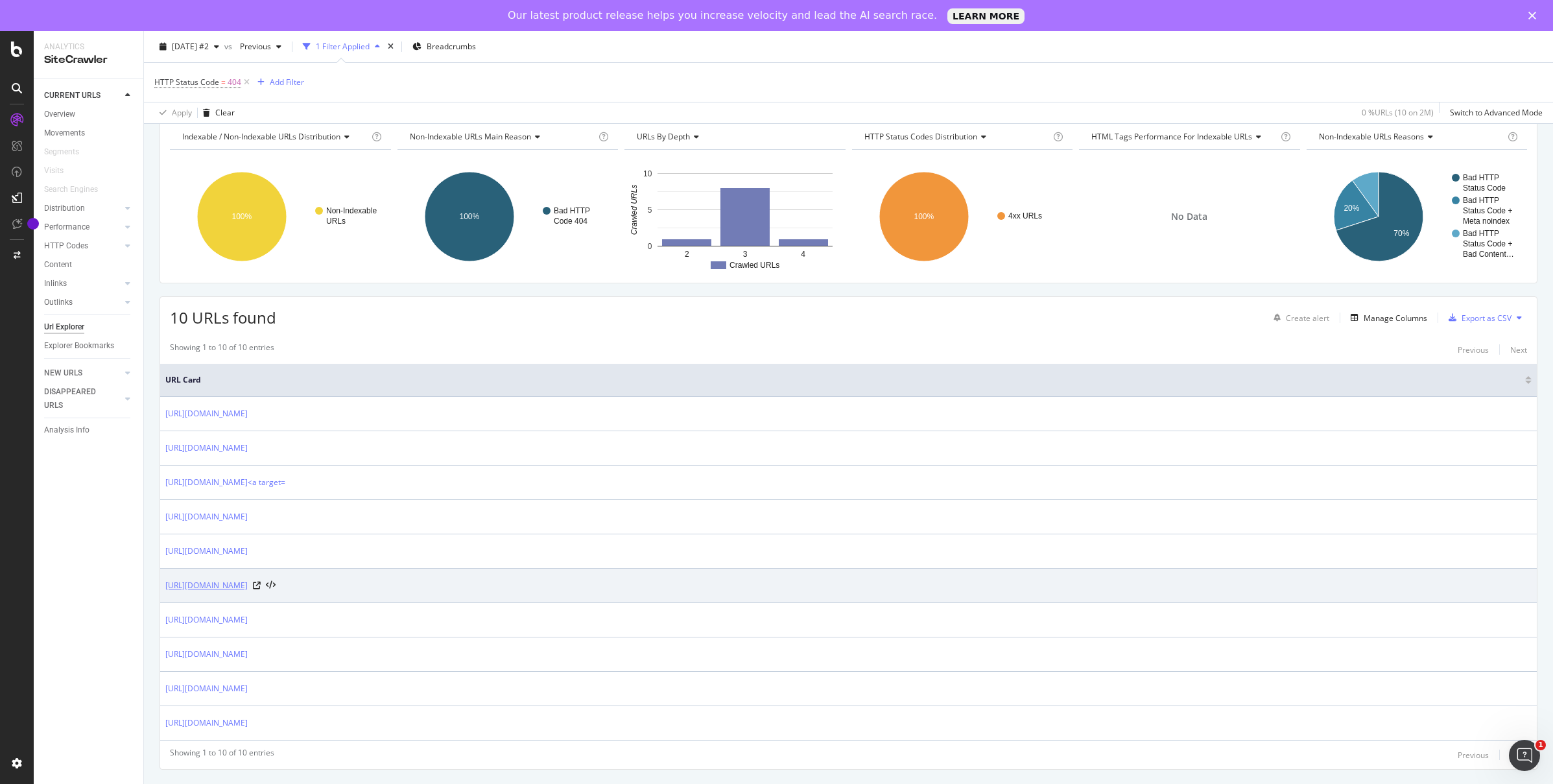
click at [248, 588] on link "https://www.redfin.com/-near-me" at bounding box center [206, 585] width 82 height 13
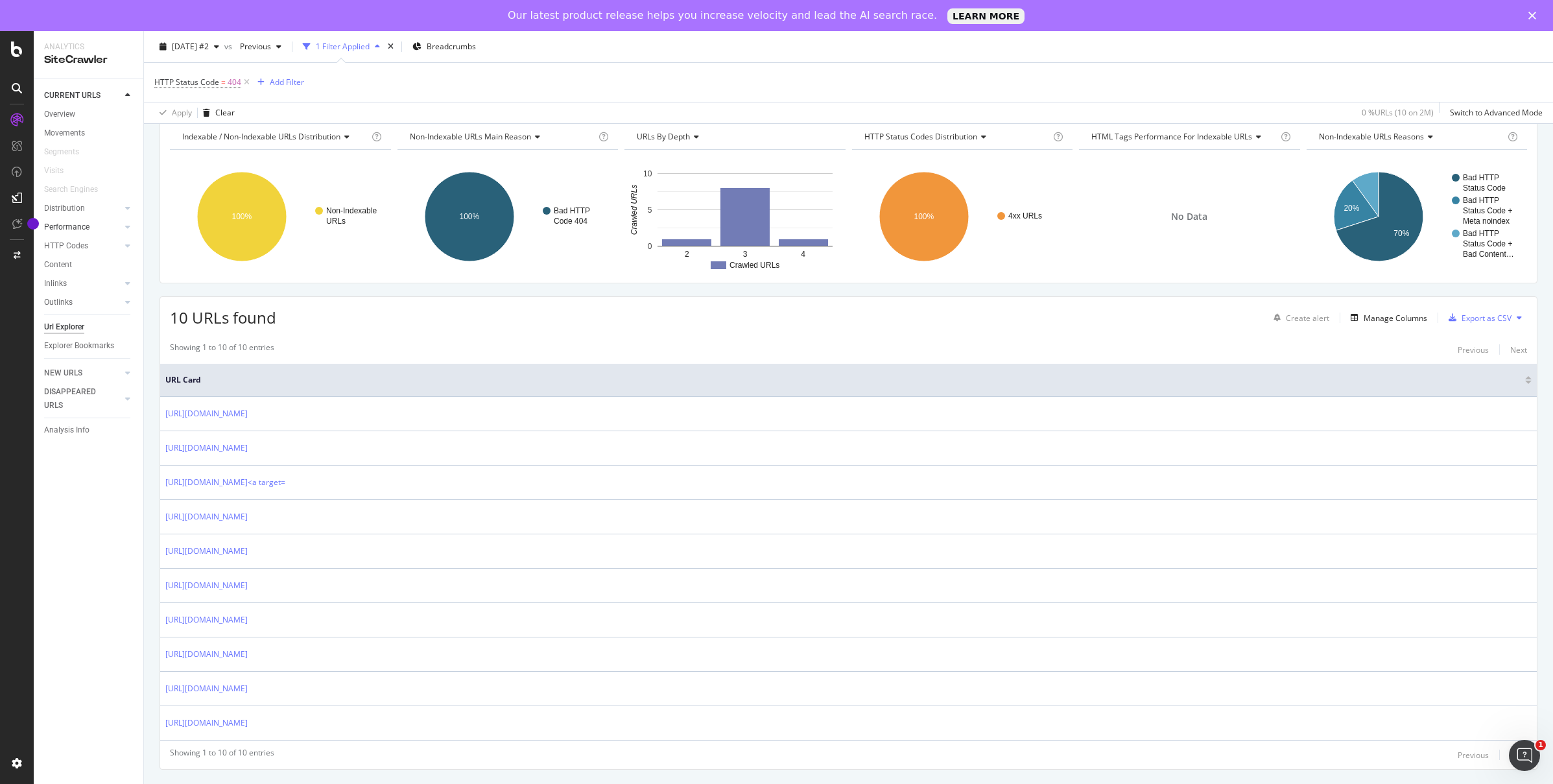
click at [118, 227] on div at bounding box center [114, 226] width 13 height 13
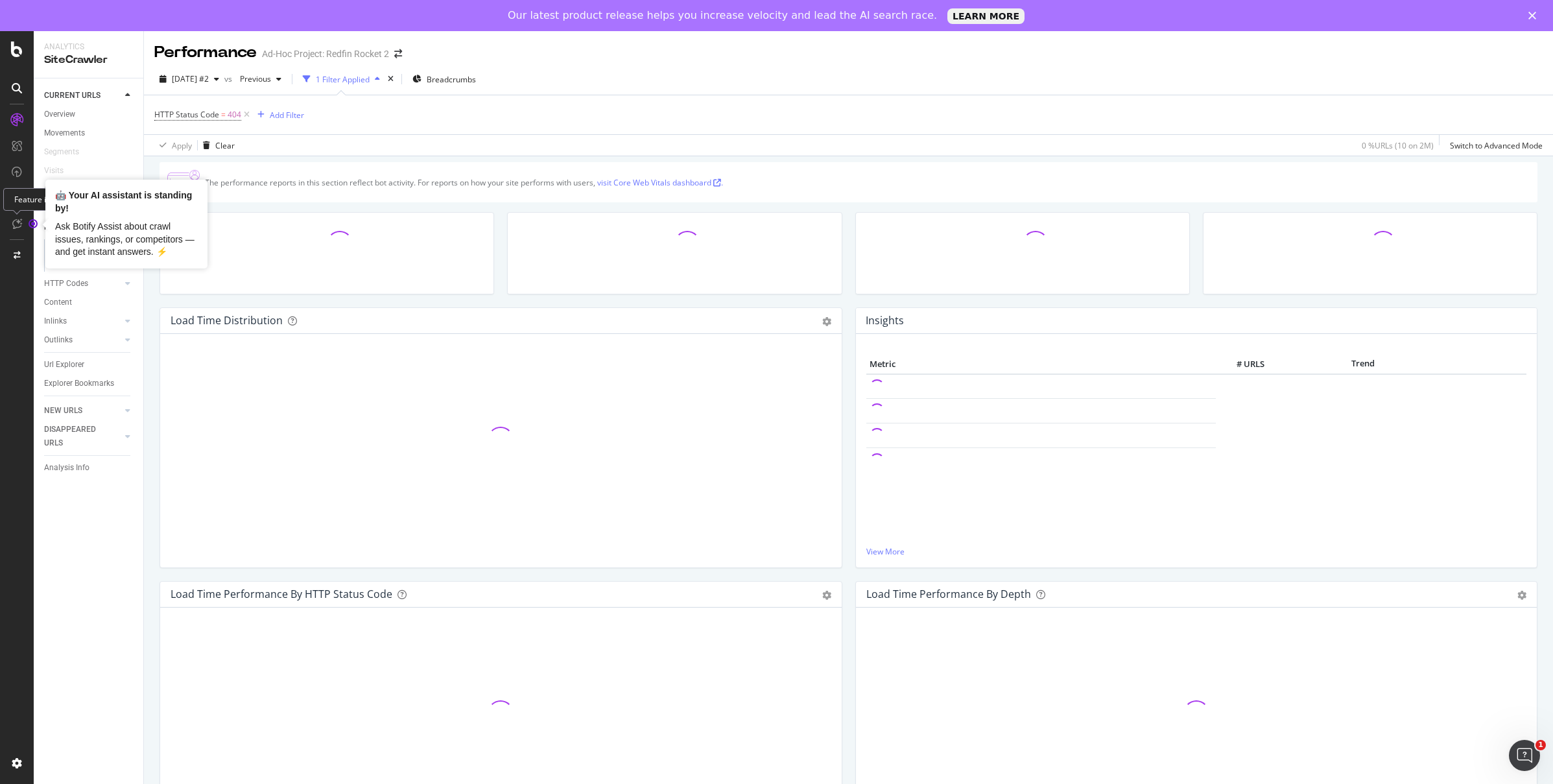
click at [32, 223] on circle "Tooltip anchor" at bounding box center [33, 224] width 8 height 8
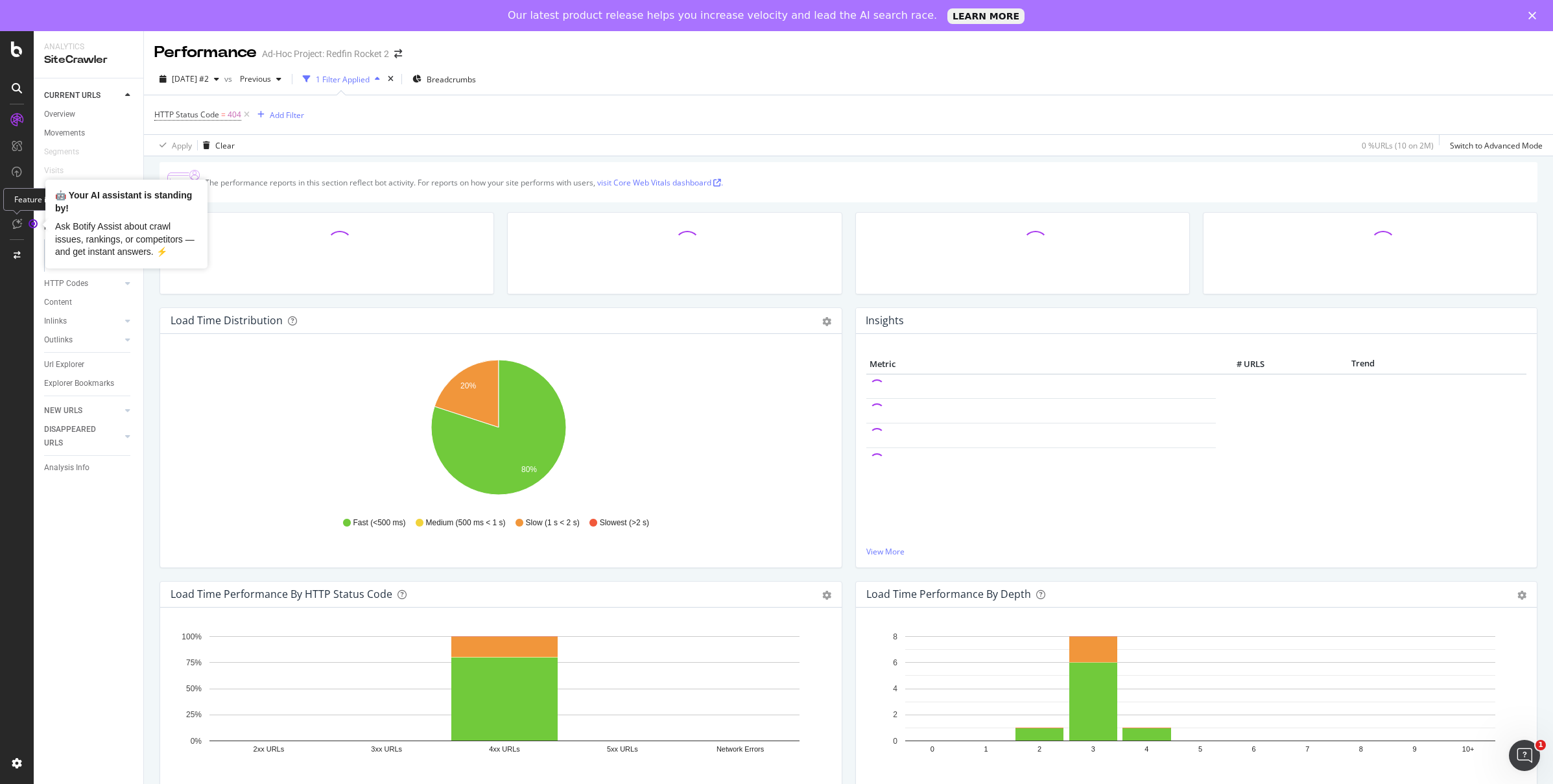
click at [34, 224] on circle "Tooltip anchor" at bounding box center [33, 224] width 8 height 8
click at [16, 217] on div at bounding box center [16, 224] width 21 height 21
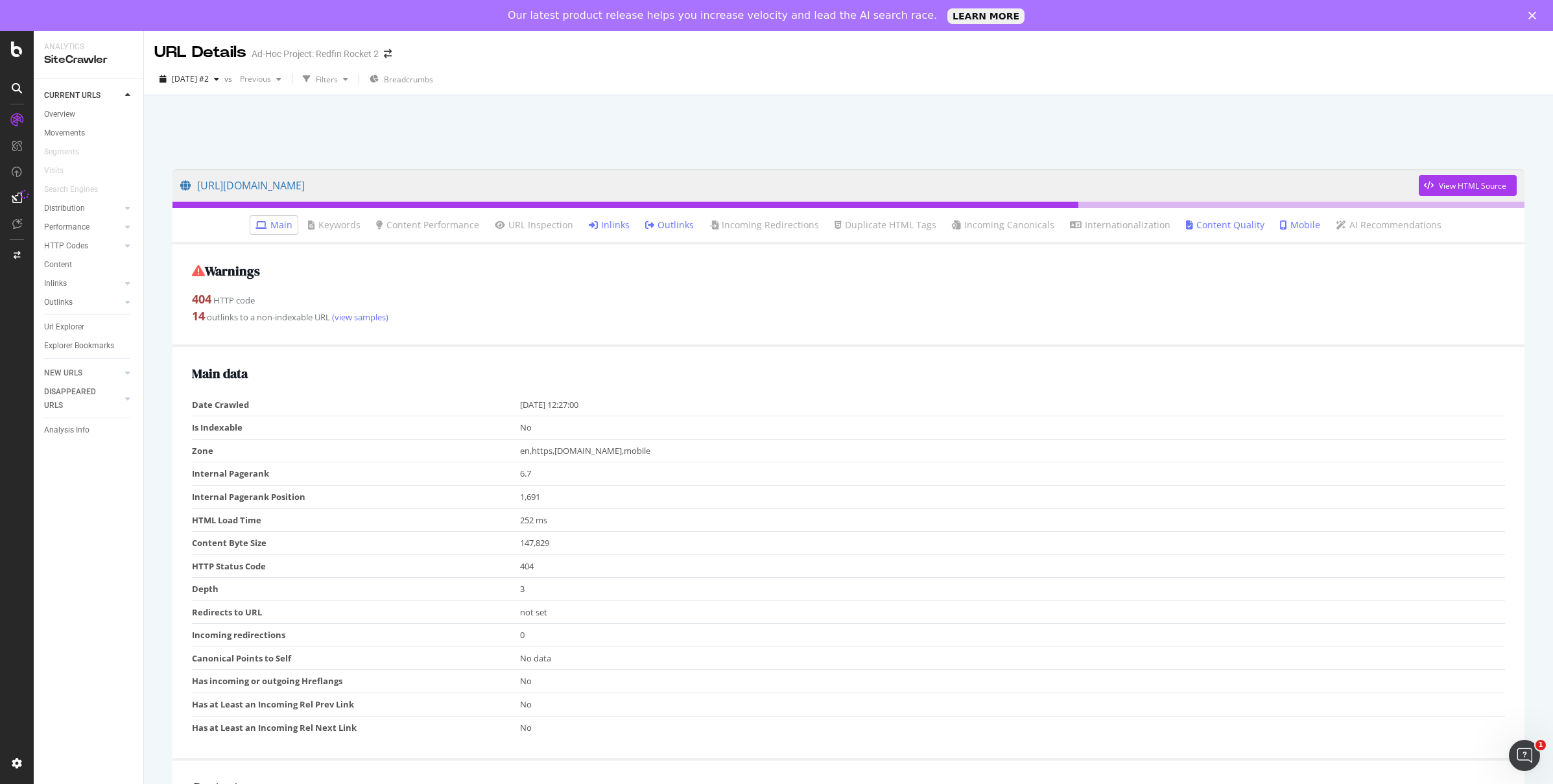
click at [621, 217] on li "Inlinks" at bounding box center [608, 224] width 51 height 18
click at [614, 228] on link "Inlinks" at bounding box center [608, 224] width 41 height 13
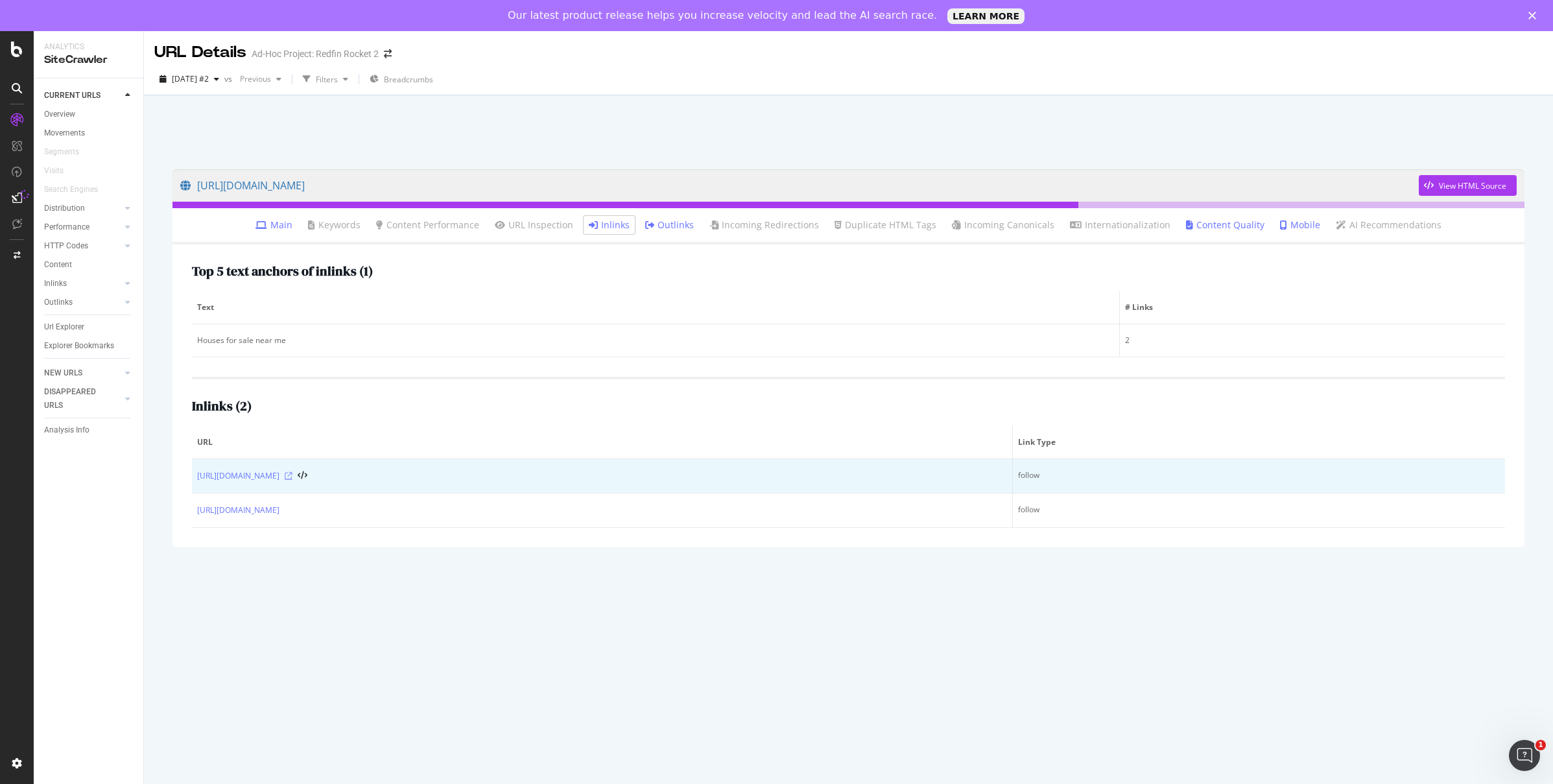
click at [292, 473] on icon at bounding box center [288, 476] width 8 height 8
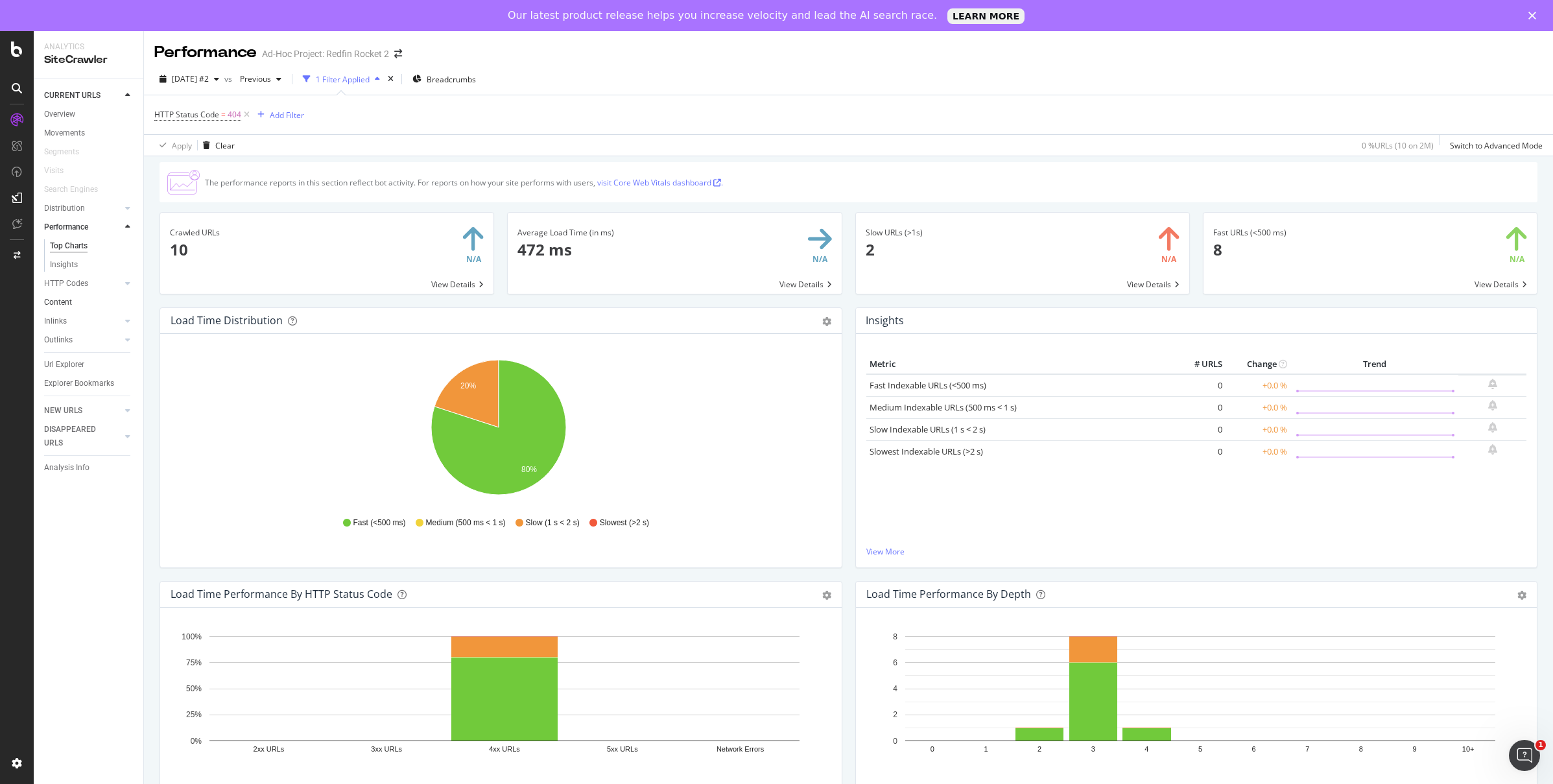
click at [75, 300] on link "Content" at bounding box center [89, 302] width 90 height 14
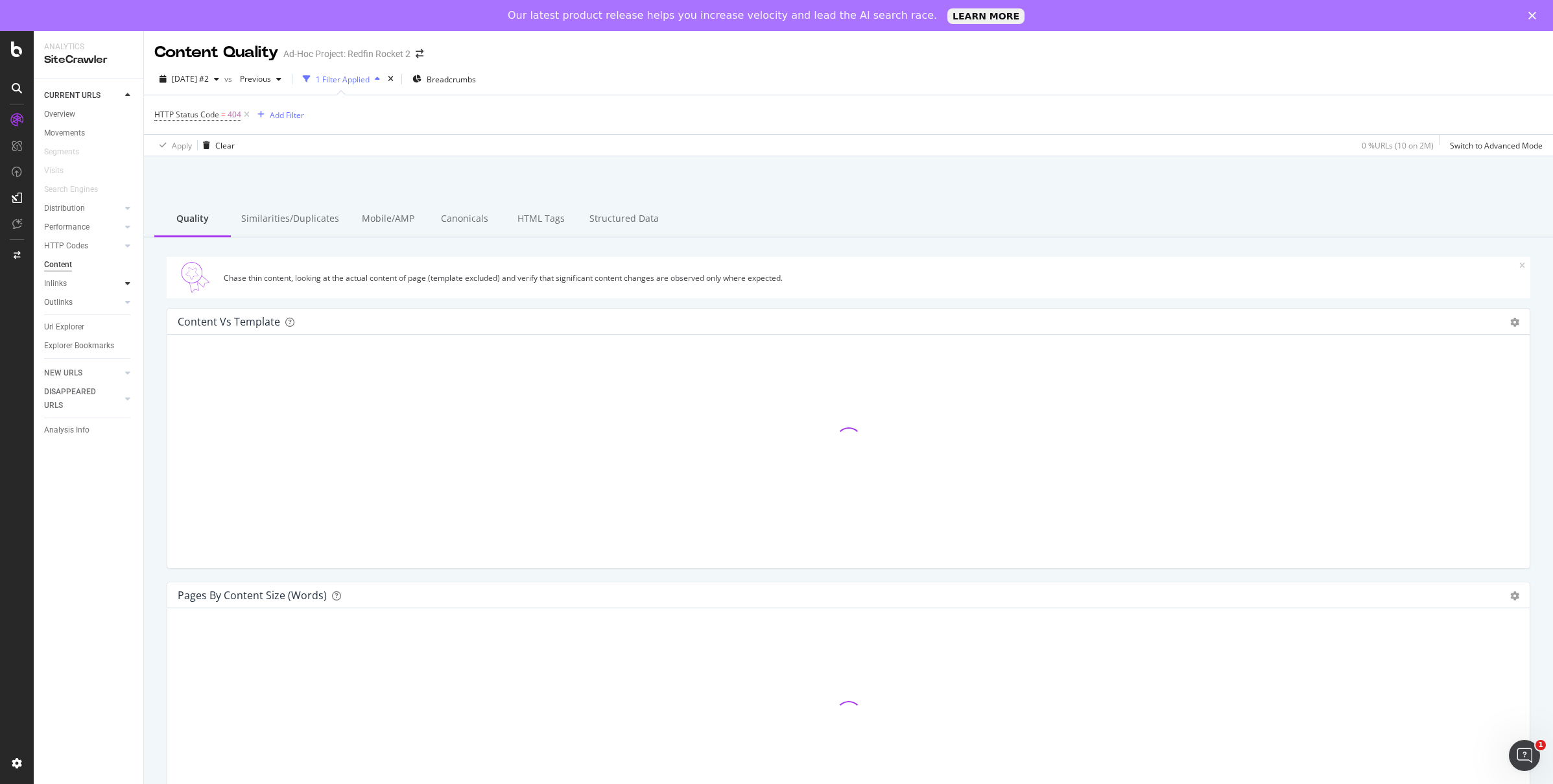
click at [125, 284] on icon at bounding box center [127, 282] width 5 height 8
click at [80, 318] on link "Insights" at bounding box center [92, 321] width 84 height 14
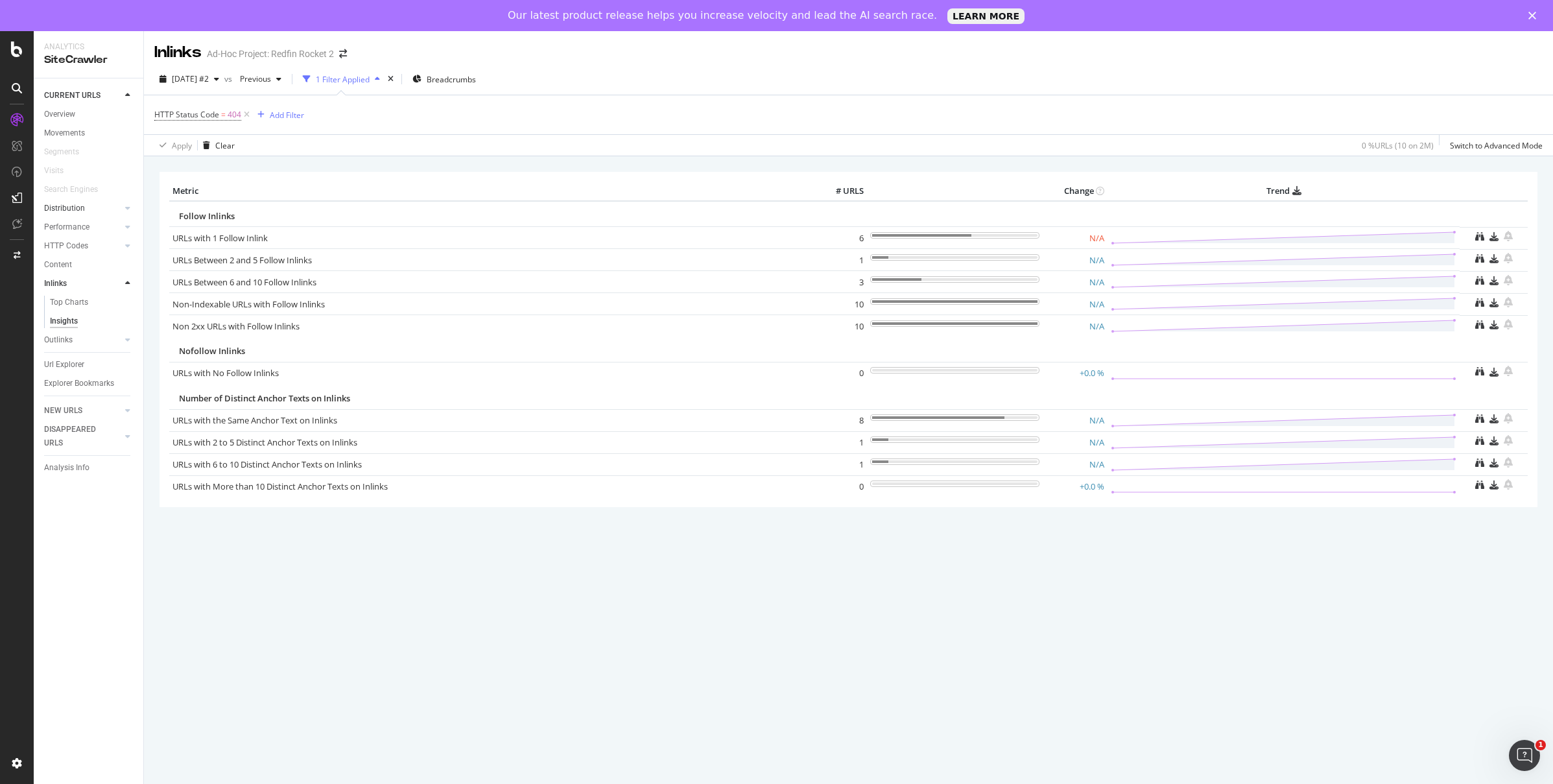
click at [119, 208] on div at bounding box center [114, 208] width 13 height 13
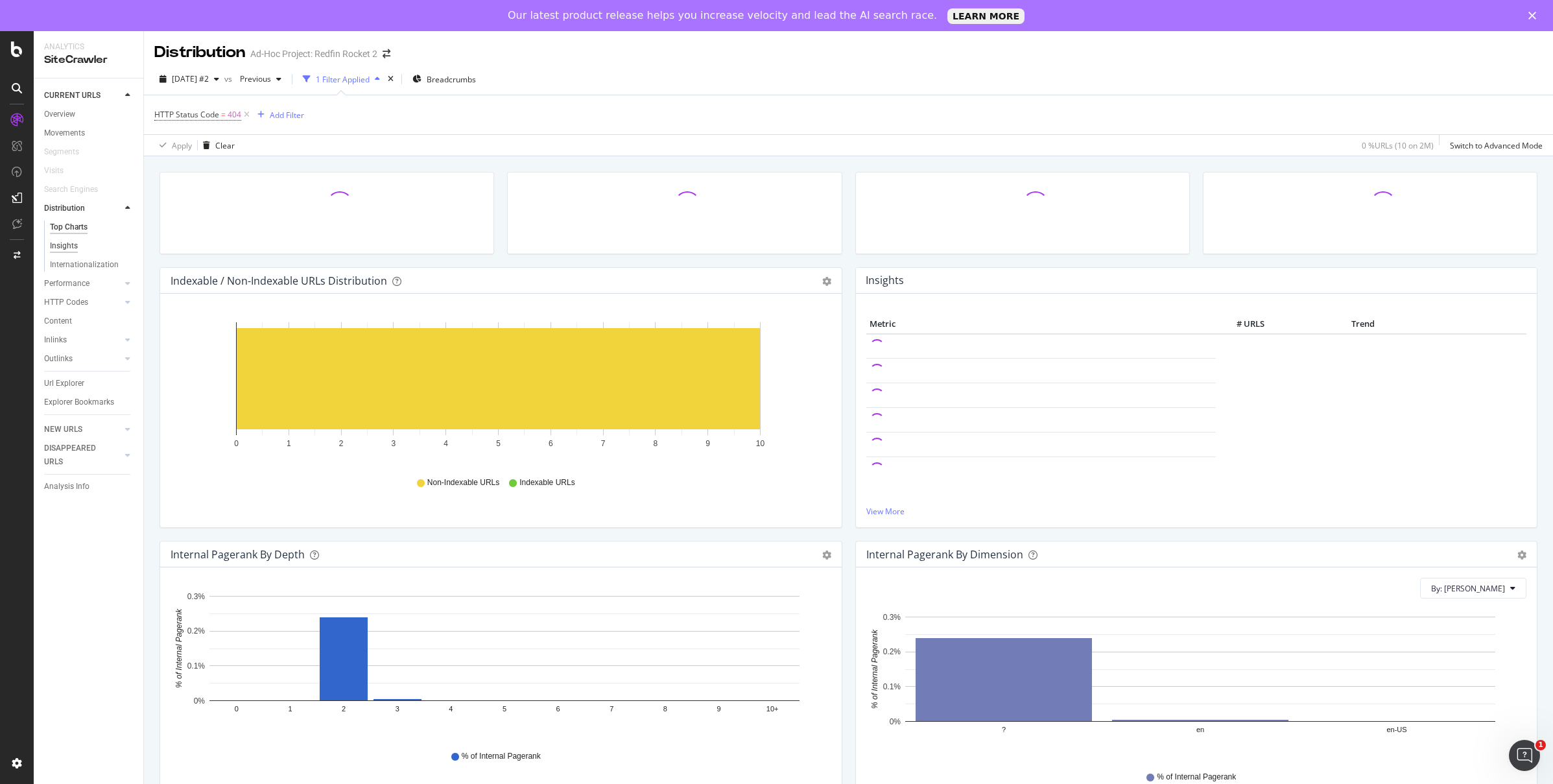
click at [68, 243] on div "Insights" at bounding box center [64, 246] width 28 height 14
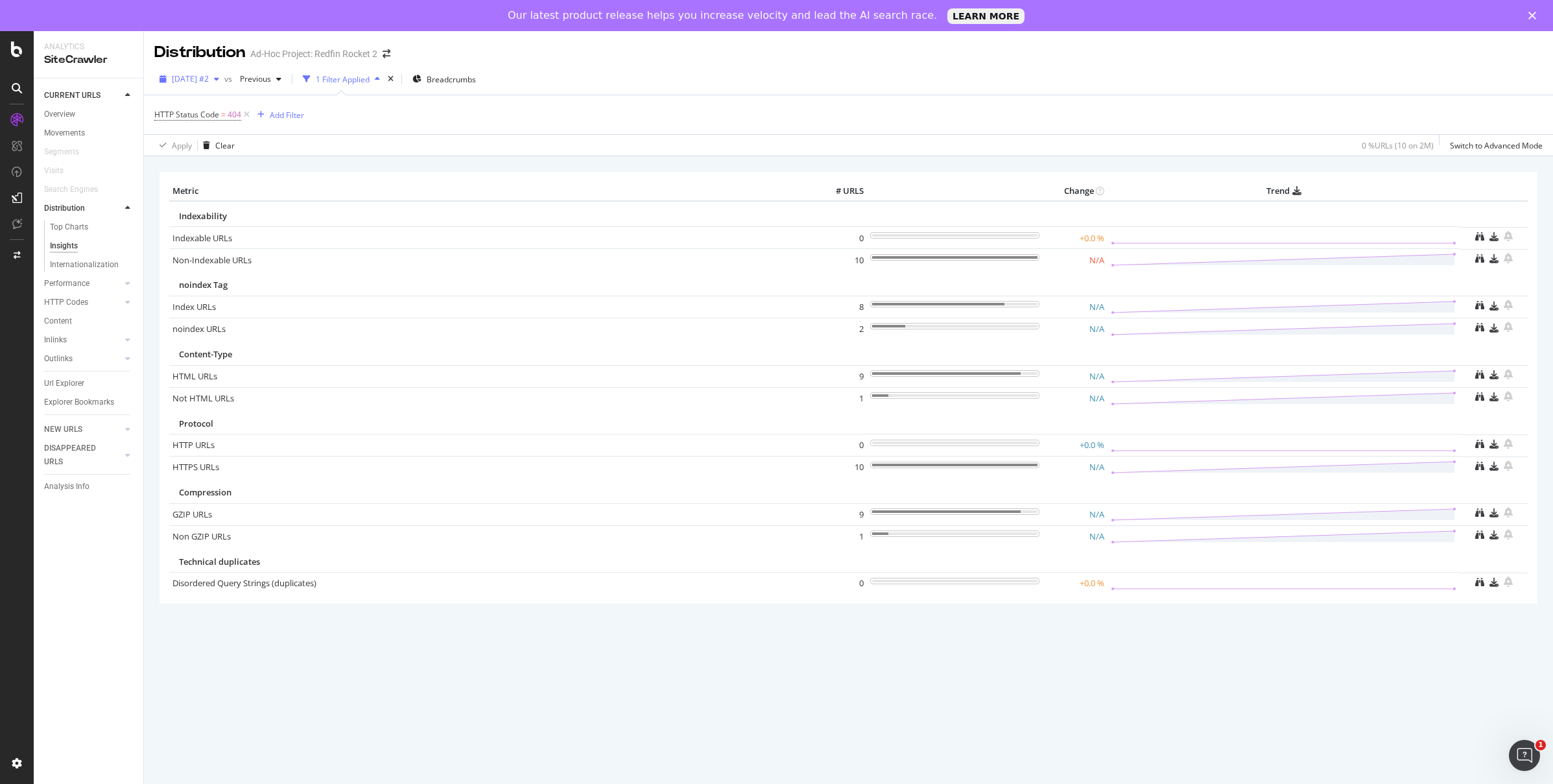
click at [209, 83] on span "[DATE] #2" at bounding box center [190, 79] width 37 height 11
click at [1232, 114] on div "HTTP Status Code = 404 Add Filter" at bounding box center [848, 114] width 1388 height 39
click at [69, 130] on div "Movements" at bounding box center [64, 133] width 41 height 14
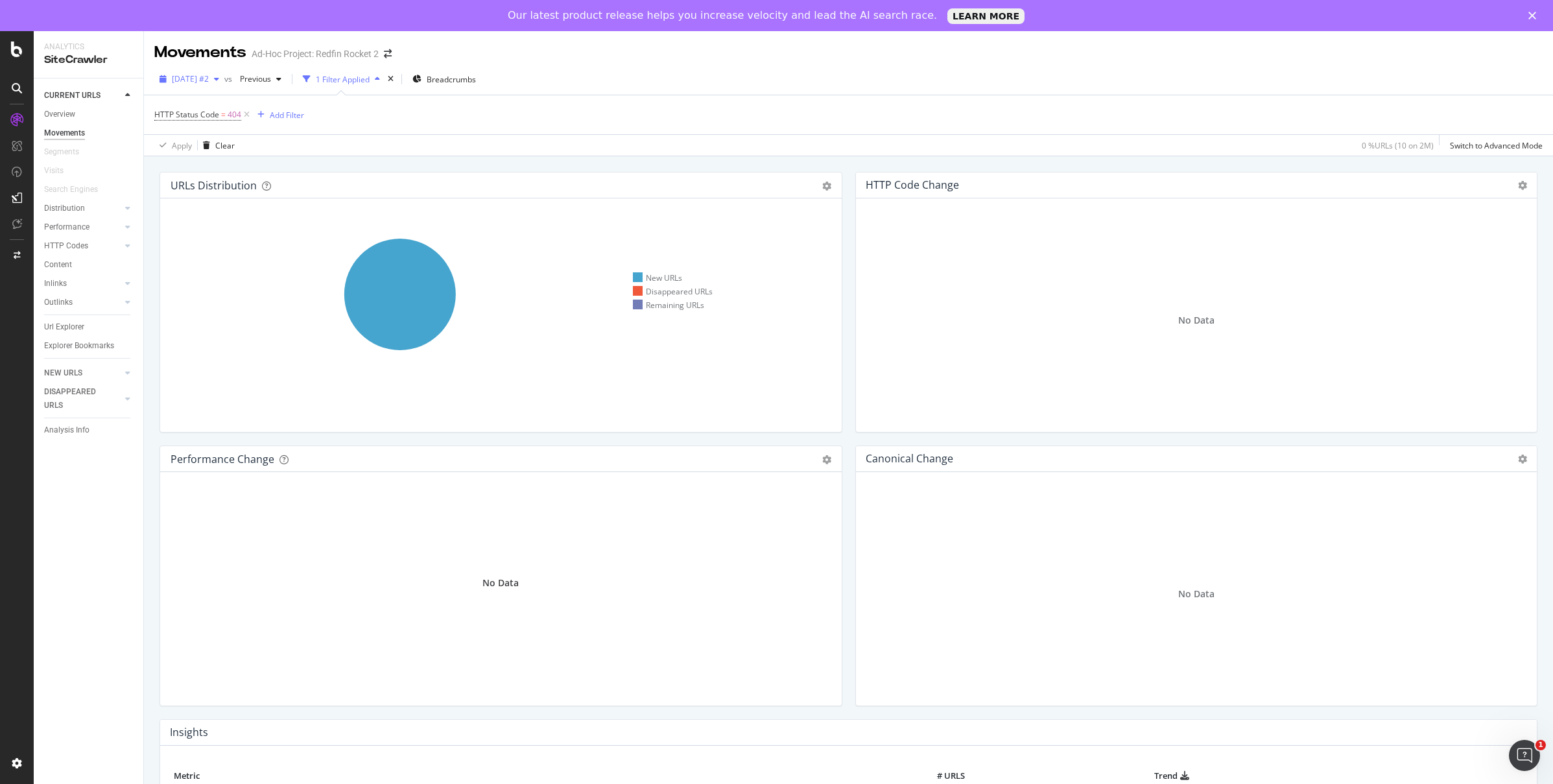
click at [209, 84] on span "[DATE] #2" at bounding box center [190, 79] width 37 height 11
click at [271, 84] on span "Previous" at bounding box center [253, 79] width 36 height 11
click at [393, 77] on icon "times" at bounding box center [390, 79] width 6 height 8
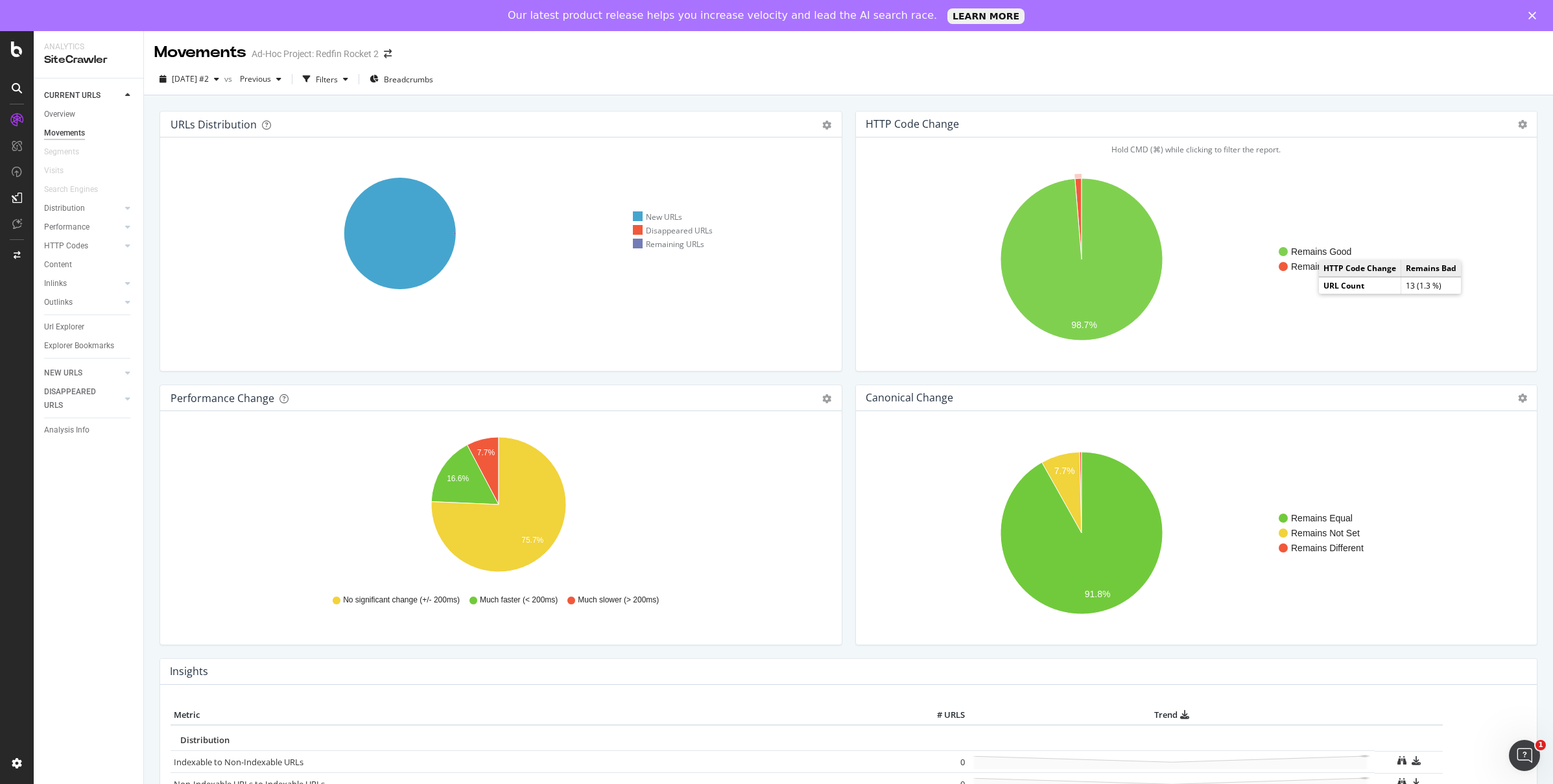
click at [1303, 264] on text "Remains Bad" at bounding box center [1318, 267] width 55 height 10
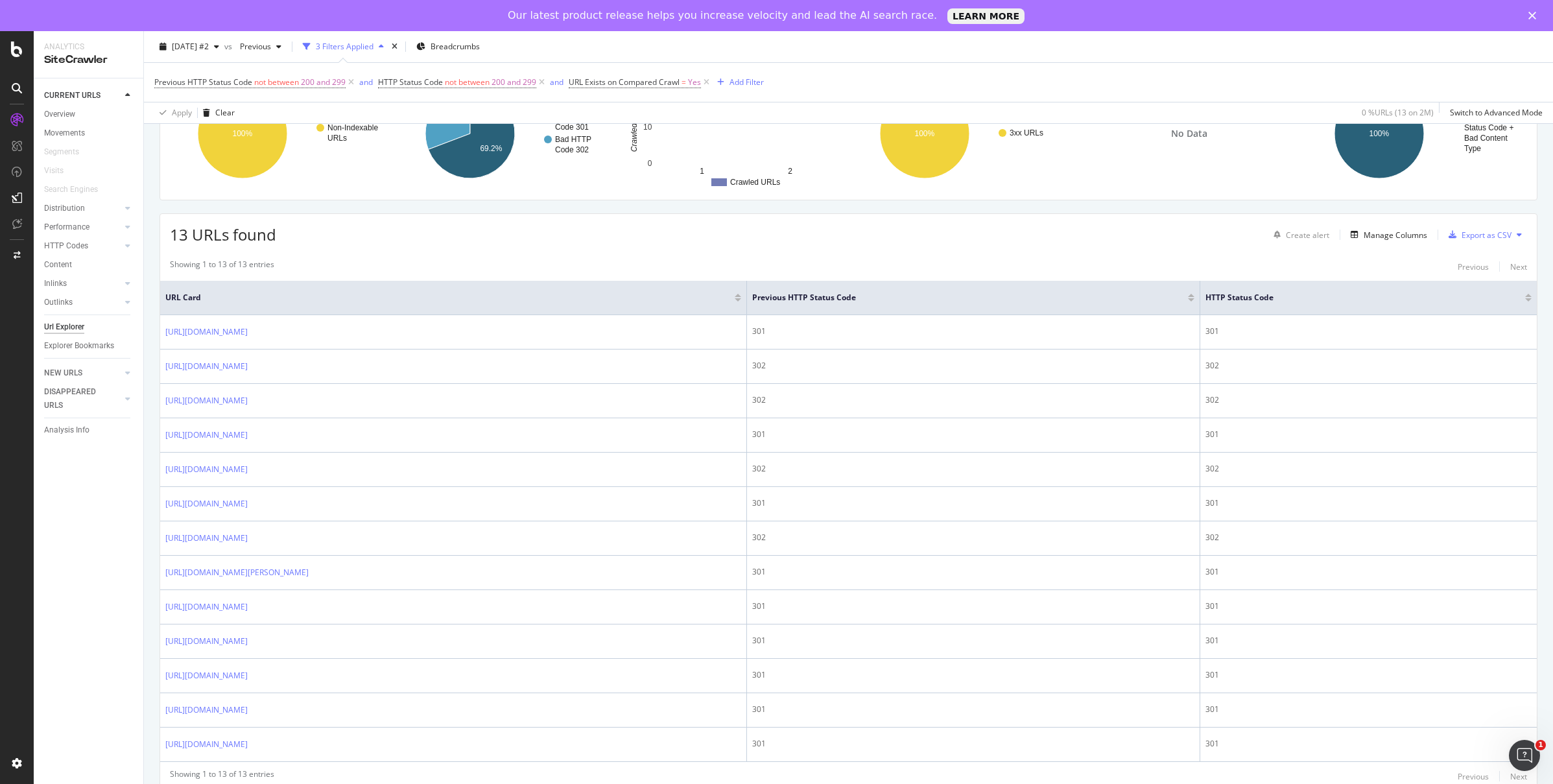
scroll to position [164, 0]
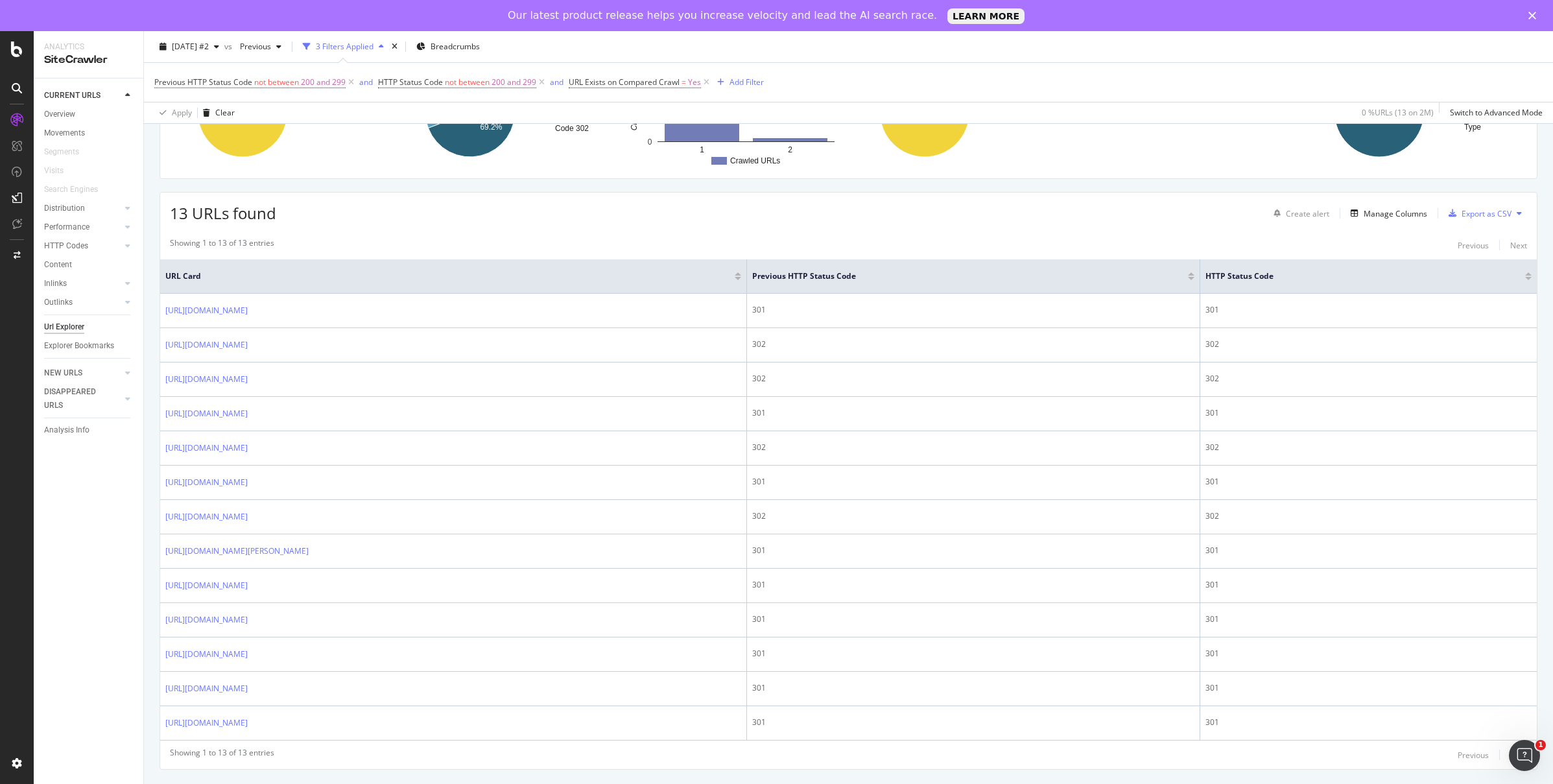
click at [741, 273] on div at bounding box center [738, 274] width 6 height 3
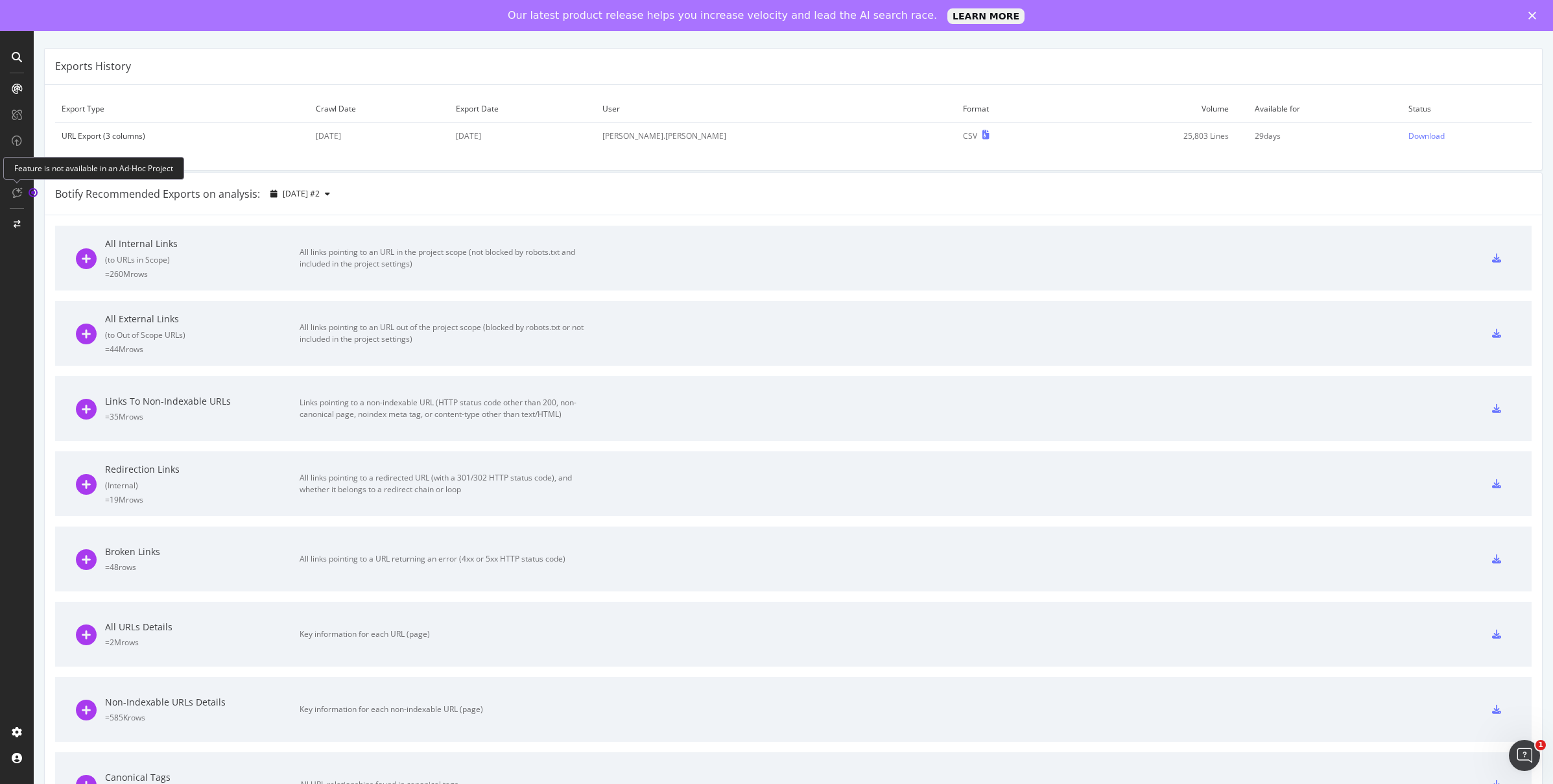
click at [19, 196] on icon at bounding box center [16, 192] width 10 height 10
click at [14, 93] on icon at bounding box center [16, 89] width 10 height 10
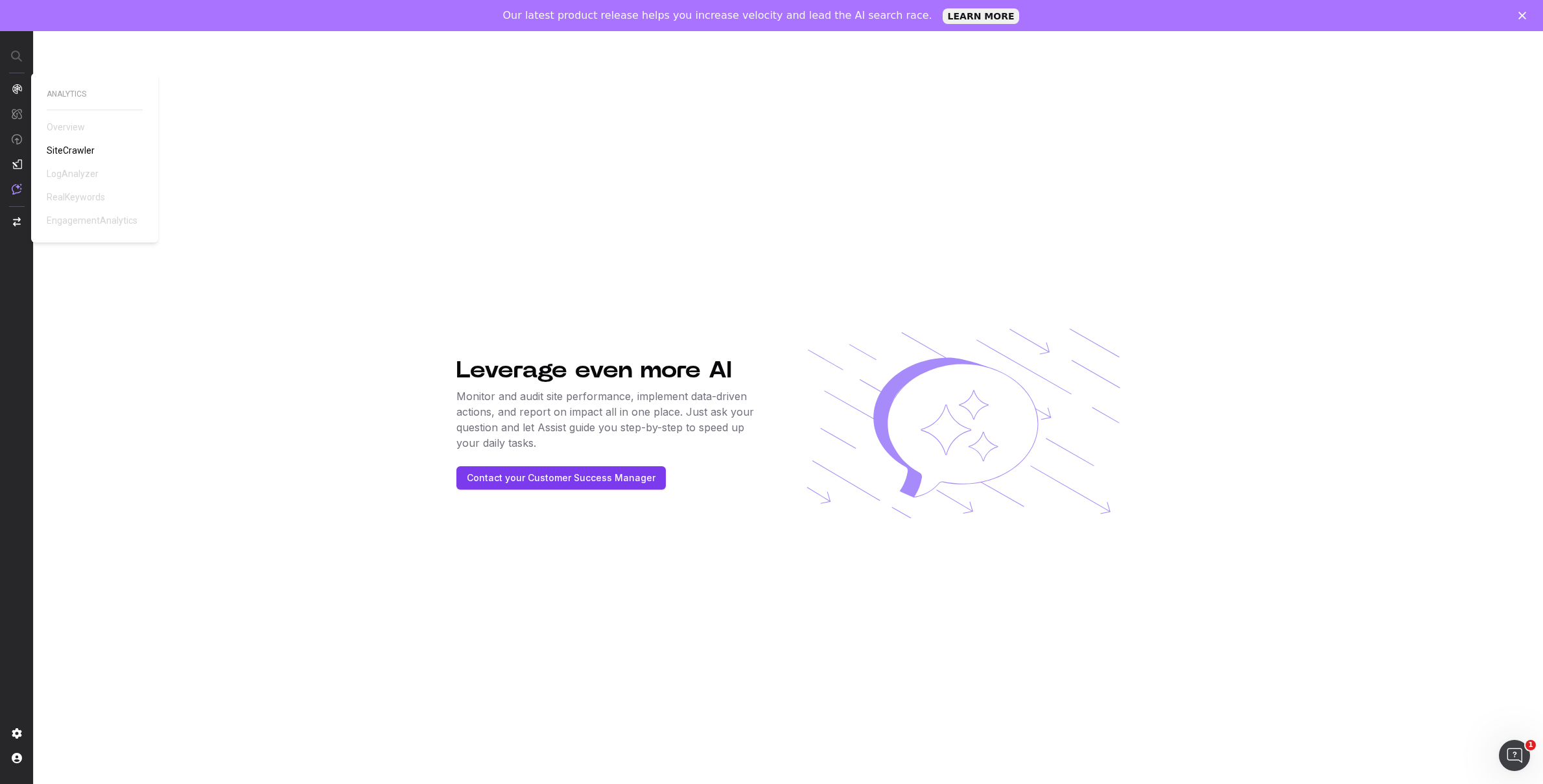
click at [18, 84] on img at bounding box center [16, 89] width 10 height 10
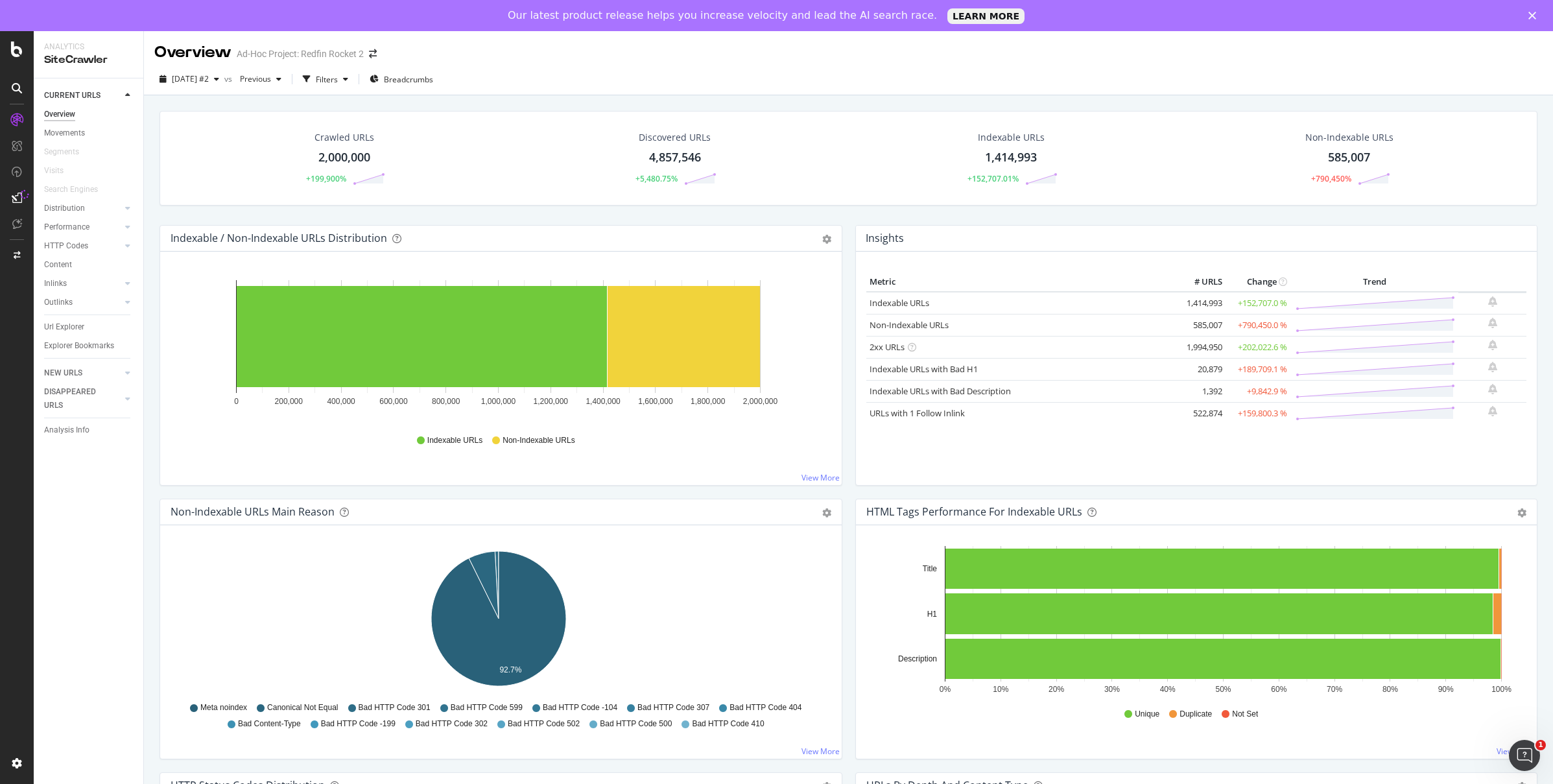
scroll to position [3, 0]
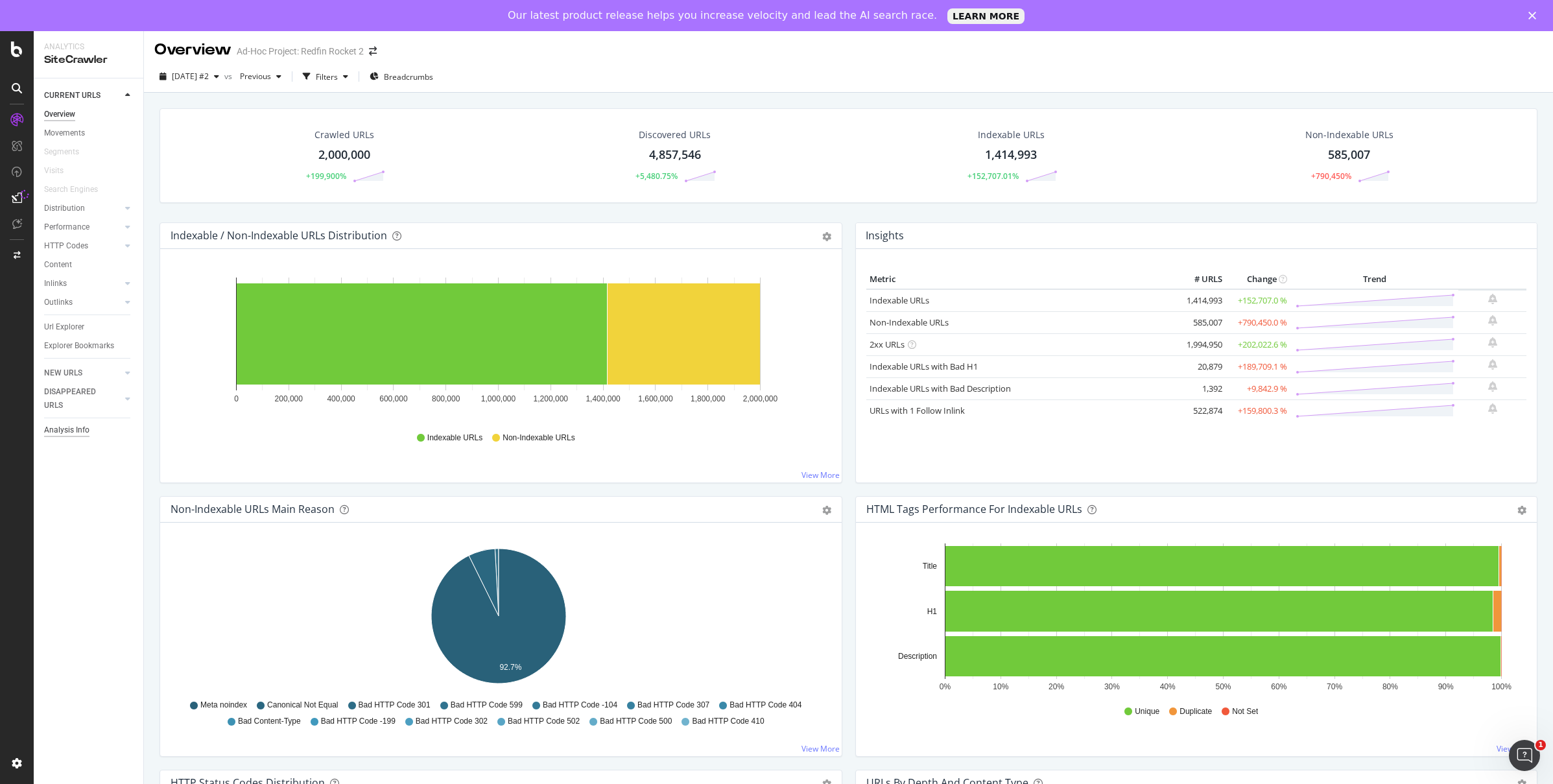
click at [68, 430] on div "Analysis Info" at bounding box center [67, 431] width 45 height 14
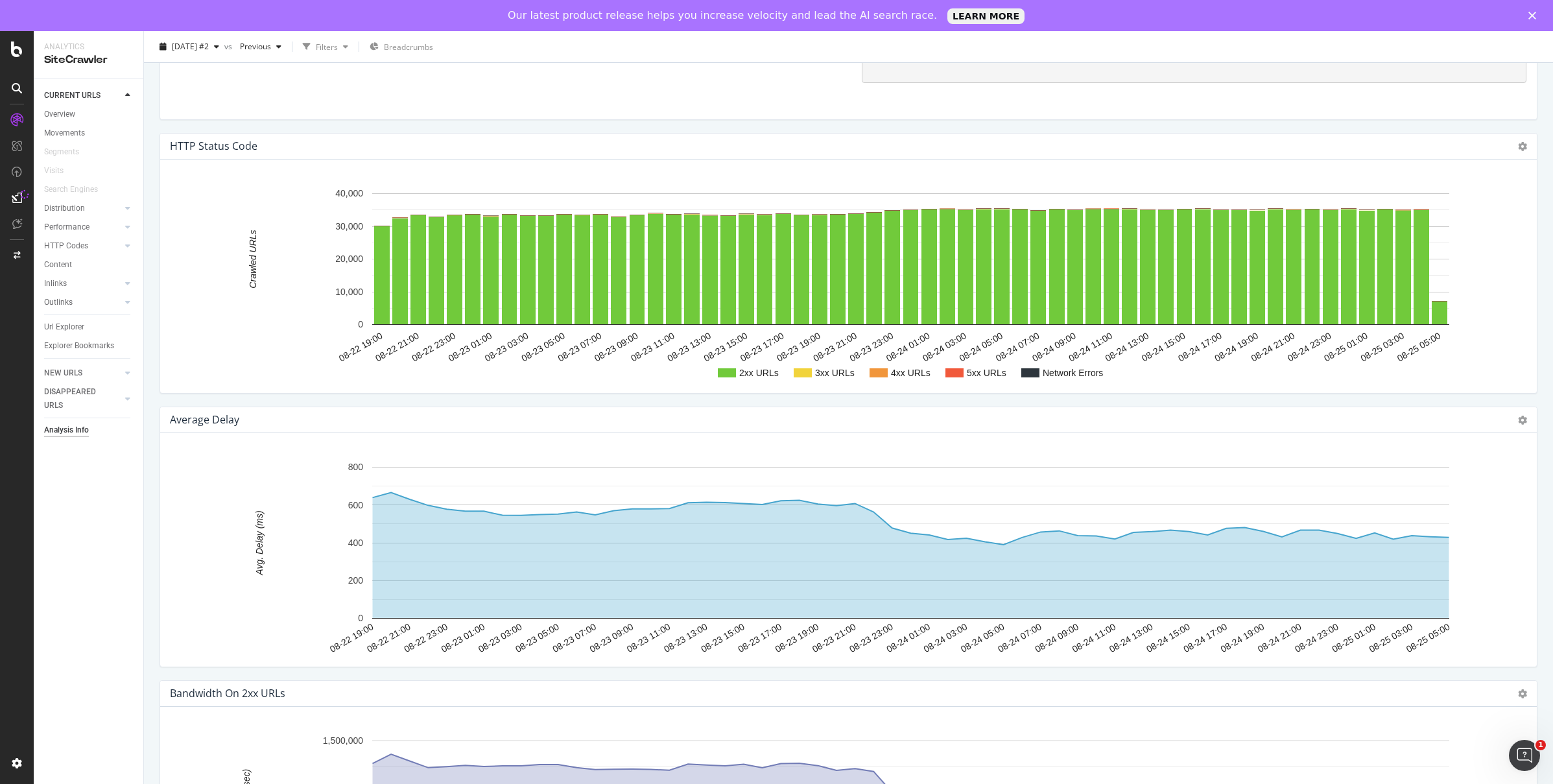
scroll to position [1085, 0]
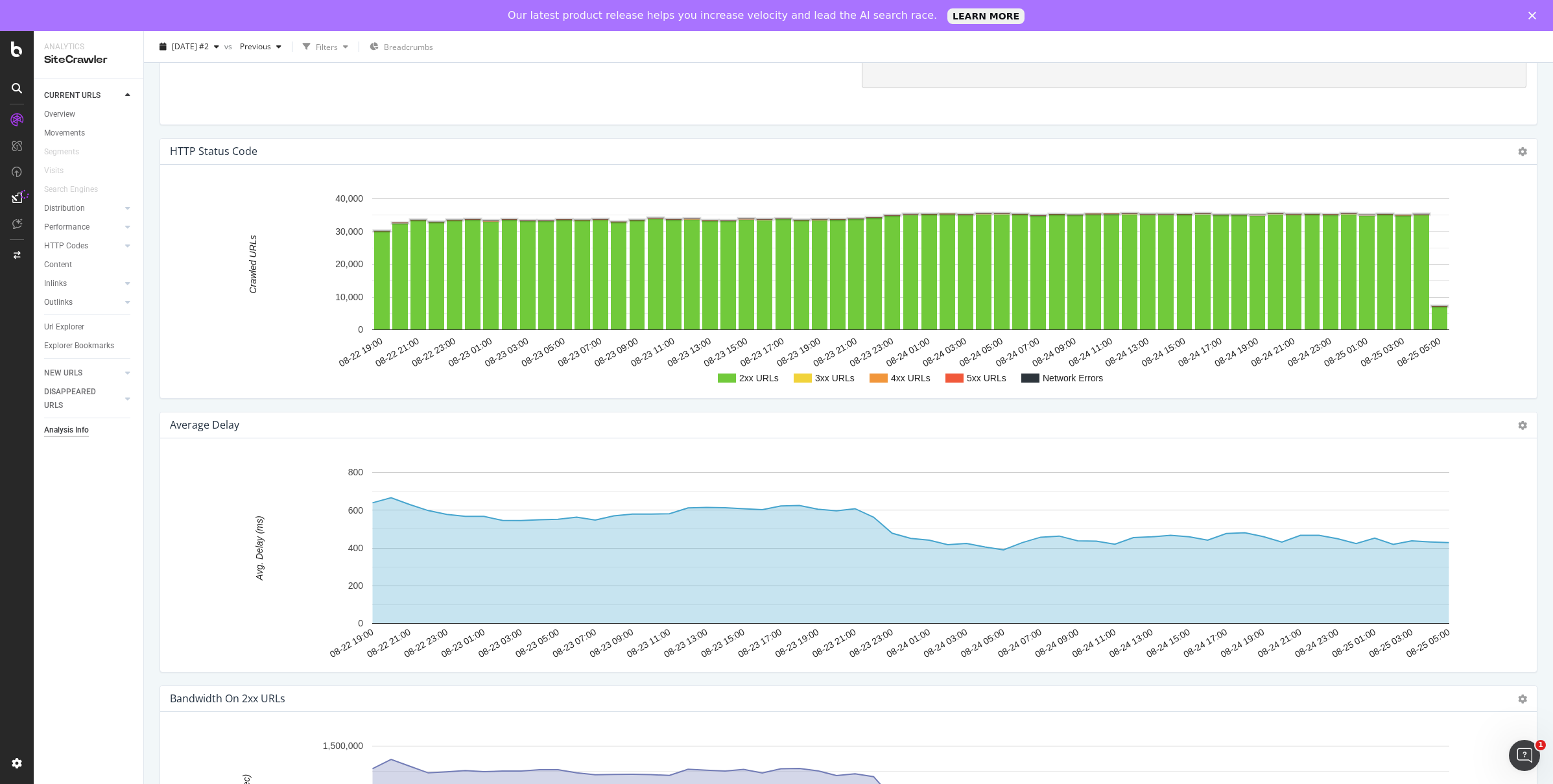
click at [1039, 379] on rect "A chart." at bounding box center [1030, 378] width 18 height 9
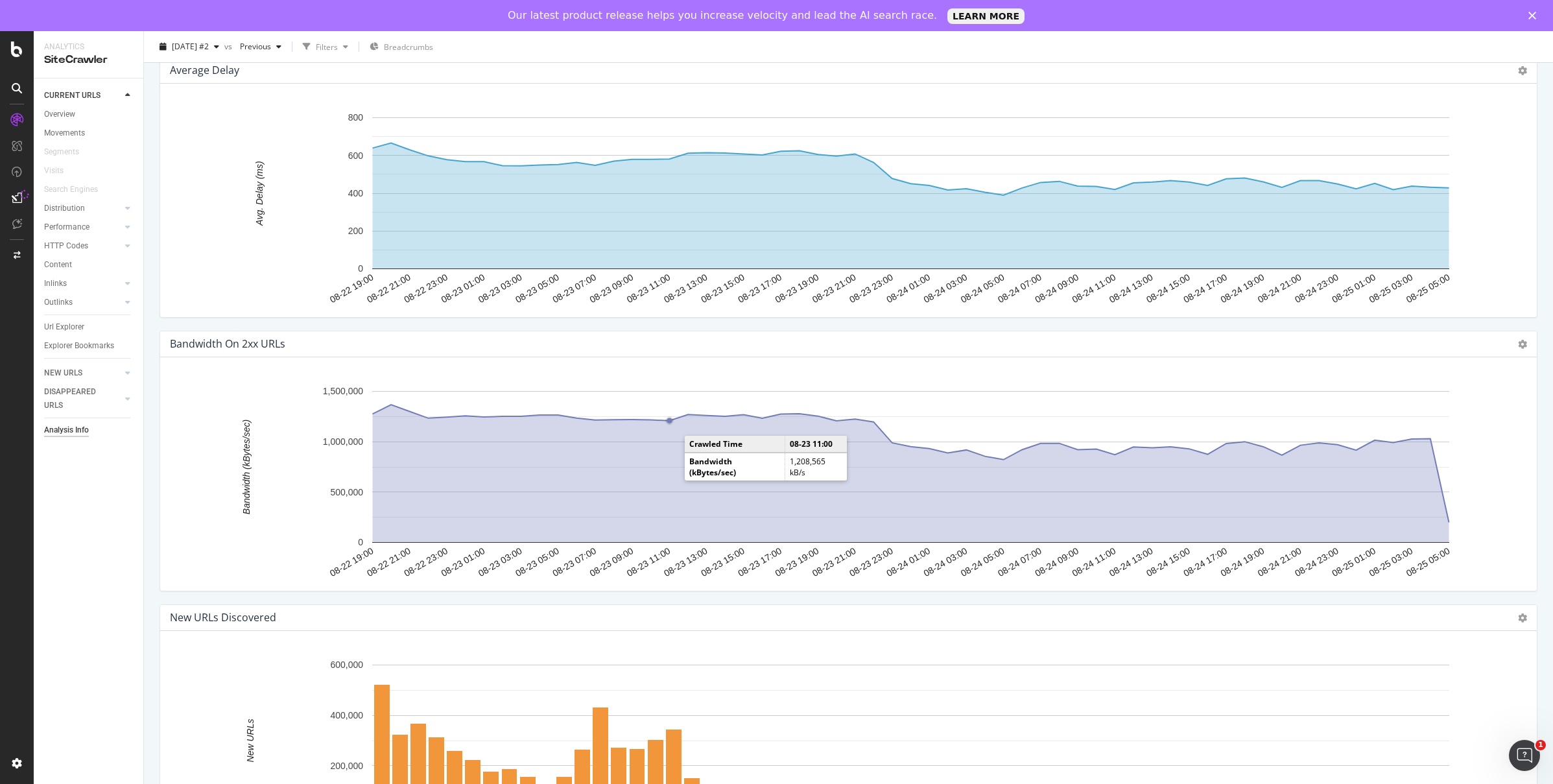
scroll to position [1549, 0]
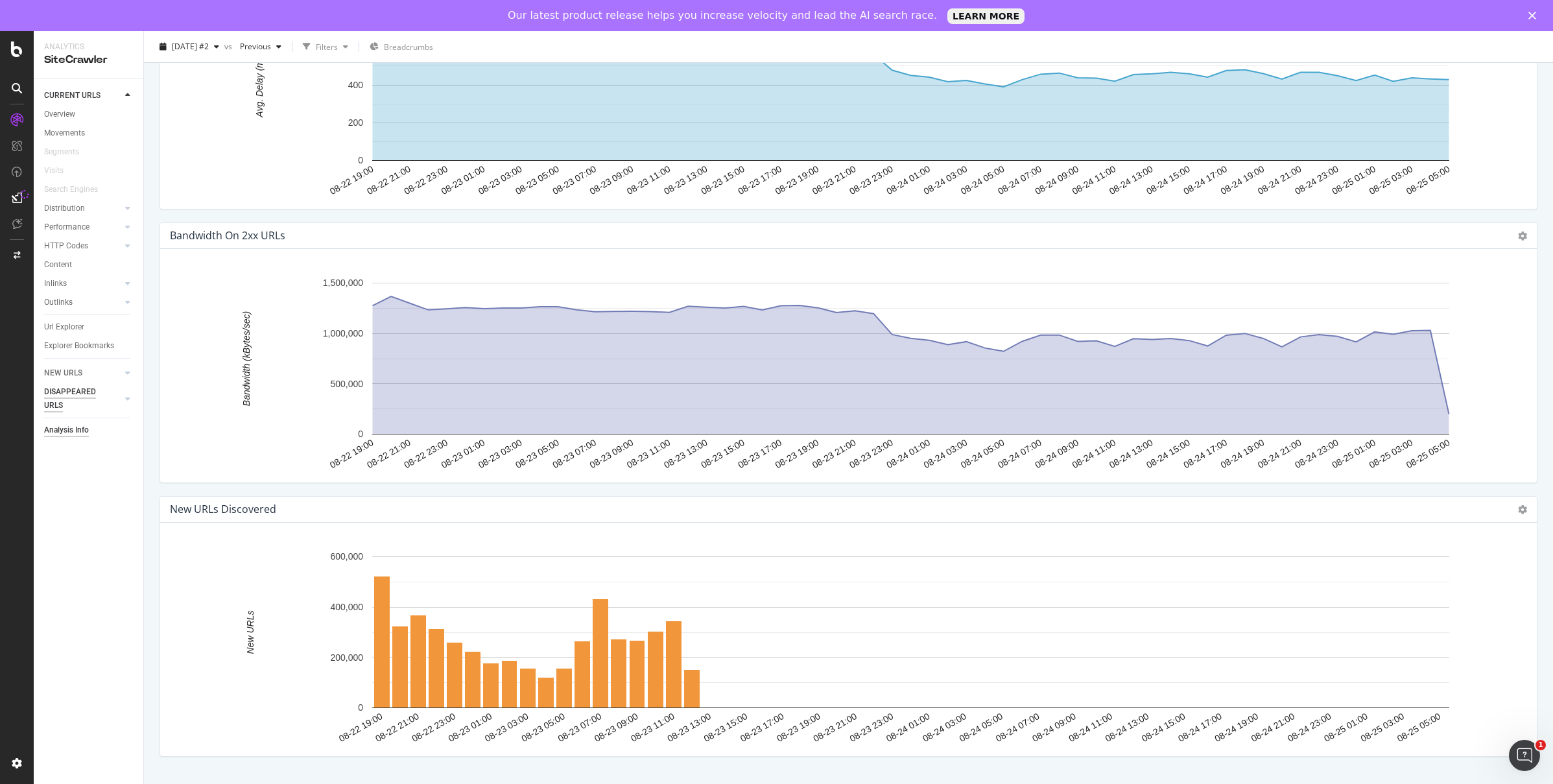
click at [79, 387] on div "DISAPPEARED URLS" at bounding box center [77, 398] width 66 height 27
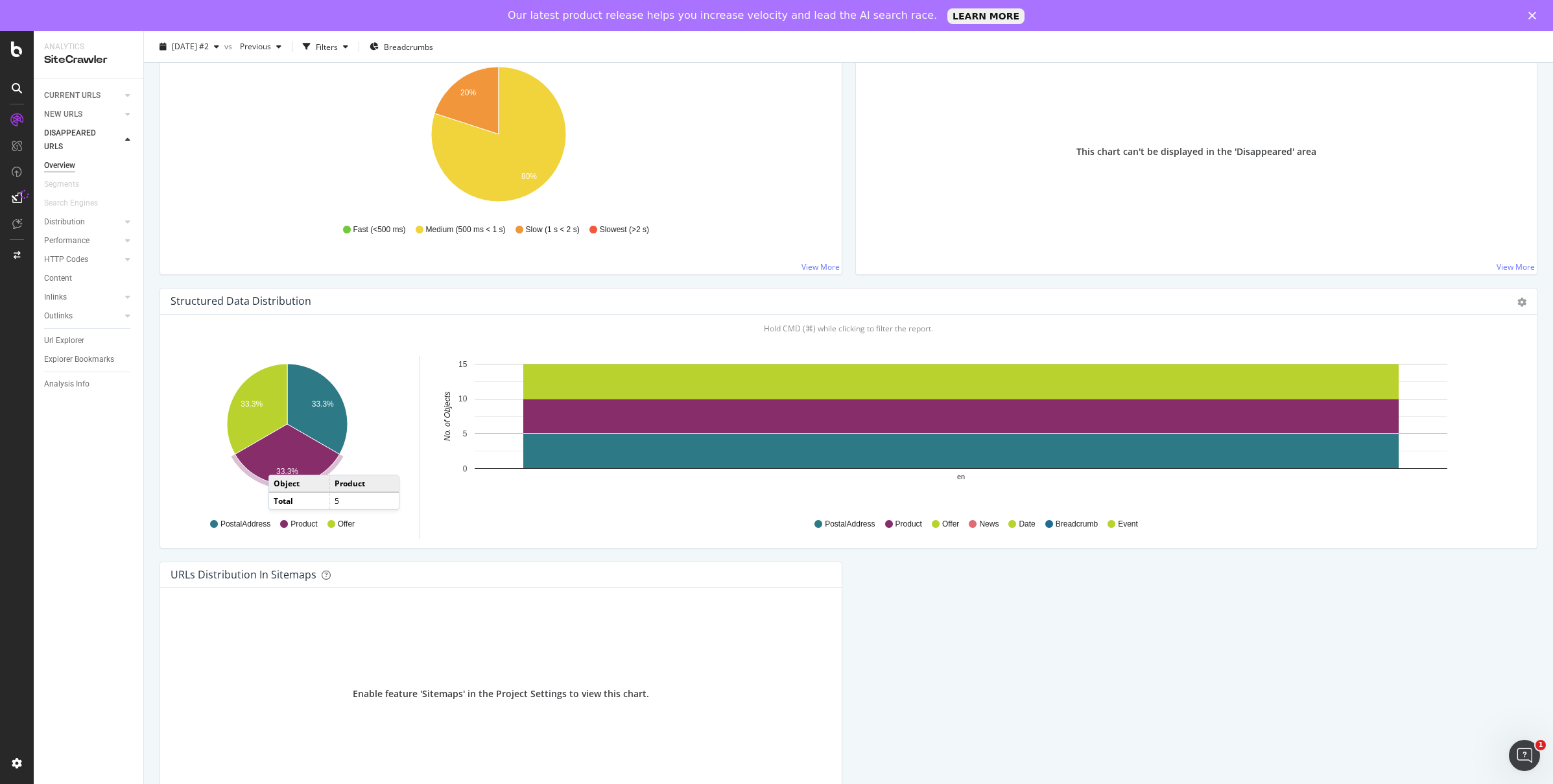
scroll to position [1098, 0]
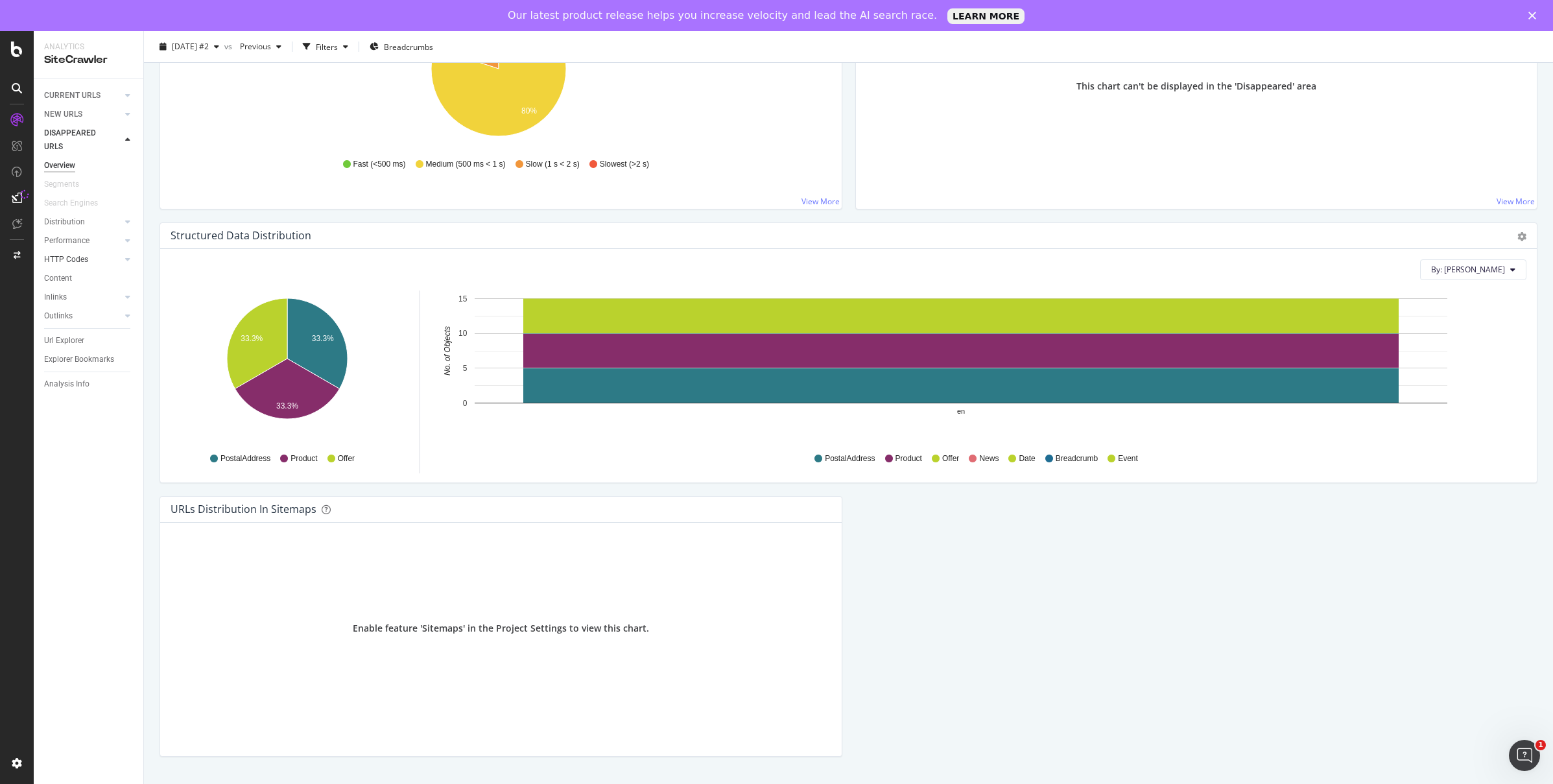
click at [109, 257] on div at bounding box center [114, 259] width 13 height 13
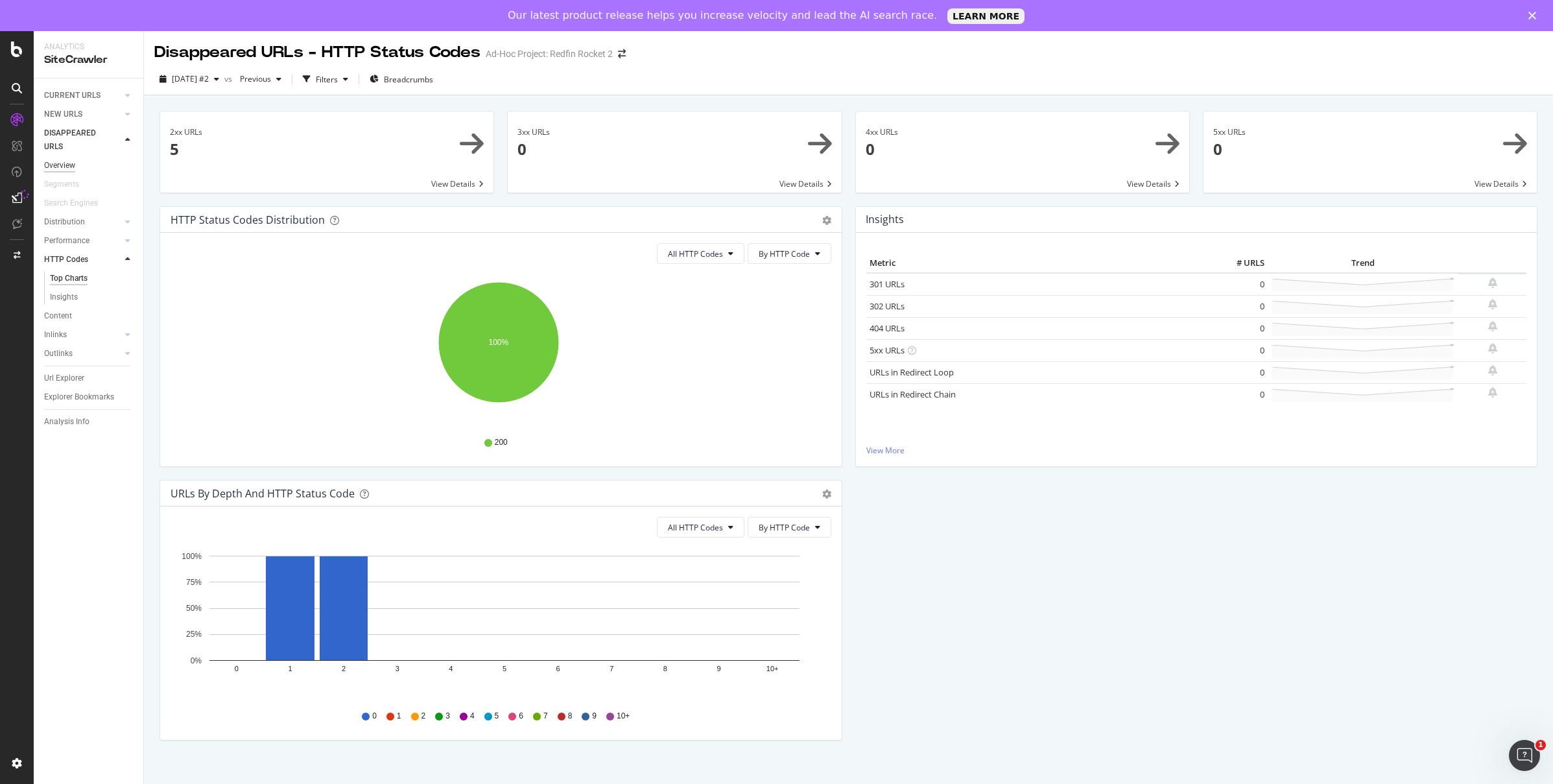
click at [62, 166] on div "Overview" at bounding box center [60, 165] width 31 height 14
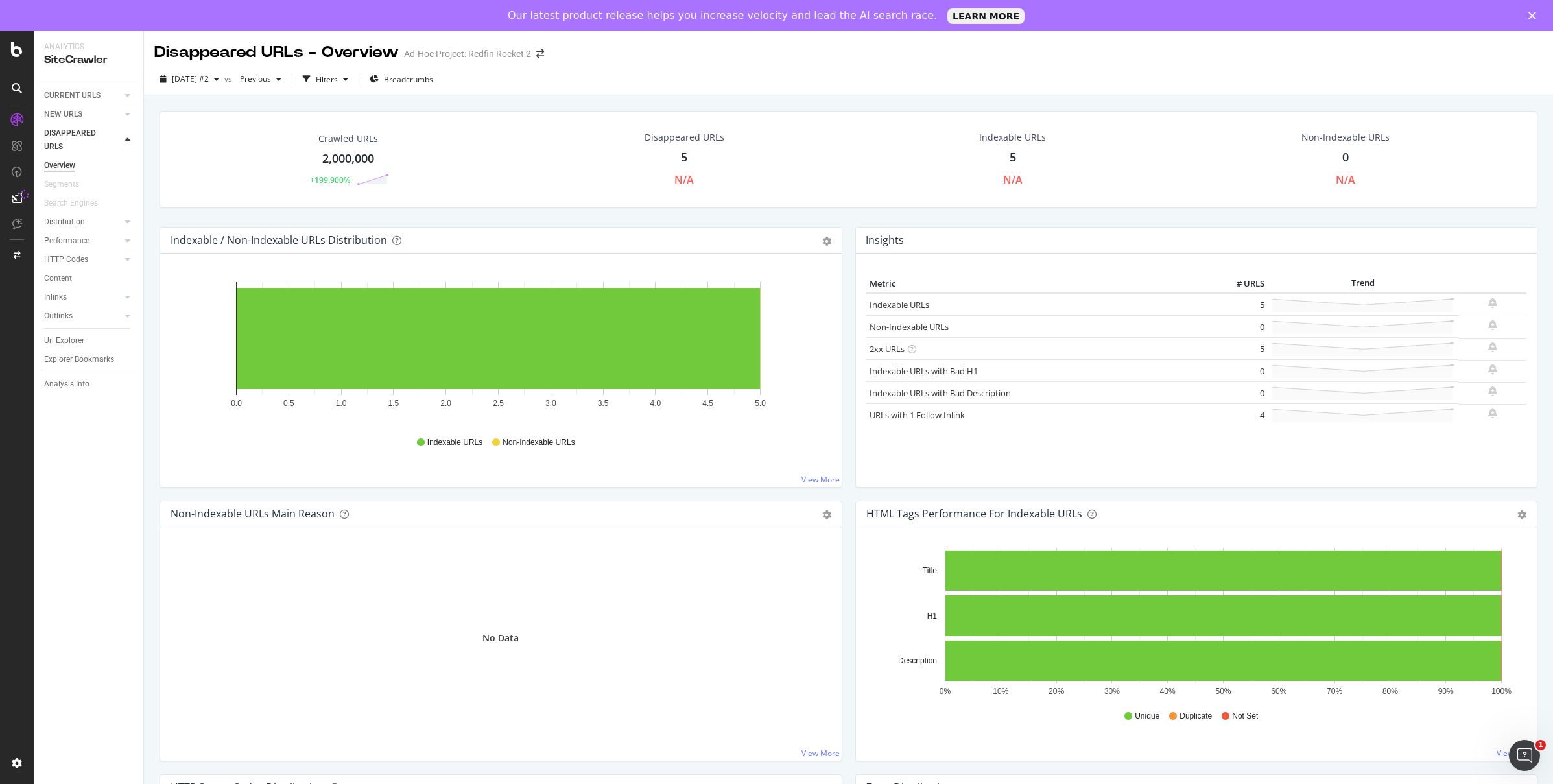
click at [128, 143] on icon at bounding box center [127, 139] width 5 height 8
click at [129, 99] on icon at bounding box center [127, 95] width 5 height 8
click at [80, 243] on div "HTTP Codes" at bounding box center [66, 246] width 44 height 14
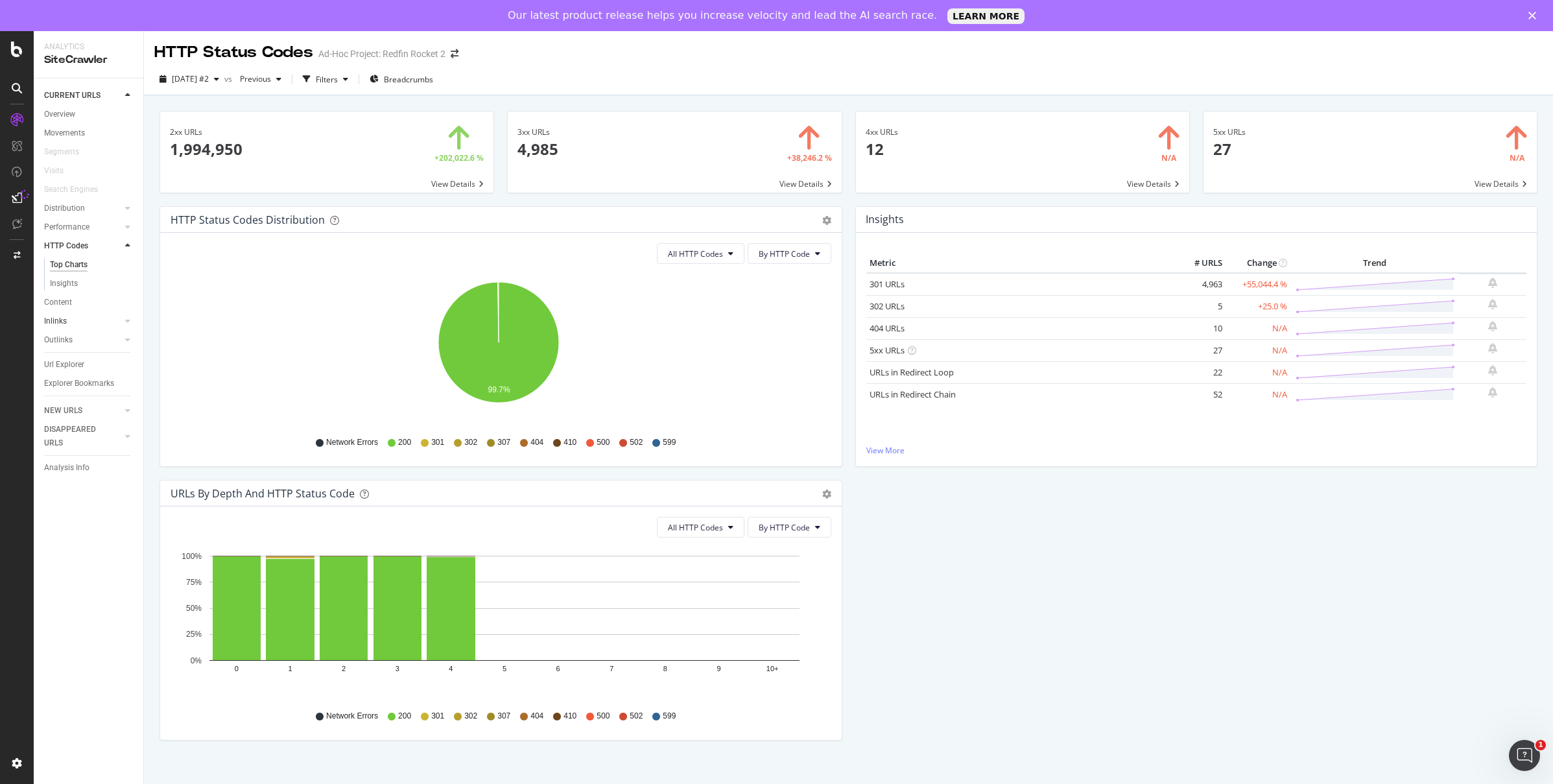
click at [68, 318] on link "Inlinks" at bounding box center [82, 321] width 77 height 14
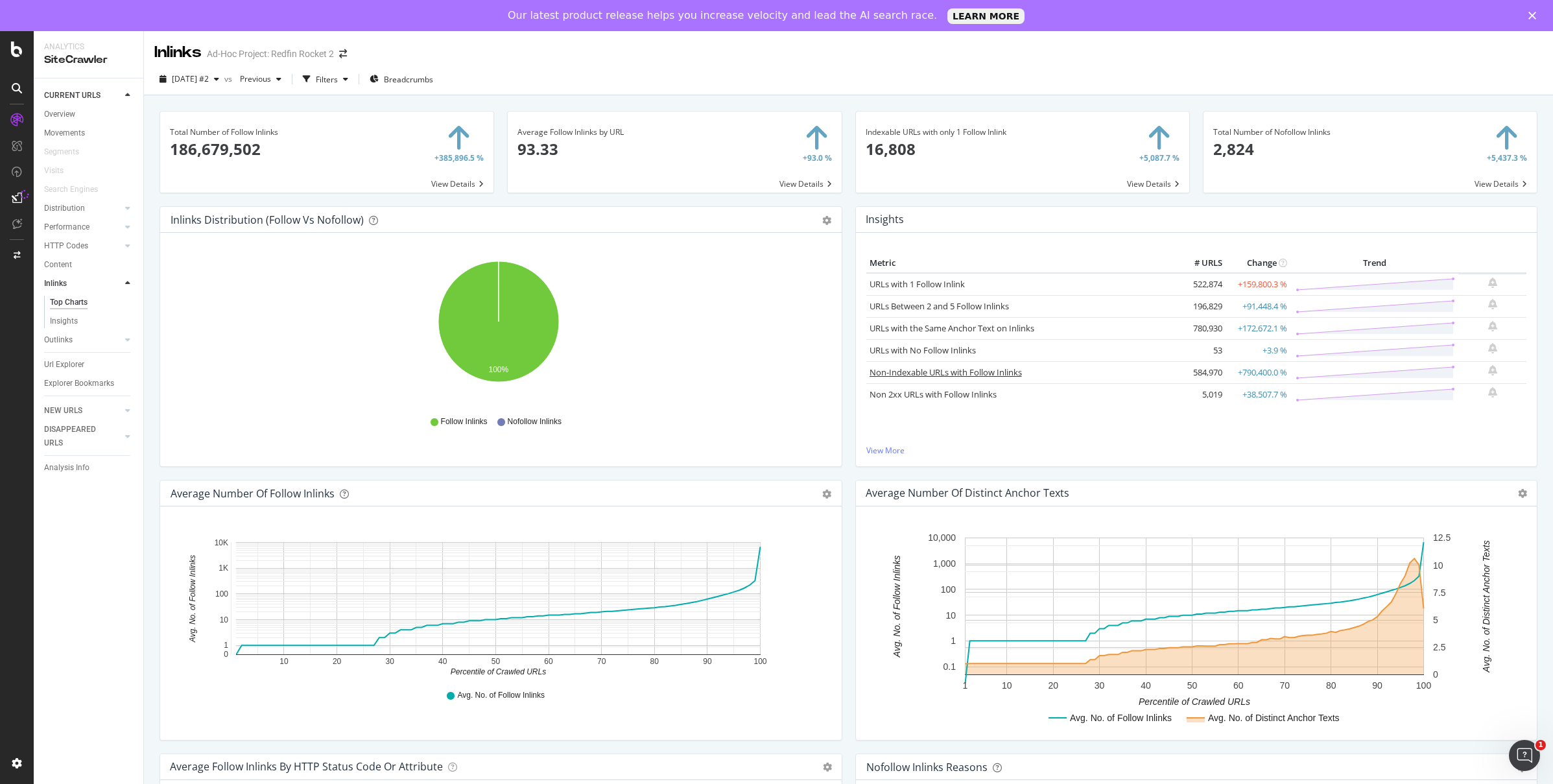
click at [959, 374] on link "Non-Indexable URLs with Follow Inlinks" at bounding box center [945, 372] width 153 height 11
click at [81, 243] on div "HTTP Codes" at bounding box center [66, 246] width 44 height 14
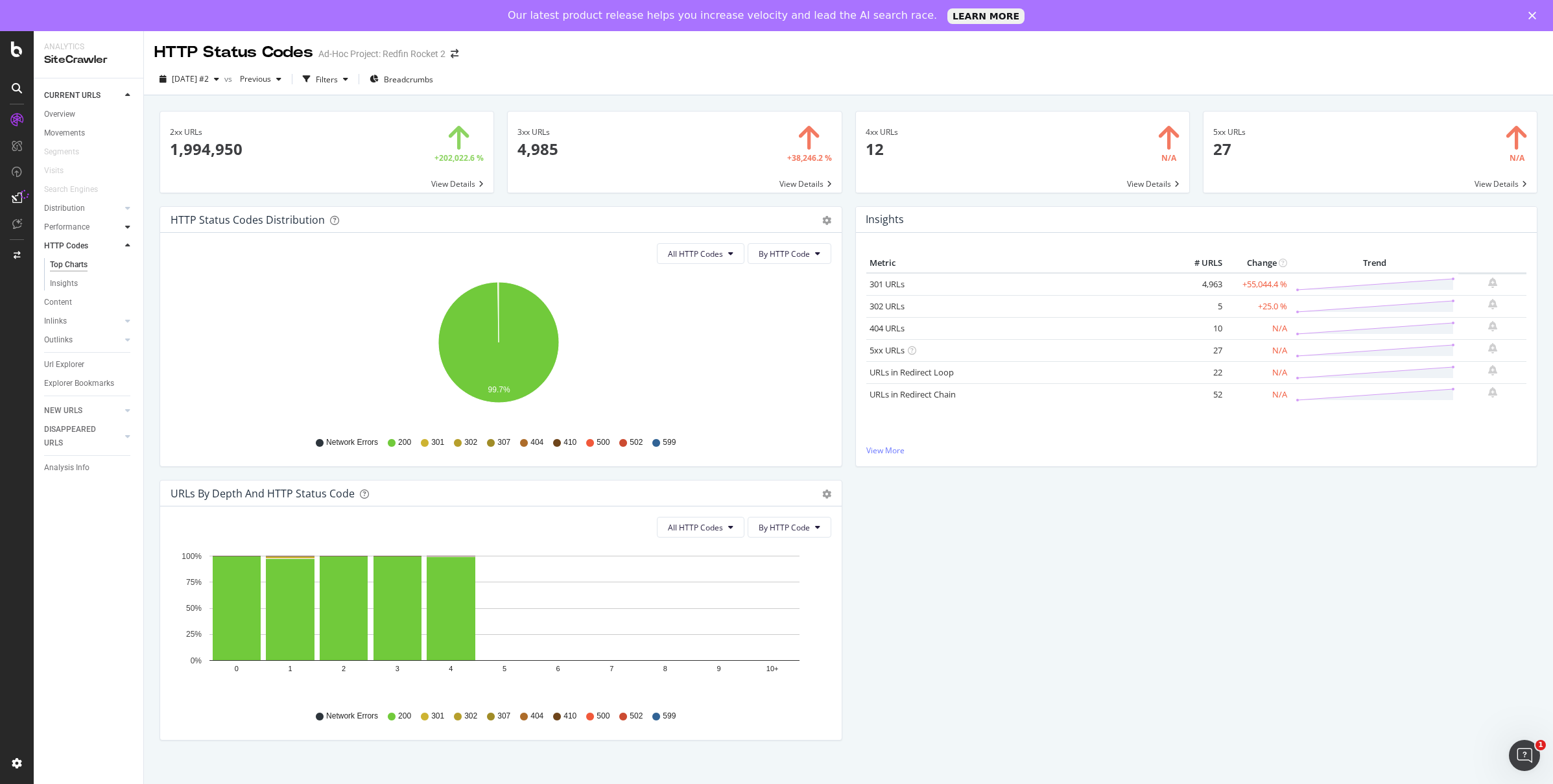
click at [123, 227] on div at bounding box center [127, 226] width 13 height 13
click at [130, 207] on div at bounding box center [127, 208] width 13 height 13
click at [81, 127] on div "Movements" at bounding box center [64, 133] width 41 height 14
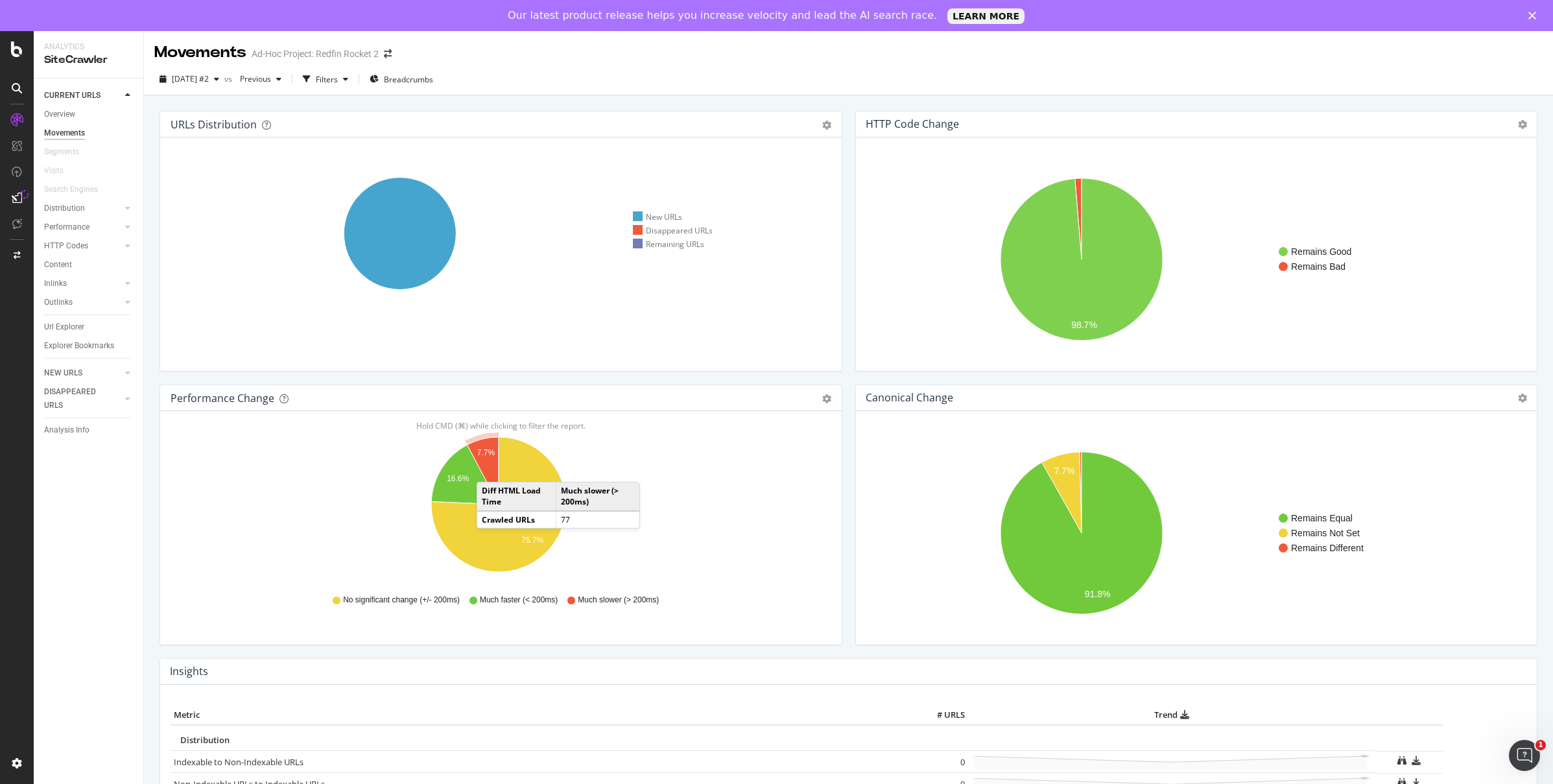
click at [490, 469] on icon "A chart." at bounding box center [483, 470] width 32 height 68
